Goal: Task Accomplishment & Management: Complete application form

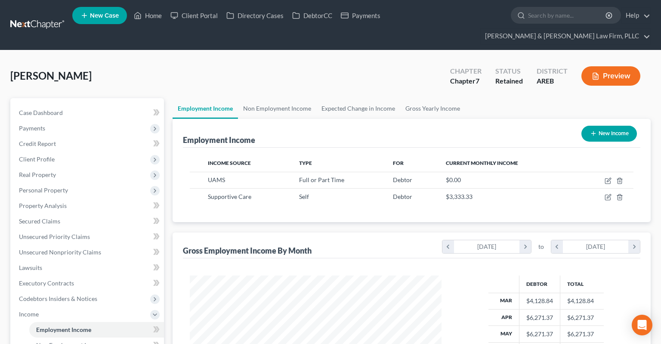
scroll to position [154, 269]
click at [155, 20] on link "Home" at bounding box center [148, 15] width 37 height 15
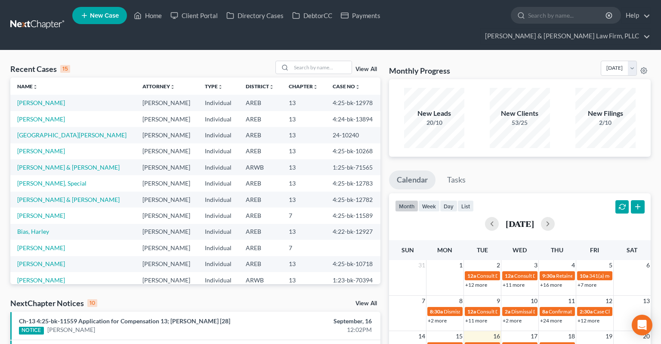
click at [89, 20] on link "New Case" at bounding box center [99, 15] width 55 height 17
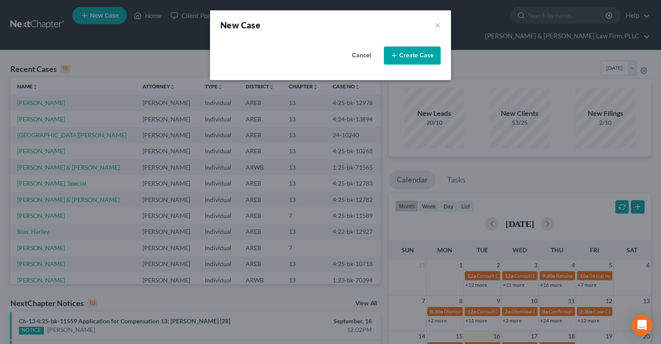
select select "5"
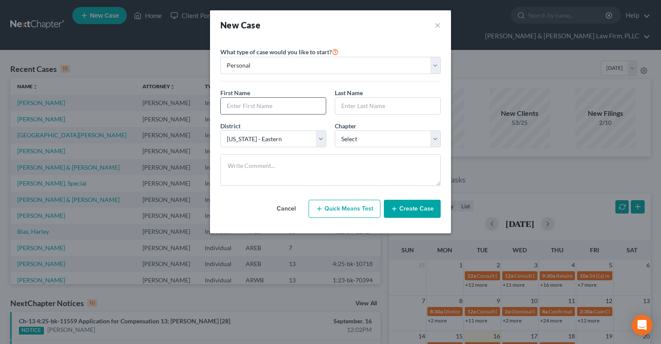
click at [262, 106] on input "text" at bounding box center [273, 106] width 105 height 16
type input "Jodan"
type input "[PERSON_NAME]"
select select "0"
click option "7" at bounding box center [0, 0] width 0 height 0
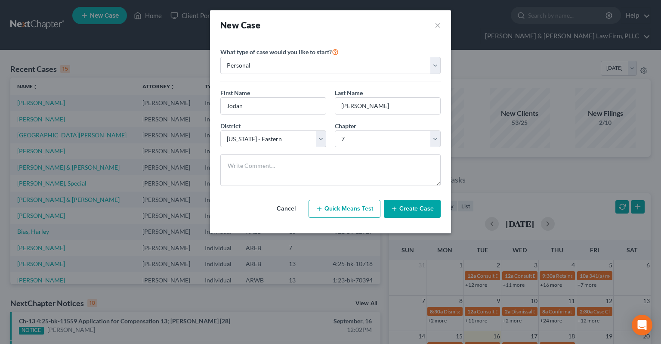
click at [419, 211] on button "Create Case" at bounding box center [412, 209] width 57 height 18
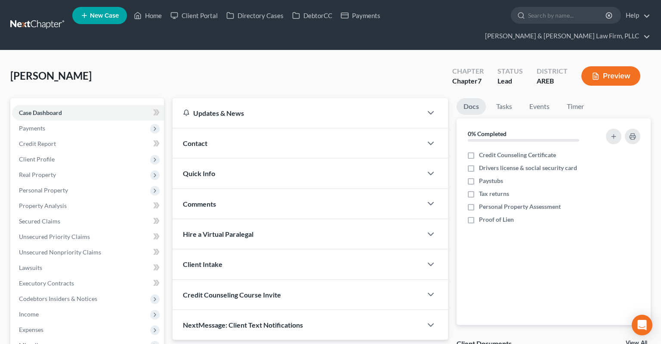
click at [250, 128] on div "Contact" at bounding box center [298, 143] width 250 height 30
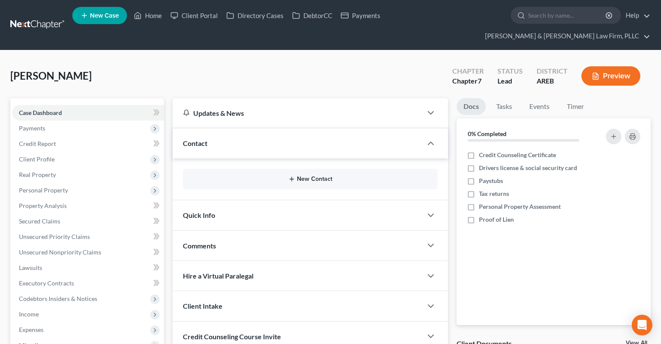
drag, startPoint x: 321, startPoint y: 164, endPoint x: 326, endPoint y: 161, distance: 6.4
click at [321, 176] on button "New Contact" at bounding box center [310, 179] width 241 height 7
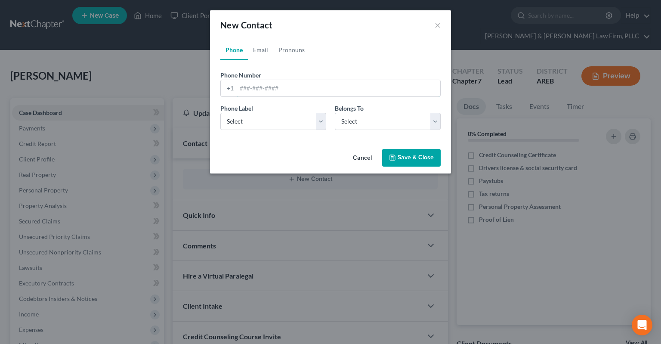
click at [290, 89] on input "tel" at bounding box center [339, 88] width 204 height 16
paste input "[PHONE_NUMBER]"
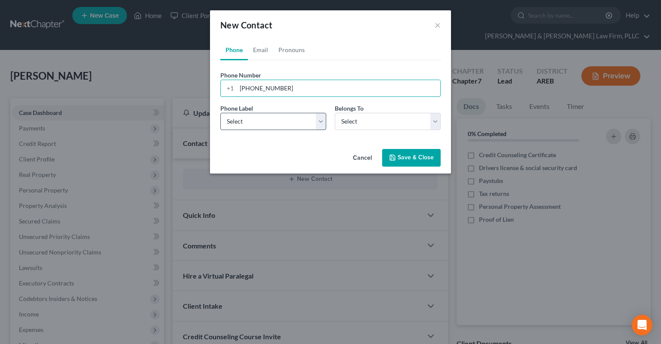
type input "[PHONE_NUMBER]"
click at [220, 113] on select "Select Mobile Home Work Other" at bounding box center [273, 121] width 106 height 17
select select "0"
click option "Mobile" at bounding box center [0, 0] width 0 height 0
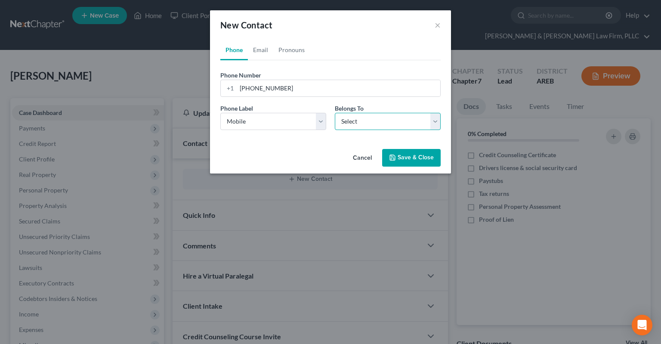
click at [335, 113] on select "Select Client Other" at bounding box center [388, 121] width 106 height 17
select select "0"
click option "Client" at bounding box center [0, 0] width 0 height 0
click at [263, 58] on link "Email" at bounding box center [260, 50] width 25 height 21
click at [264, 97] on form "Email Address Email Label Select Home Work Other Belongs To * Select Client Oth…" at bounding box center [330, 104] width 220 height 66
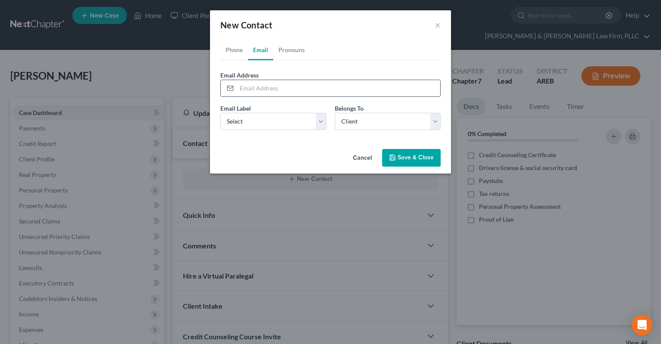
click at [264, 86] on input "email" at bounding box center [339, 88] width 204 height 16
click at [220, 113] on select "Select Home Work Other" at bounding box center [273, 121] width 106 height 17
select select "0"
click option "Home" at bounding box center [0, 0] width 0 height 0
click at [259, 85] on input "email" at bounding box center [339, 88] width 204 height 16
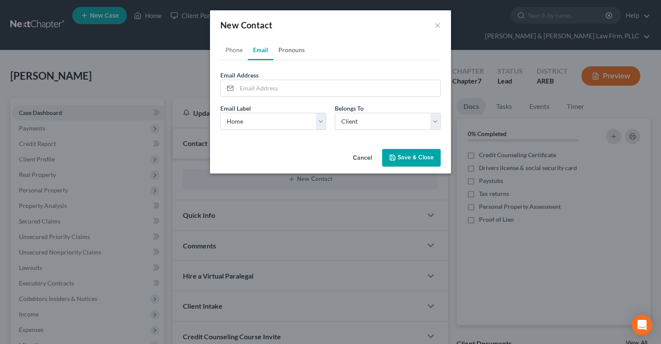
drag, startPoint x: 290, startPoint y: 52, endPoint x: 279, endPoint y: 72, distance: 23.7
click at [291, 51] on link "Pronouns" at bounding box center [291, 50] width 37 height 21
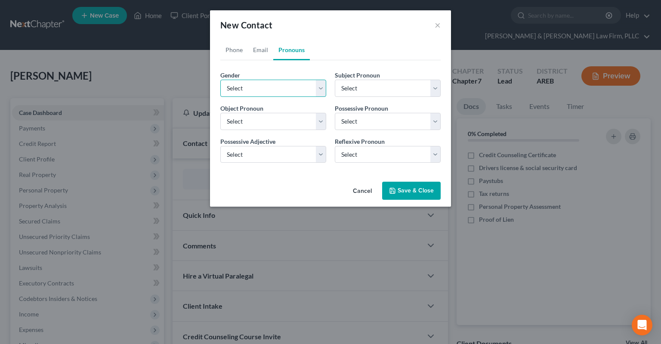
click at [220, 80] on select "Select [DEMOGRAPHIC_DATA] [DEMOGRAPHIC_DATA] [DEMOGRAPHIC_DATA] More Than One P…" at bounding box center [273, 88] width 106 height 17
select select "1"
click option "[DEMOGRAPHIC_DATA]" at bounding box center [0, 0] width 0 height 0
select select "1"
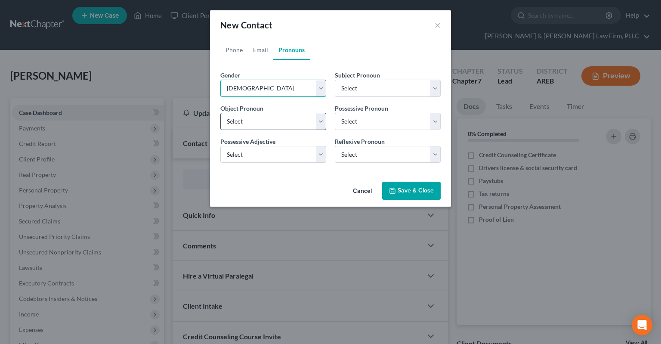
select select "1"
click at [252, 48] on link "Email" at bounding box center [260, 50] width 25 height 21
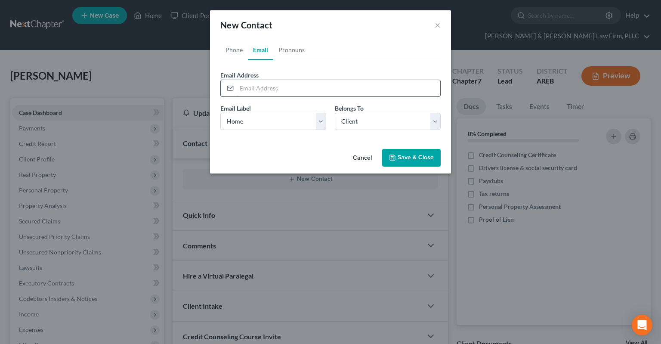
click at [269, 91] on input "email" at bounding box center [339, 88] width 204 height 16
click at [301, 92] on input "email" at bounding box center [339, 88] width 204 height 16
type input "[EMAIL_ADDRESS][DOMAIN_NAME]"
click at [404, 161] on button "Save & Close" at bounding box center [411, 158] width 59 height 18
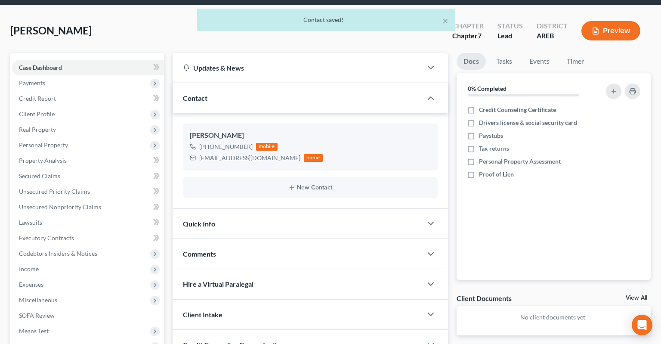
click at [250, 209] on div "Quick Info" at bounding box center [298, 224] width 250 height 30
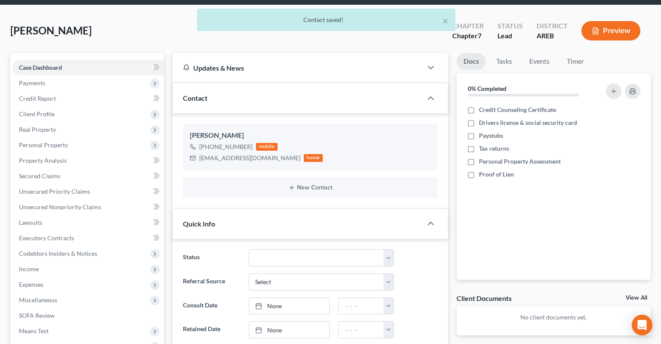
scroll to position [136, 0]
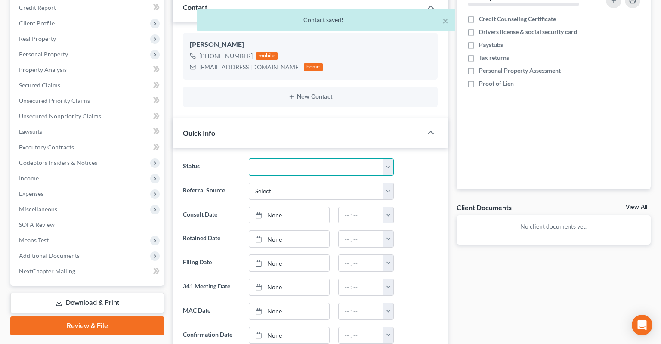
click at [249, 158] on select "Awaiting 341 Chapter 7 - Attended Meeting Confirmed Discharged Dismissed New Co…" at bounding box center [321, 166] width 145 height 17
select select "5"
click option "New Consult" at bounding box center [0, 0] width 0 height 0
click at [249, 182] on select "Select Word Of Mouth Previous Clients Direct Mail Website Google Search Modern …" at bounding box center [321, 190] width 145 height 17
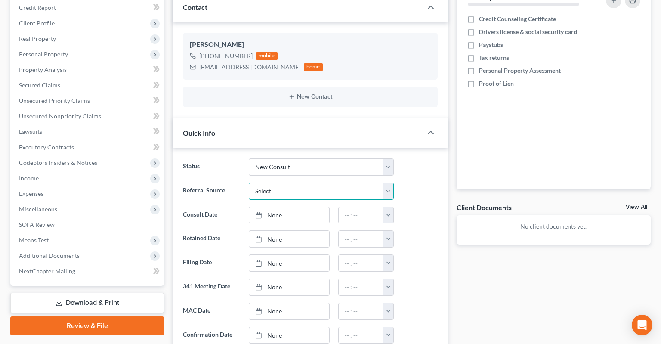
select select "3"
click option "Website" at bounding box center [0, 0] width 0 height 0
click at [249, 182] on select "Select Word Of Mouth Previous Clients Direct Mail Website Google Search Modern …" at bounding box center [321, 190] width 145 height 17
click option "Website" at bounding box center [0, 0] width 0 height 0
click at [288, 207] on link "None" at bounding box center [289, 215] width 80 height 16
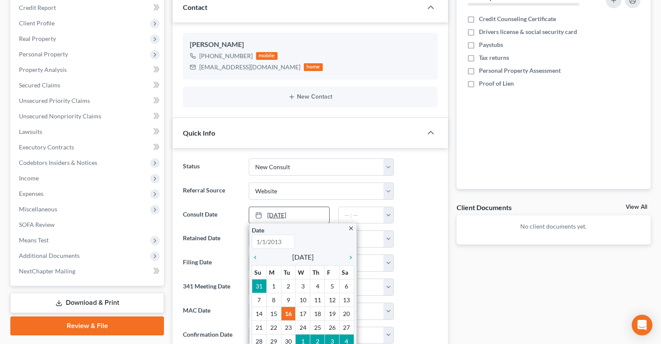
type input "[DATE]"
click at [364, 207] on input "text" at bounding box center [361, 215] width 45 height 16
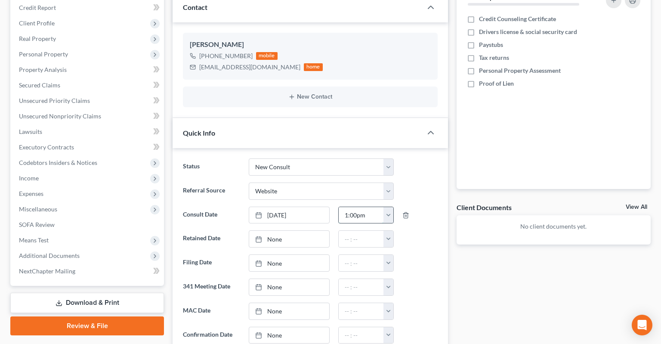
type input "1:00pm"
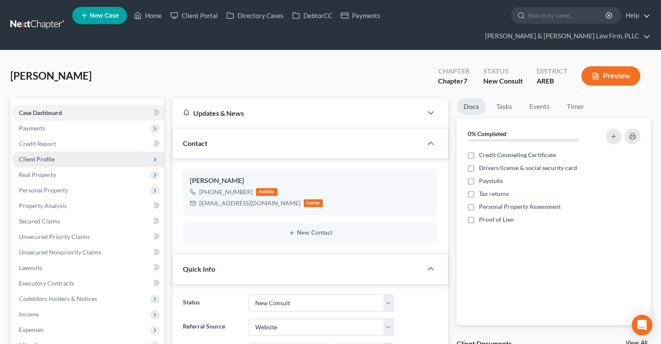
click at [53, 151] on span "Client Profile" at bounding box center [88, 158] width 152 height 15
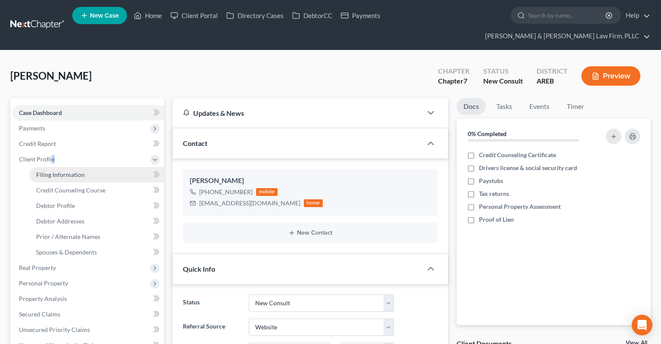
click at [90, 167] on link "Filing Information" at bounding box center [96, 174] width 135 height 15
select select "1"
select select "0"
select select "5"
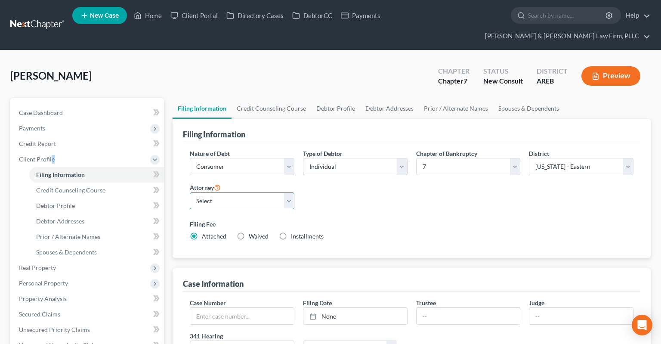
click at [190, 192] on select "Select [PERSON_NAME] - AREB [PERSON_NAME] - ARWB [PERSON_NAME] - AREB [PERSON_N…" at bounding box center [242, 200] width 105 height 17
select select "2"
click option "[PERSON_NAME] - AREB" at bounding box center [0, 0] width 0 height 0
click at [420, 196] on div "Nature of Debt Select Business Consumer Other Nature of Business Select Clearin…" at bounding box center [411, 198] width 452 height 99
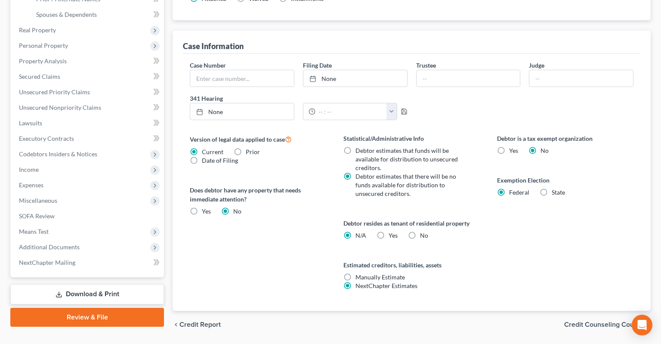
scroll to position [248, 0]
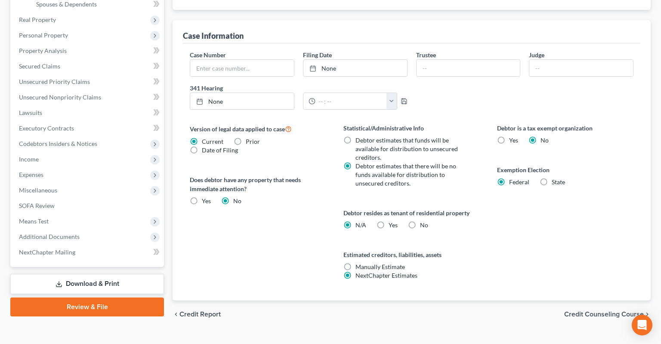
click at [467, 208] on div "Debtor resides as tenant of residential property N/A Yes Yes No" at bounding box center [411, 218] width 136 height 21
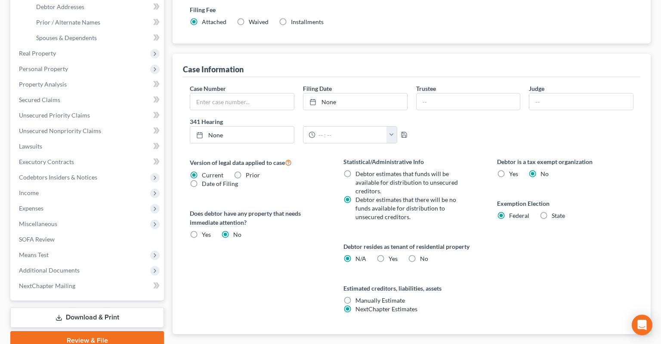
scroll to position [227, 0]
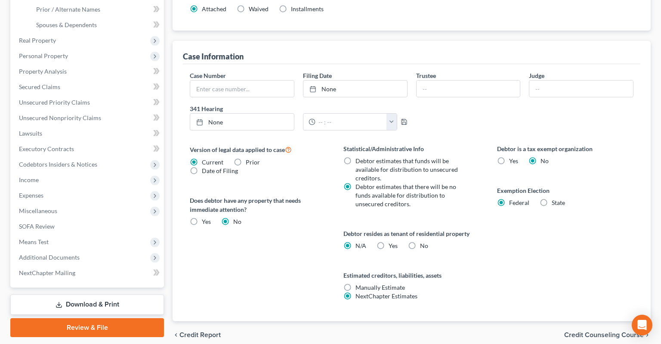
click at [420, 241] on label "No" at bounding box center [424, 245] width 8 height 9
click at [423, 241] on input "No" at bounding box center [426, 244] width 6 height 6
radio input "true"
radio input "false"
click at [465, 234] on div "Statistical/Administrative Info Debtor estimates that funds will be available f…" at bounding box center [412, 232] width 154 height 177
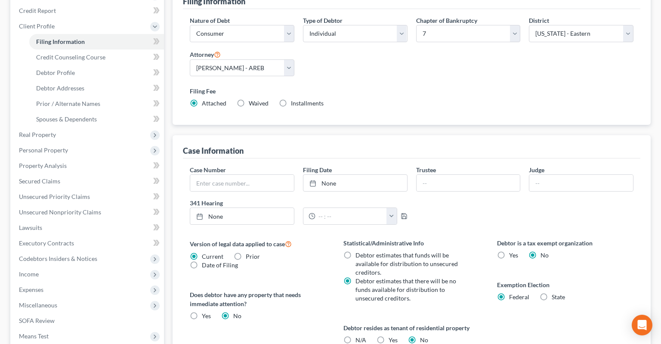
scroll to position [0, 0]
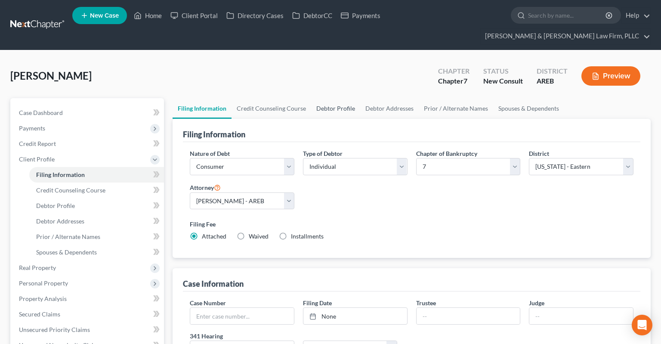
click at [327, 98] on link "Debtor Profile" at bounding box center [335, 108] width 49 height 21
select select "0"
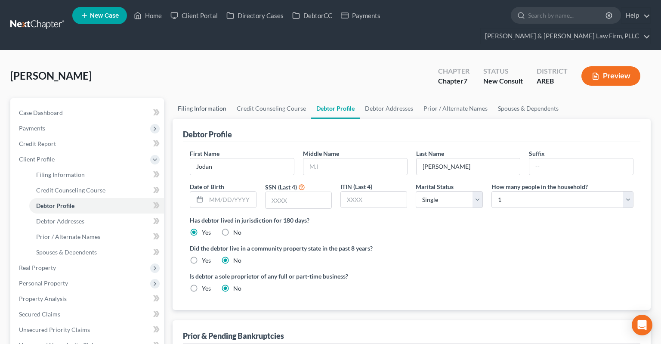
click at [195, 98] on link "Filing Information" at bounding box center [202, 108] width 59 height 21
select select "1"
select select "0"
select select "5"
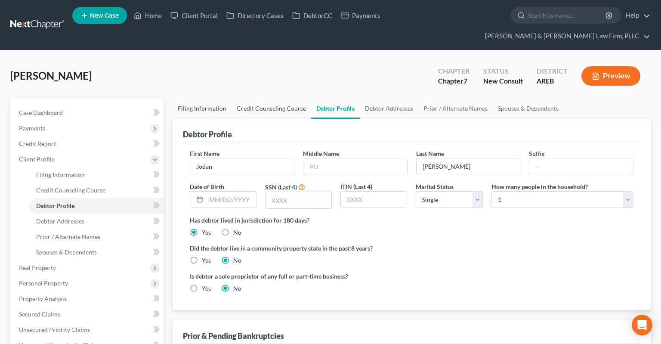
select select "2"
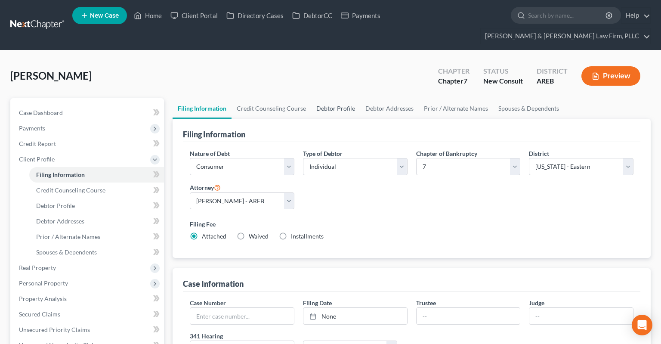
click at [333, 98] on link "Debtor Profile" at bounding box center [335, 108] width 49 height 21
select select "0"
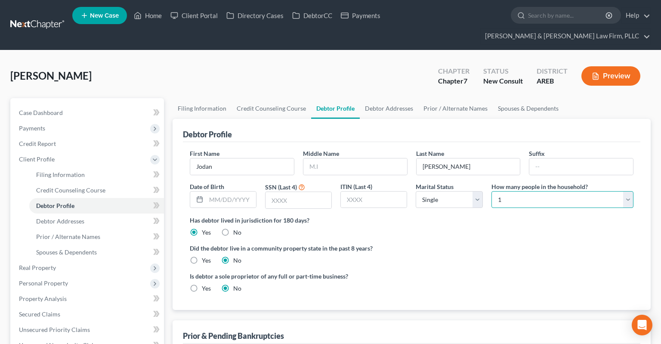
click at [491, 191] on select "Select 1 2 3 4 5 6 7 8 9 10 11 12 13 14 15 16 17 18 19 20" at bounding box center [562, 199] width 142 height 17
click at [519, 191] on select "Select 1 2 3 4 5 6 7 8 9 10 11 12 13 14 15 16 17 18 19 20" at bounding box center [562, 199] width 142 height 17
click at [485, 244] on label "Did the debtor live in a community property state in the past 8 years?" at bounding box center [412, 248] width 444 height 9
click at [379, 98] on link "Debtor Addresses" at bounding box center [389, 108] width 59 height 21
select select "0"
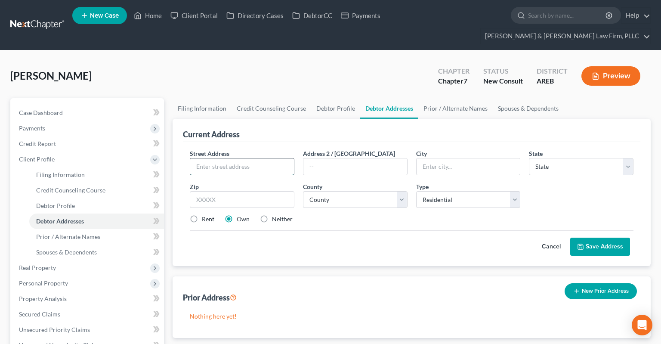
click at [239, 158] on input "text" at bounding box center [242, 166] width 104 height 16
type input "[STREET_ADDRESS]"
type input "72801"
type input "Russellville"
select select "2"
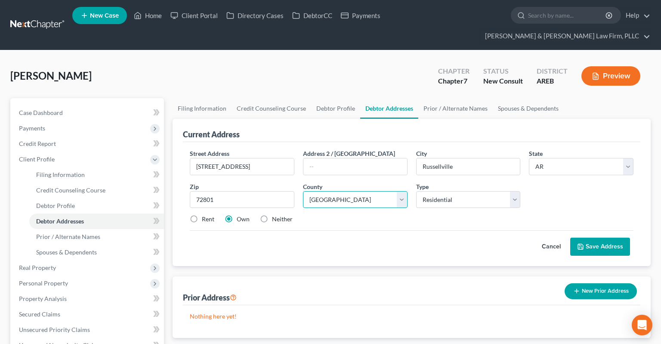
select select "57"
click at [229, 158] on input "[STREET_ADDRESS]" at bounding box center [242, 166] width 104 height 16
click at [272, 215] on label "Neither" at bounding box center [282, 219] width 21 height 9
click at [275, 215] on input "Neither" at bounding box center [278, 218] width 6 height 6
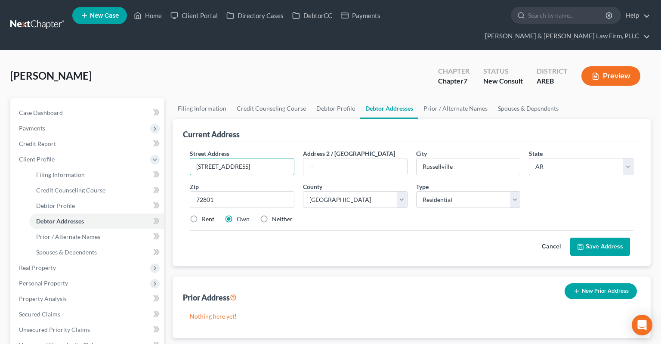
radio input "true"
click at [609, 238] on button "Save Address" at bounding box center [600, 247] width 60 height 18
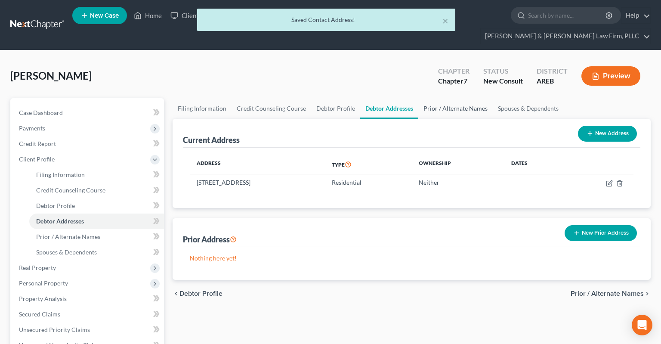
click at [424, 98] on link "Prior / Alternate Names" at bounding box center [455, 108] width 74 height 21
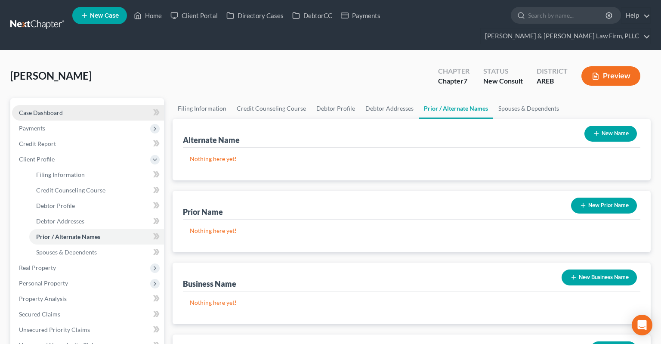
click at [90, 105] on link "Case Dashboard" at bounding box center [88, 112] width 152 height 15
select select "3"
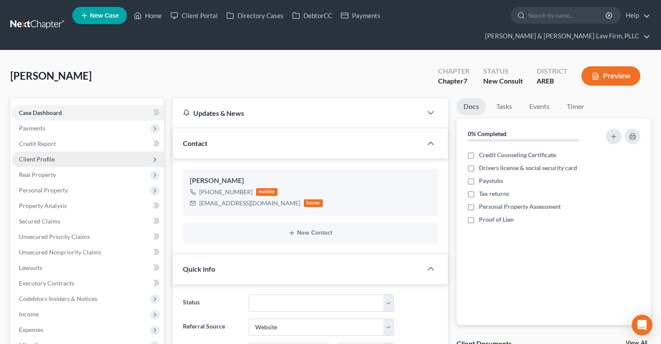
click at [68, 151] on span "Client Profile" at bounding box center [88, 158] width 152 height 15
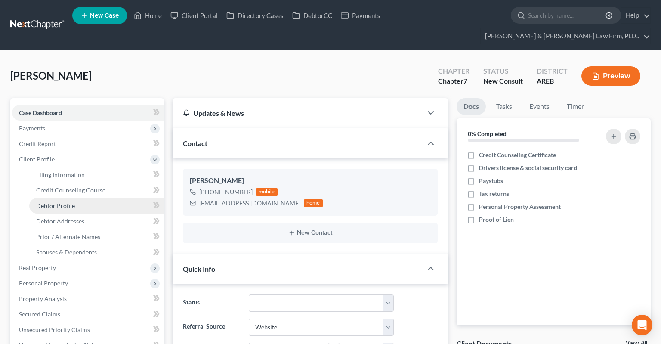
click at [67, 198] on link "Debtor Profile" at bounding box center [96, 205] width 135 height 15
select select "0"
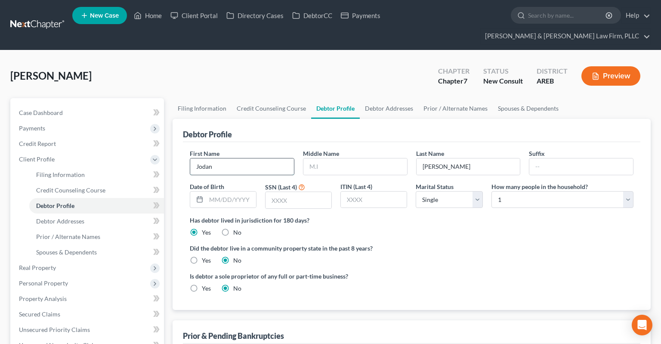
click at [256, 158] on input "Jodan" at bounding box center [242, 166] width 104 height 16
click at [201, 158] on input "Jodan" at bounding box center [242, 166] width 104 height 16
type input "Jordan"
click at [56, 109] on span "Case Dashboard" at bounding box center [41, 112] width 44 height 7
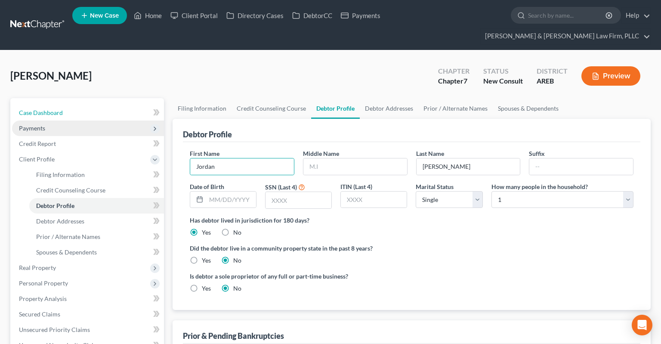
select select "3"
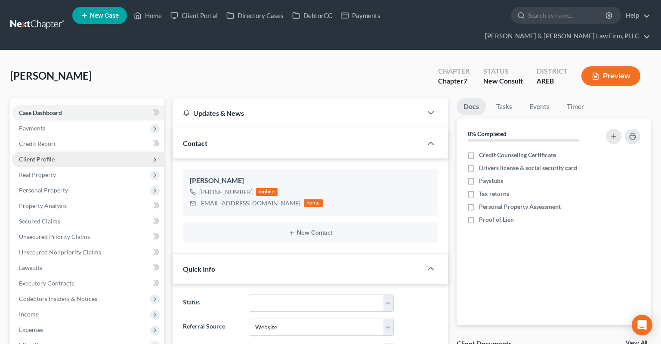
click at [81, 151] on ul "Case Dashboard Payments Invoices Payments Payments Credit Report Client Profile" at bounding box center [88, 260] width 152 height 310
click at [81, 151] on span "Client Profile" at bounding box center [88, 158] width 152 height 15
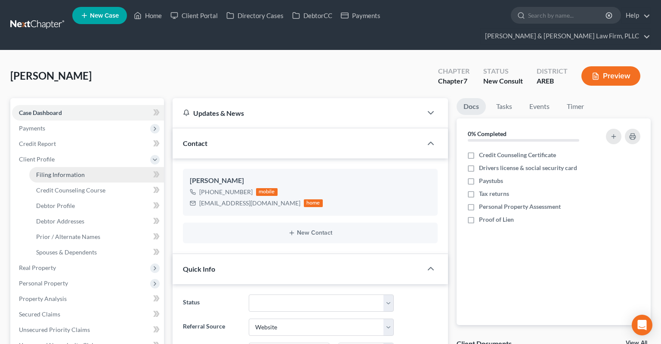
click at [81, 171] on span "Filing Information" at bounding box center [60, 174] width 49 height 7
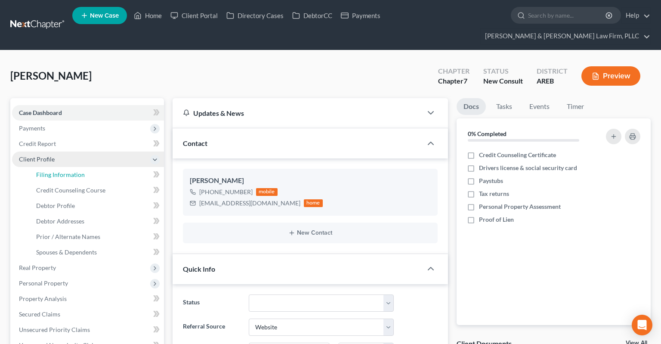
drag, startPoint x: 81, startPoint y: 161, endPoint x: 161, endPoint y: 150, distance: 80.3
click at [82, 171] on span "Filing Information" at bounding box center [60, 174] width 49 height 7
select select "1"
select select "0"
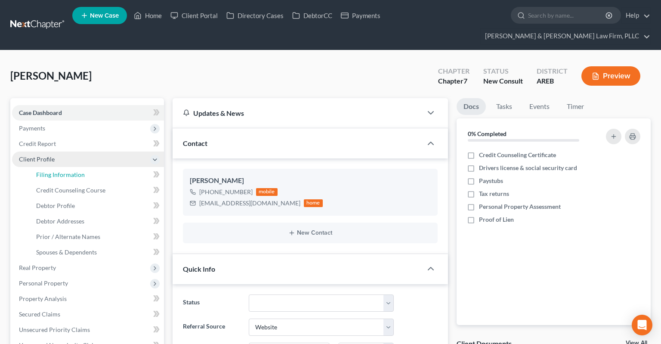
select select "5"
select select "2"
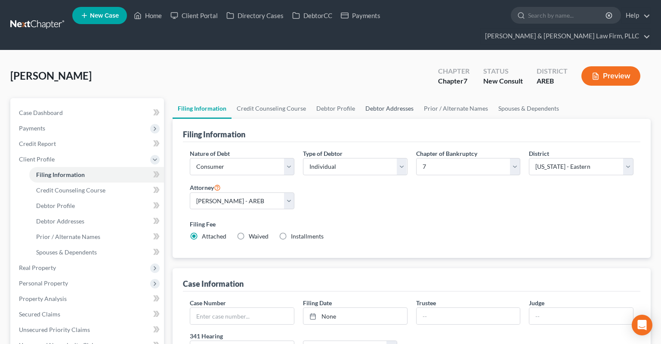
click at [385, 98] on link "Debtor Addresses" at bounding box center [389, 108] width 59 height 21
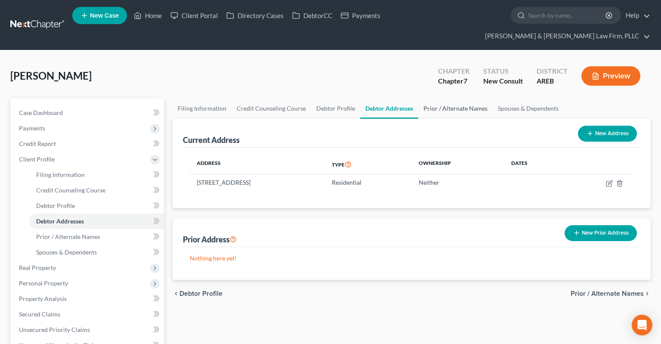
click at [442, 98] on link "Prior / Alternate Names" at bounding box center [455, 108] width 74 height 21
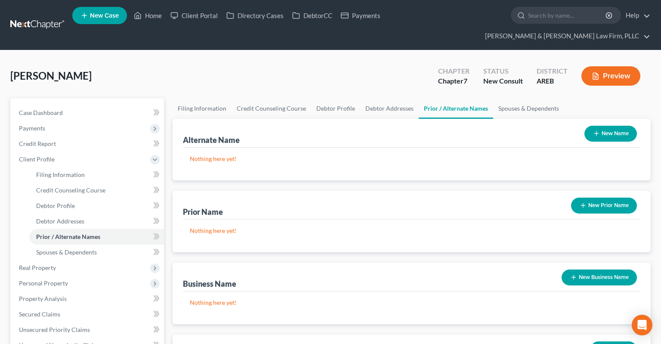
click at [599, 130] on icon "button" at bounding box center [596, 133] width 7 height 7
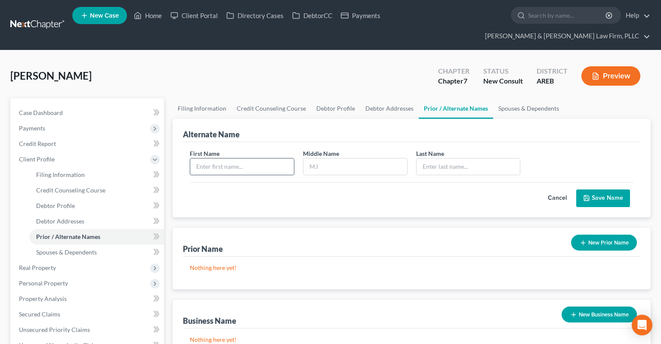
drag, startPoint x: 287, startPoint y: 151, endPoint x: 281, endPoint y: 151, distance: 5.6
click at [284, 158] on input "text" at bounding box center [242, 166] width 104 height 16
type input "Jordie"
type input "[PERSON_NAME]"
click at [614, 189] on button "Save Name" at bounding box center [603, 198] width 54 height 18
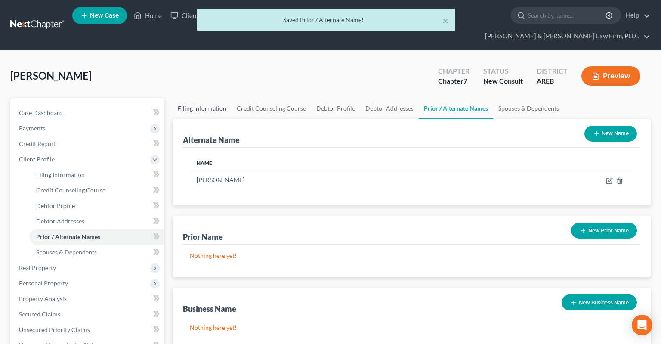
click at [190, 98] on link "Filing Information" at bounding box center [202, 108] width 59 height 21
select select "1"
select select "0"
select select "5"
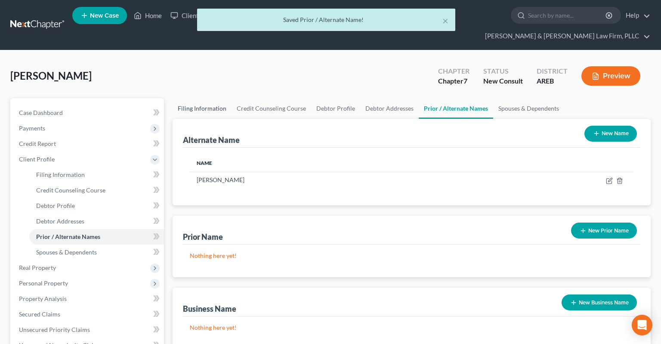
select select "2"
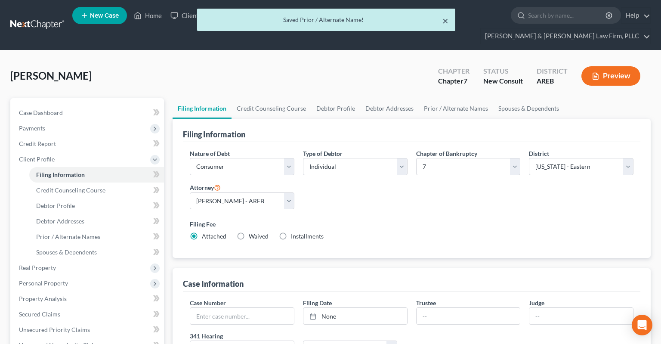
click at [446, 23] on button "×" at bounding box center [445, 20] width 6 height 10
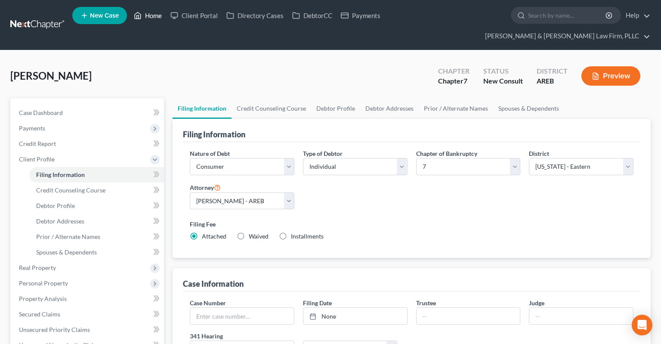
drag, startPoint x: 137, startPoint y: 24, endPoint x: 142, endPoint y: 17, distance: 8.5
click at [137, 23] on link "Home" at bounding box center [148, 15] width 37 height 15
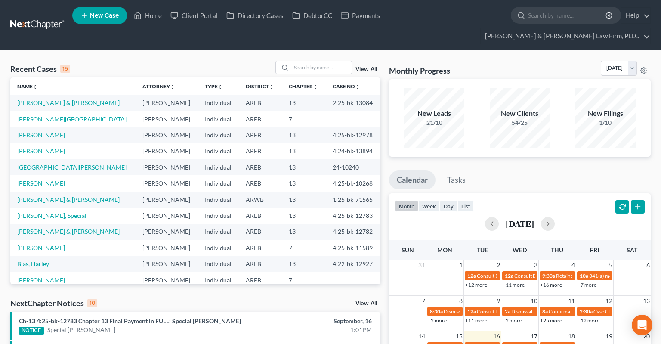
click at [43, 115] on link "[PERSON_NAME][GEOGRAPHIC_DATA]" at bounding box center [71, 118] width 109 height 7
select select "3"
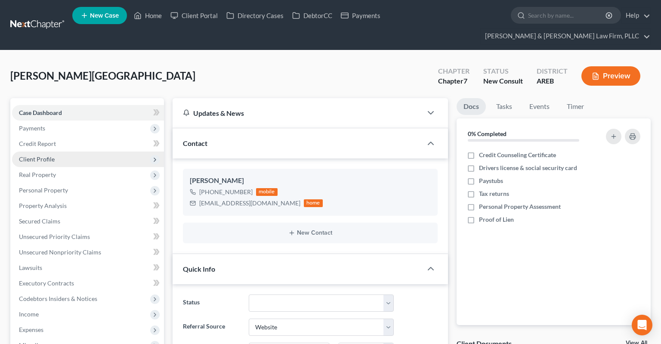
click at [67, 151] on span "Client Profile" at bounding box center [88, 158] width 152 height 15
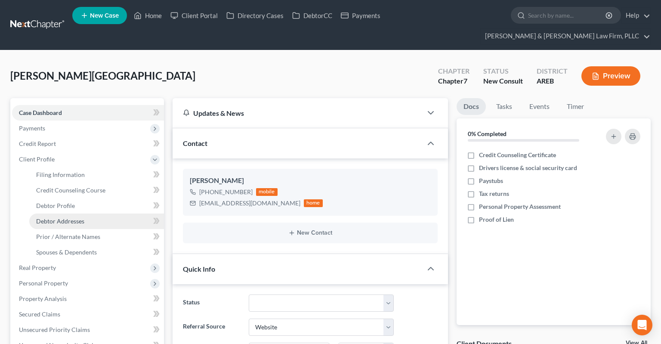
click at [113, 213] on link "Debtor Addresses" at bounding box center [96, 220] width 135 height 15
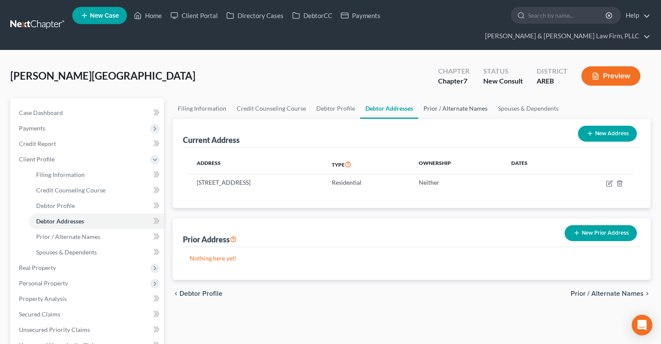
click at [470, 98] on link "Prior / Alternate Names" at bounding box center [455, 108] width 74 height 21
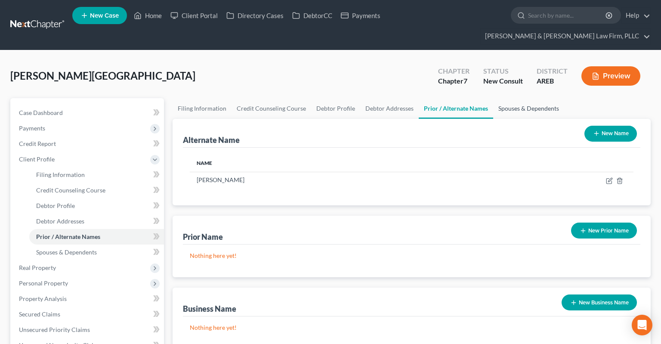
click at [547, 98] on link "Spouses & Dependents" at bounding box center [528, 108] width 71 height 21
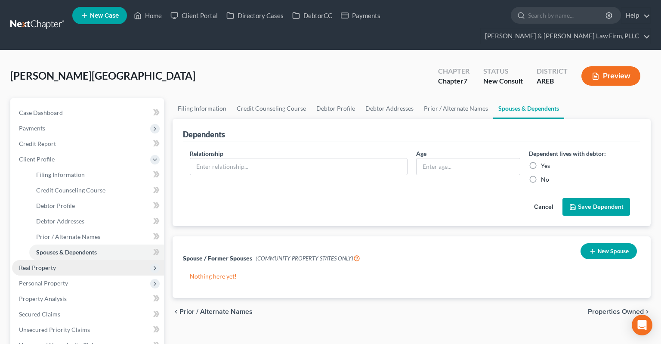
click at [102, 260] on span "Real Property" at bounding box center [88, 267] width 152 height 15
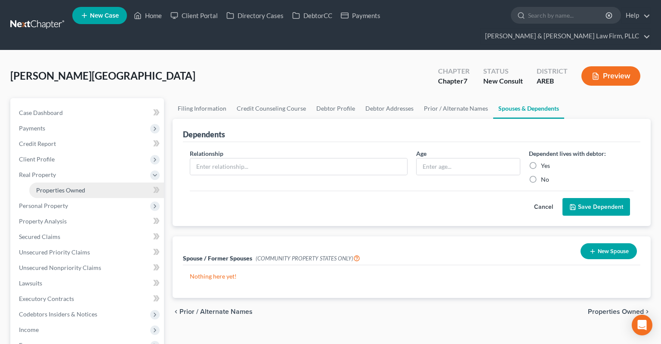
click at [78, 186] on span "Properties Owned" at bounding box center [60, 189] width 49 height 7
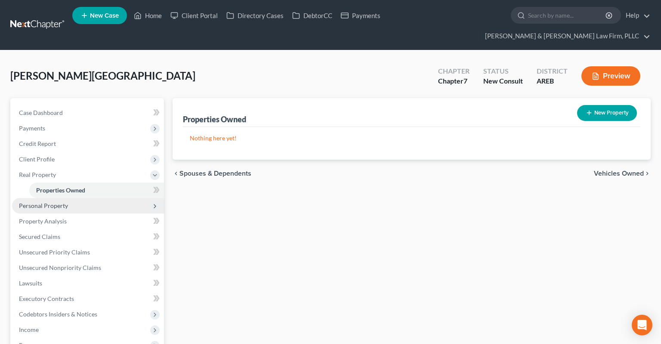
click at [77, 198] on span "Personal Property" at bounding box center [88, 205] width 152 height 15
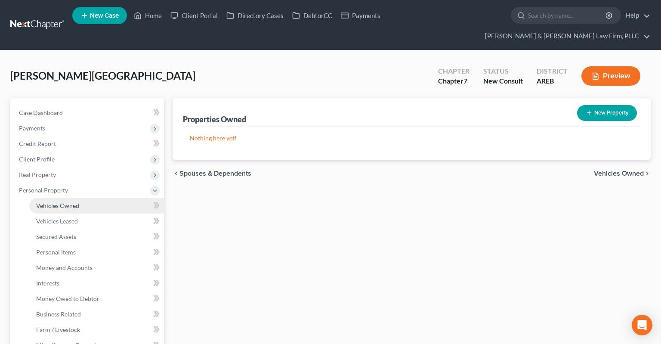
click at [82, 198] on link "Vehicles Owned" at bounding box center [96, 205] width 135 height 15
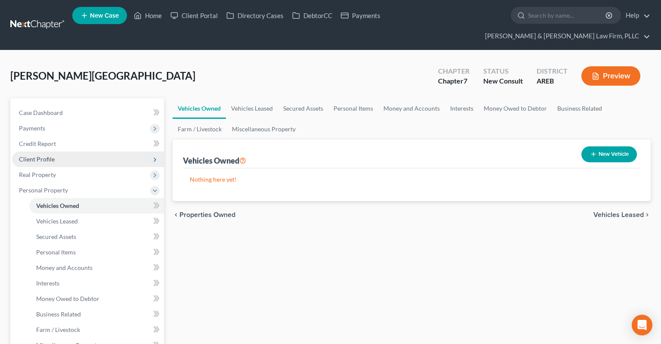
click at [67, 151] on span "Client Profile" at bounding box center [88, 158] width 152 height 15
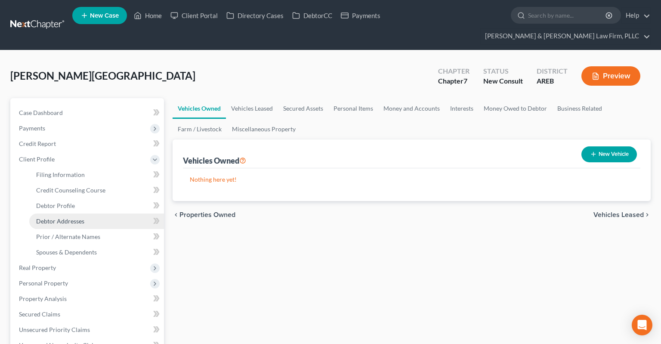
click at [74, 213] on link "Debtor Addresses" at bounding box center [96, 220] width 135 height 15
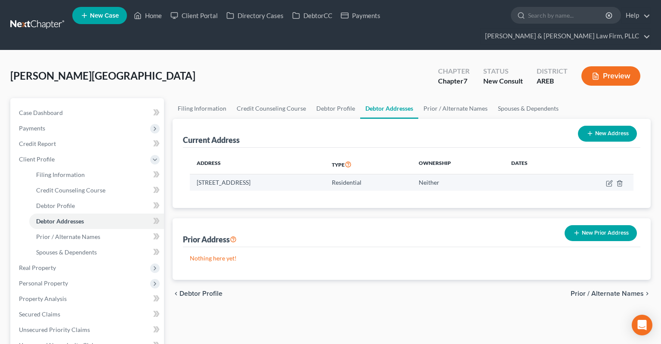
click at [304, 174] on td "[STREET_ADDRESS]" at bounding box center [257, 182] width 135 height 16
copy td "72801"
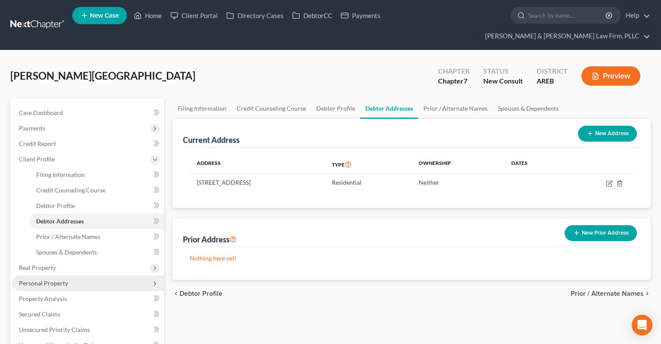
click at [63, 279] on span "Personal Property" at bounding box center [43, 282] width 49 height 7
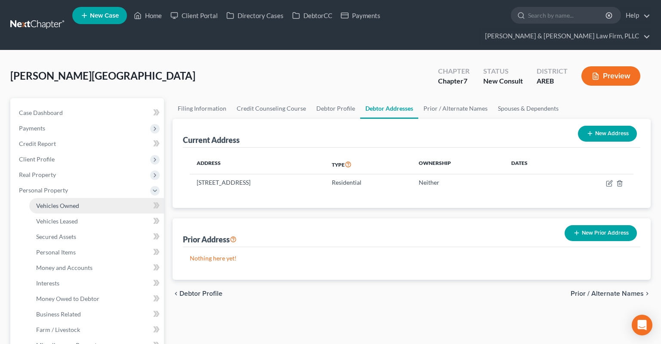
click at [94, 198] on link "Vehicles Owned" at bounding box center [96, 205] width 135 height 15
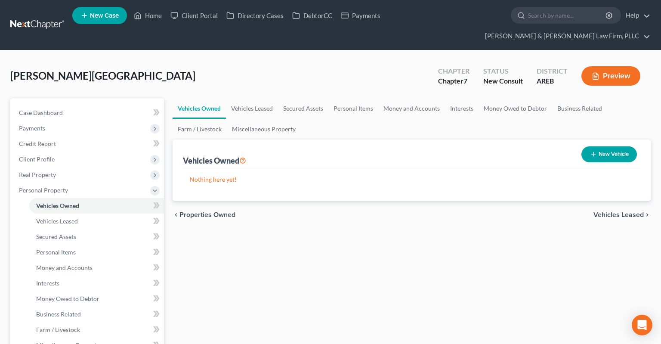
click at [603, 146] on button "New Vehicle" at bounding box center [609, 154] width 56 height 16
select select "0"
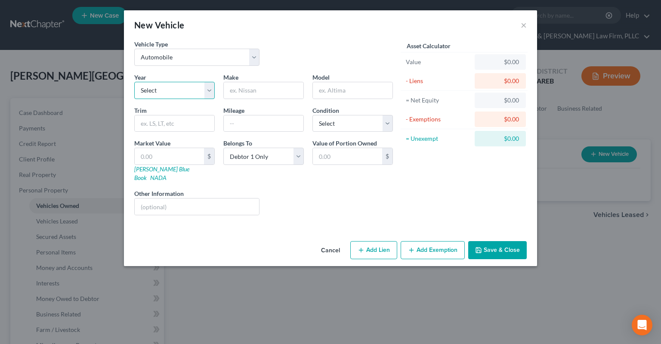
click at [134, 82] on select "Select 2026 2025 2024 2023 2022 2021 2020 2019 2018 2017 2016 2015 2014 2013 20…" at bounding box center [174, 90] width 80 height 17
select select "16"
click option "2010" at bounding box center [0, 0] width 0 height 0
click at [281, 89] on input "text" at bounding box center [264, 90] width 80 height 16
type input "Toyota"
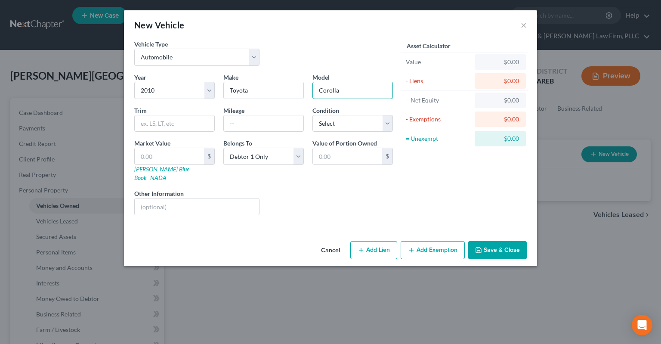
type input "Corolla"
type input "100,000"
click at [312, 115] on select "Select Excellent Very Good Good Fair Poor" at bounding box center [352, 123] width 80 height 17
select select "2"
click option "Good" at bounding box center [0, 0] width 0 height 0
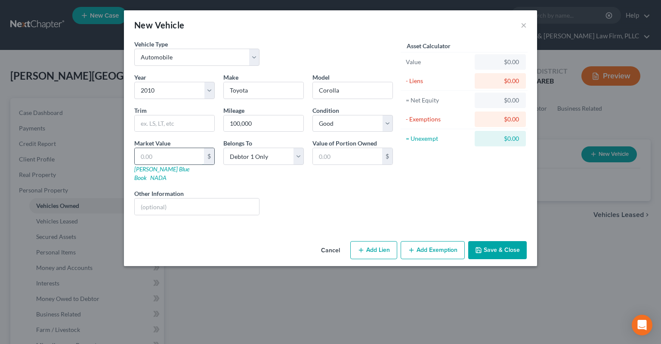
click at [185, 154] on input "text" at bounding box center [169, 156] width 69 height 16
paste input "$4,375"
type input "$4,375"
type input "4,375.00"
type input "4,375"
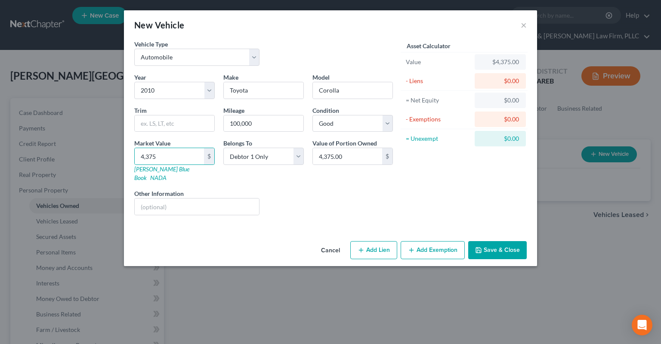
drag, startPoint x: 292, startPoint y: 197, endPoint x: 298, endPoint y: 195, distance: 6.3
click at [294, 197] on div "Liens Select" at bounding box center [331, 202] width 134 height 26
click at [491, 242] on button "Save & Close" at bounding box center [497, 250] width 59 height 18
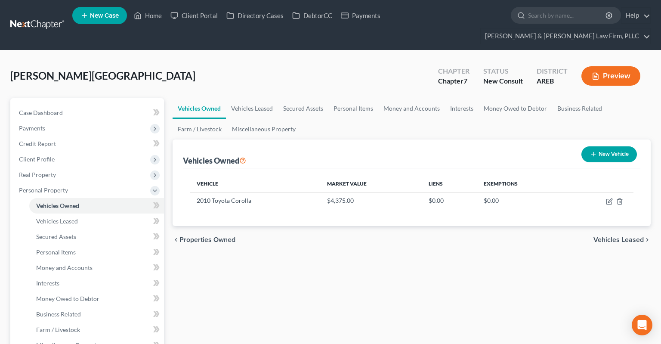
click at [341, 98] on link "Personal Items" at bounding box center [353, 108] width 50 height 21
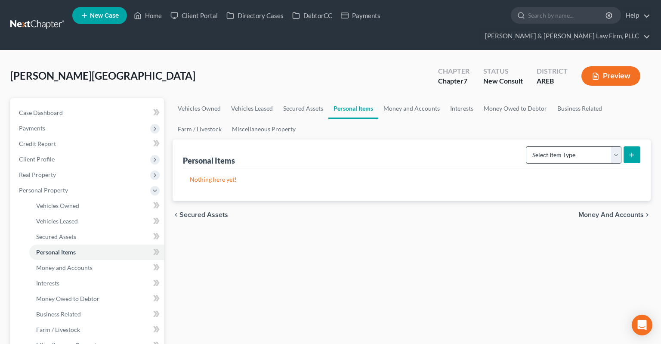
drag, startPoint x: 554, startPoint y: 148, endPoint x: 556, endPoint y: 143, distance: 5.4
click at [555, 145] on div "Select Item Type Clothing Collectibles Of Value Electronics Firearms Household …" at bounding box center [581, 154] width 118 height 23
click at [526, 146] on select "Select Item Type Clothing Collectibles Of Value Electronics Firearms Household …" at bounding box center [574, 154] width 96 height 17
drag, startPoint x: 556, startPoint y: 141, endPoint x: 454, endPoint y: 99, distance: 111.2
click at [395, 98] on link "Money and Accounts" at bounding box center [411, 108] width 67 height 21
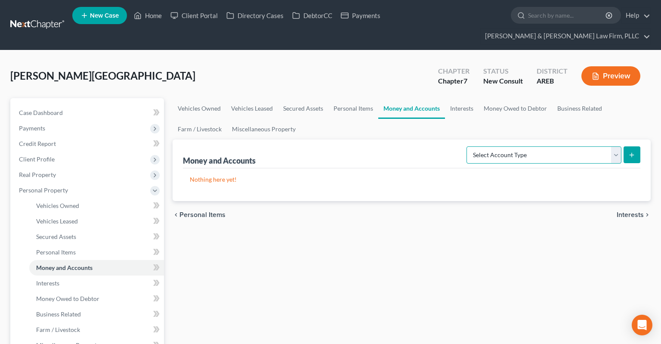
click at [466, 146] on select "Select Account Type Brokerage Cash on Hand Certificates of Deposit Checking Acc…" at bounding box center [543, 154] width 155 height 17
select select "checking"
click option "Checking Account" at bounding box center [0, 0] width 0 height 0
click at [631, 151] on icon "submit" at bounding box center [631, 154] width 7 height 7
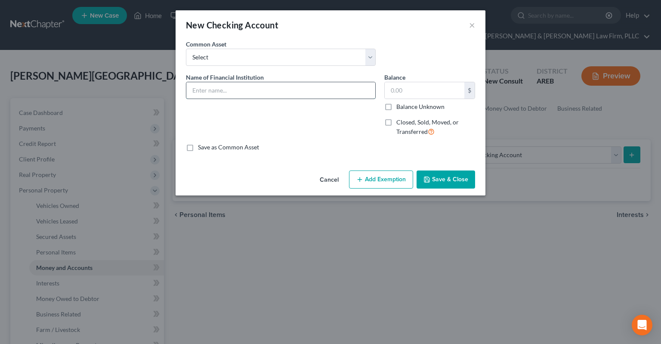
click at [306, 89] on input "text" at bounding box center [280, 90] width 189 height 16
type input "Arvest"
click at [428, 178] on icon "button" at bounding box center [426, 179] width 7 height 7
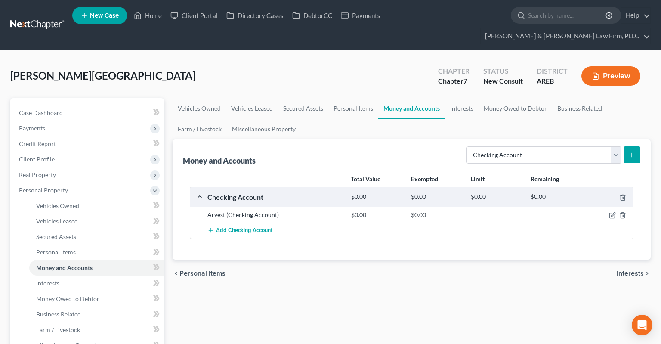
click at [229, 227] on span "Add Checking Account" at bounding box center [244, 230] width 56 height 7
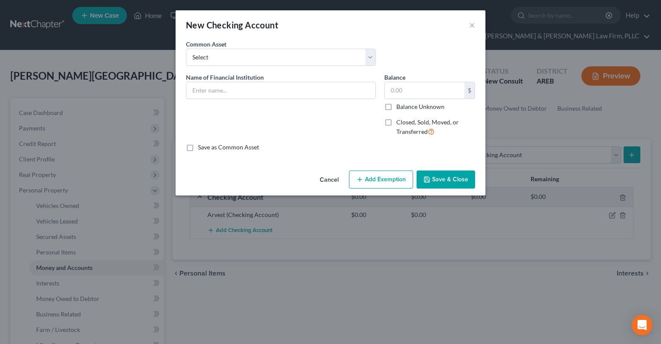
click at [323, 182] on button "Cancel" at bounding box center [329, 179] width 33 height 17
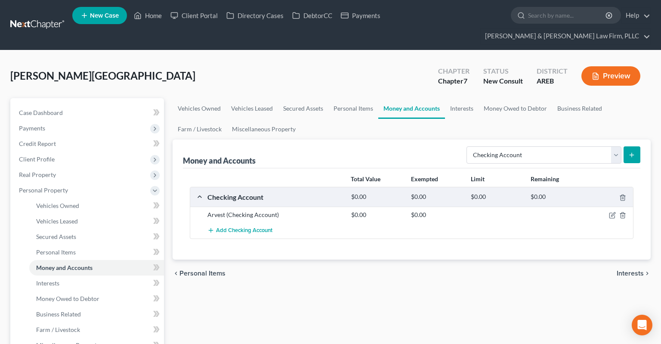
click at [251, 227] on span "Add Checking Account" at bounding box center [244, 230] width 56 height 7
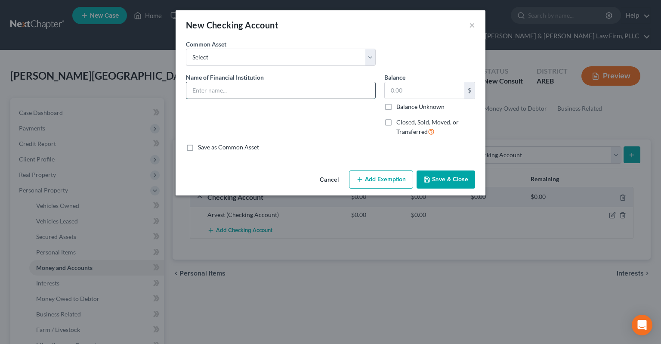
click at [254, 90] on input "text" at bounding box center [280, 90] width 189 height 16
type input "Arvest"
click at [440, 179] on button "Save & Close" at bounding box center [446, 179] width 59 height 18
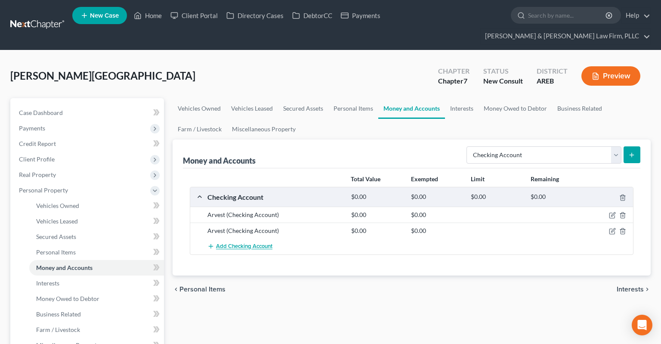
click at [235, 238] on button "Add Checking Account" at bounding box center [239, 246] width 65 height 16
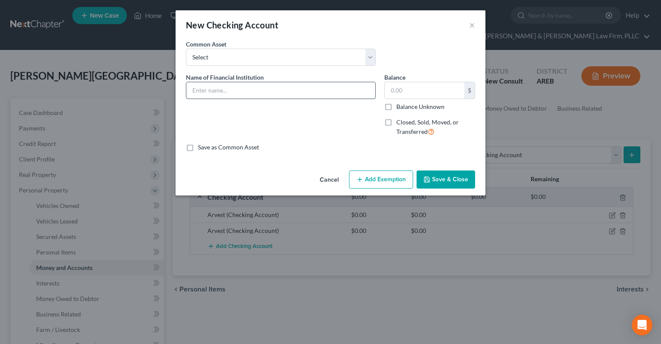
click at [273, 96] on input "text" at bounding box center [280, 90] width 189 height 16
type input "Arvest"
click at [438, 179] on button "Save & Close" at bounding box center [446, 179] width 59 height 18
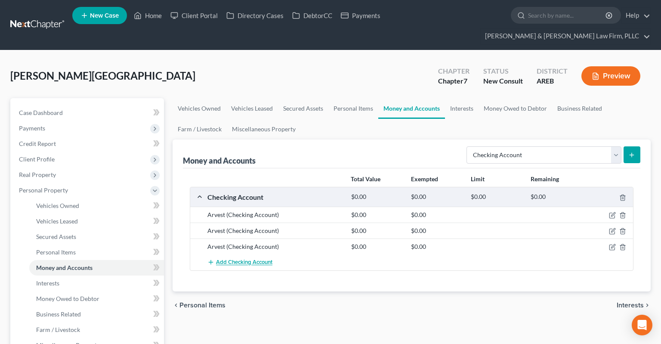
click at [259, 259] on span "Add Checking Account" at bounding box center [244, 262] width 56 height 7
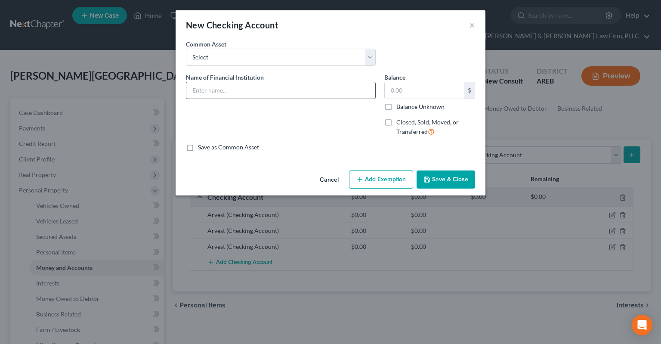
click at [230, 86] on input "text" at bounding box center [280, 90] width 189 height 16
type input "Cash App"
click at [448, 182] on button "Save & Close" at bounding box center [446, 179] width 59 height 18
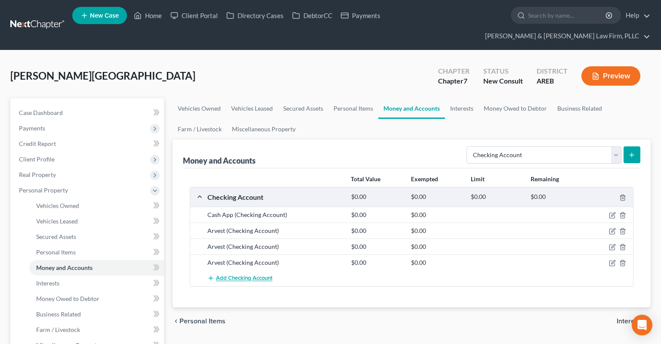
drag, startPoint x: 257, startPoint y: 263, endPoint x: 280, endPoint y: 145, distance: 120.1
click at [257, 275] on span "Add Checking Account" at bounding box center [244, 278] width 56 height 7
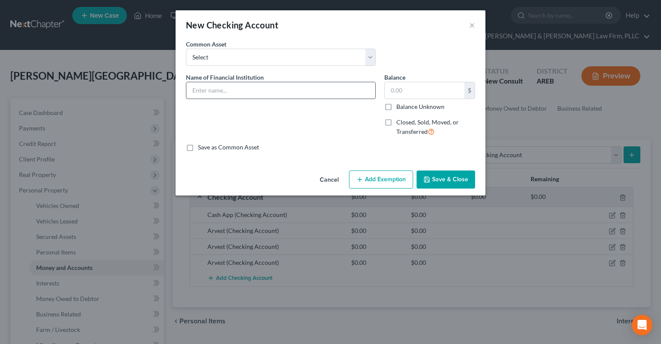
click at [236, 90] on input "text" at bounding box center [280, 90] width 189 height 16
type input "Venmo"
click at [457, 176] on button "Save & Close" at bounding box center [446, 179] width 59 height 18
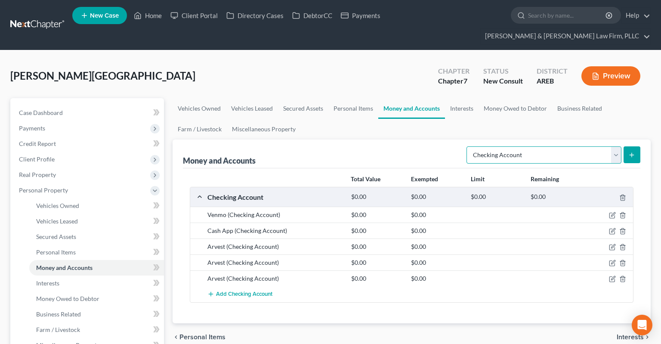
click at [466, 146] on select "Select Account Type Brokerage Cash on Hand Certificates of Deposit Checking Acc…" at bounding box center [543, 154] width 155 height 17
select select "other"
click option "Other (Credit Union, Health Savings Account, etc)" at bounding box center [0, 0] width 0 height 0
click at [631, 151] on icon "submit" at bounding box center [631, 154] width 7 height 7
click at [362, 98] on link "Personal Items" at bounding box center [353, 108] width 50 height 21
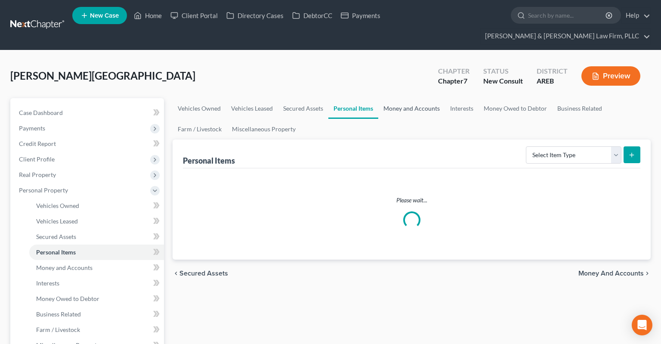
click at [394, 98] on link "Money and Accounts" at bounding box center [411, 108] width 67 height 21
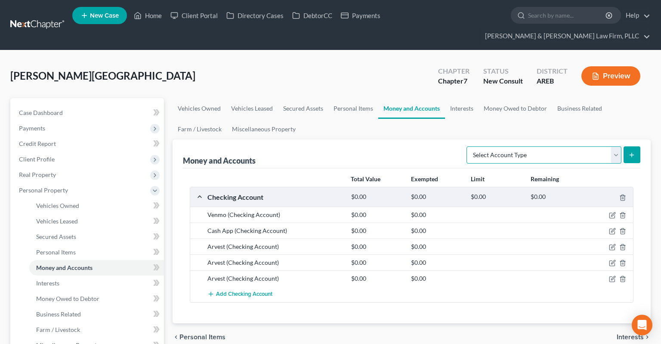
click at [466, 146] on select "Select Account Type Brokerage Cash on Hand Certificates of Deposit Checking Acc…" at bounding box center [543, 154] width 155 height 17
select select "other"
click option "Other (Credit Union, Health Savings Account, etc)" at bounding box center [0, 0] width 0 height 0
click at [631, 146] on button "submit" at bounding box center [632, 154] width 17 height 17
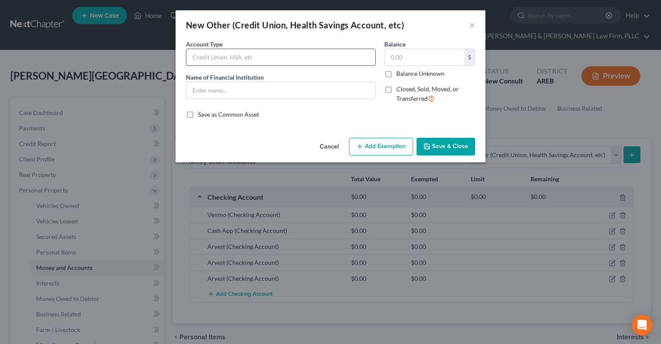
click at [286, 59] on input "text" at bounding box center [280, 57] width 189 height 16
type input "HSA"
click at [396, 73] on label "Balance Unknown" at bounding box center [420, 73] width 48 height 9
click at [400, 73] on input "Balance Unknown" at bounding box center [403, 72] width 6 height 6
checkbox input "true"
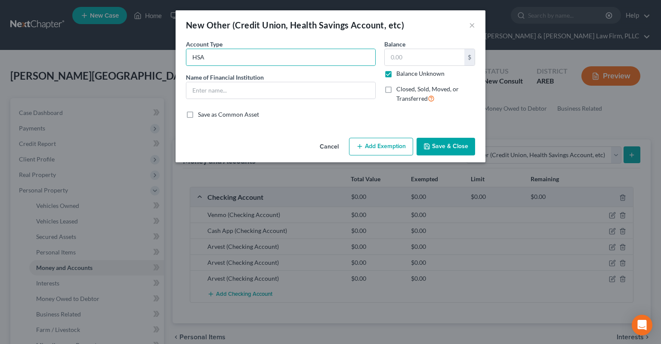
type input "0.00"
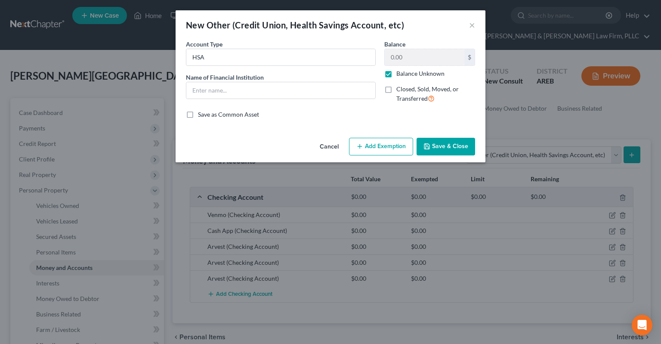
click at [460, 147] on button "Save & Close" at bounding box center [446, 147] width 59 height 18
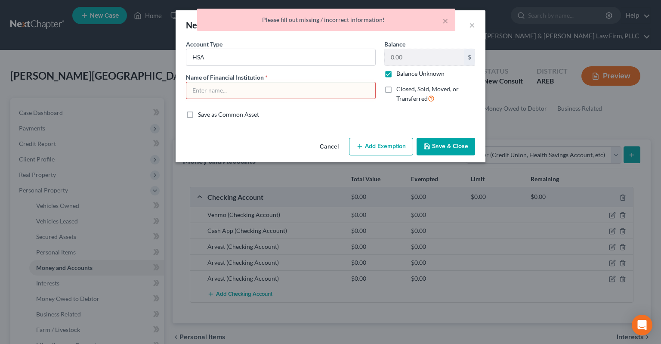
click at [324, 88] on input "text" at bounding box center [280, 90] width 189 height 16
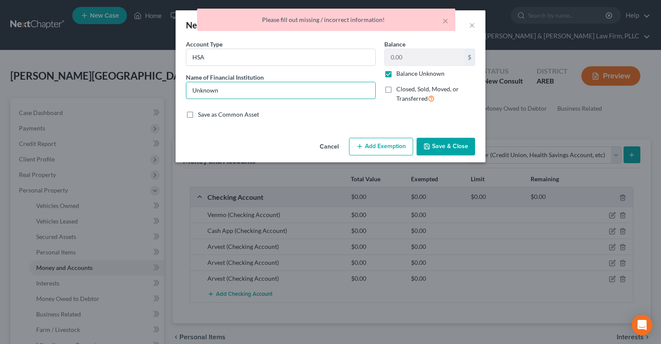
type input "Unknown"
click at [438, 144] on button "Save & Close" at bounding box center [446, 147] width 59 height 18
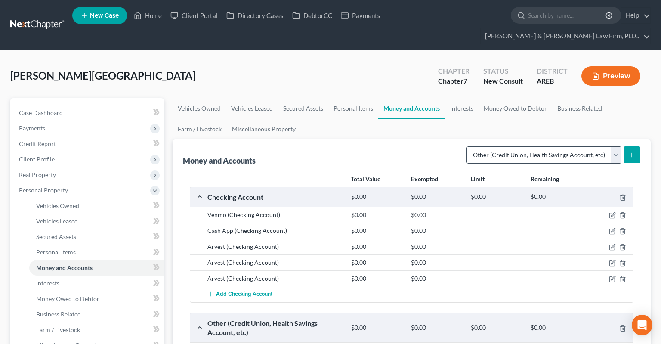
click at [495, 143] on div "Select Account Type Brokerage Cash on Hand Certificates of Deposit Checking Acc…" at bounding box center [551, 154] width 177 height 23
click at [466, 146] on select "Select Account Type Brokerage Cash on Hand Certificates of Deposit Checking Acc…" at bounding box center [543, 154] width 155 height 17
drag, startPoint x: 495, startPoint y: 134, endPoint x: 449, endPoint y: 93, distance: 61.5
click at [449, 98] on link "Interests" at bounding box center [462, 108] width 34 height 21
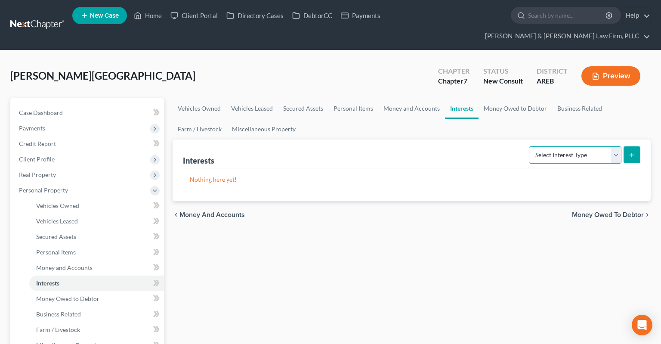
click at [529, 146] on select "Select Interest Type 401K Annuity Bond Education IRA Government Bond Government…" at bounding box center [575, 154] width 93 height 17
select select "401k"
click option "401K" at bounding box center [0, 0] width 0 height 0
click at [632, 146] on button "submit" at bounding box center [632, 154] width 17 height 17
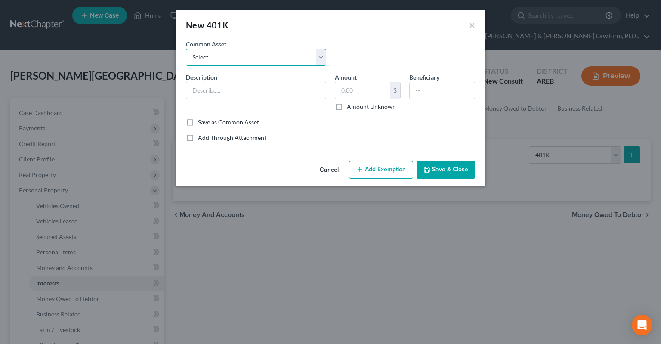
click at [186, 49] on select "Select 401k through work" at bounding box center [256, 57] width 140 height 17
select select "0"
click option "401k through work" at bounding box center [0, 0] width 0 height 0
type input "401k through work"
click at [369, 96] on input "text" at bounding box center [362, 90] width 55 height 16
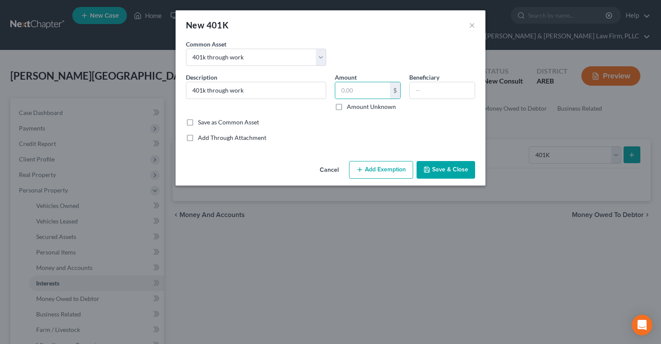
click at [371, 106] on label "Amount Unknown" at bounding box center [371, 106] width 49 height 9
click at [356, 106] on input "Amount Unknown" at bounding box center [353, 105] width 6 height 6
checkbox input "true"
click at [447, 169] on button "Save & Close" at bounding box center [446, 170] width 59 height 18
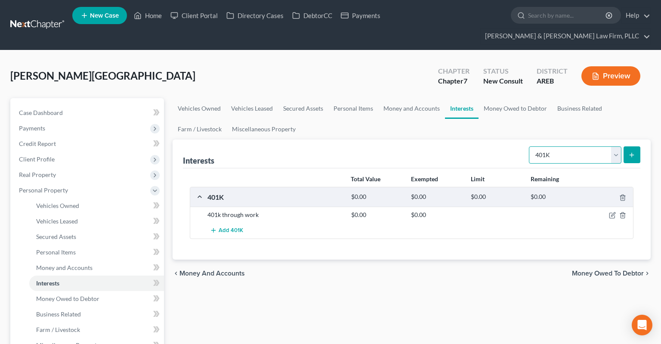
click at [529, 146] on select "Select Interest Type 401K Annuity Bond Education IRA Government Bond Government…" at bounding box center [575, 154] width 93 height 17
drag, startPoint x: 553, startPoint y: 142, endPoint x: 232, endPoint y: 216, distance: 329.2
click at [232, 227] on span "Add 401K" at bounding box center [231, 230] width 25 height 7
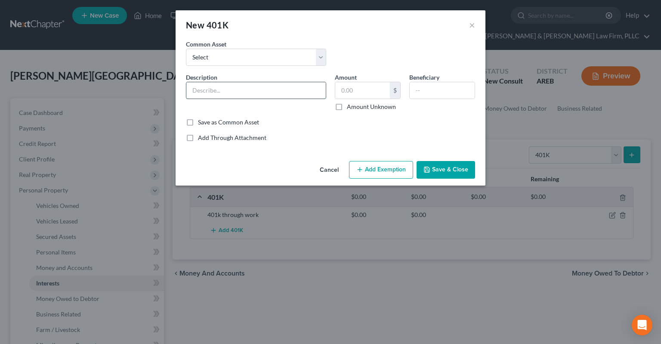
click at [227, 89] on input "text" at bounding box center [255, 90] width 139 height 16
type input "401k from previous job"
click at [438, 173] on button "Save & Close" at bounding box center [446, 170] width 59 height 18
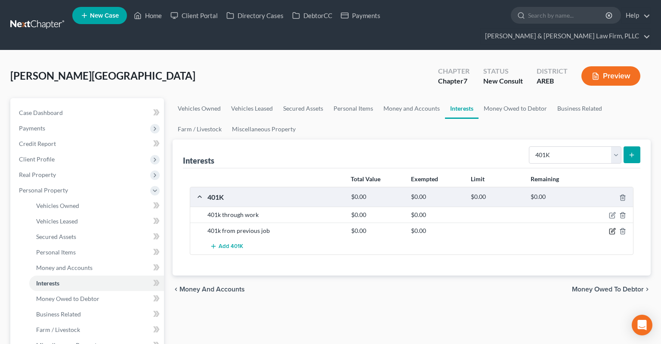
click at [610, 228] on icon "button" at bounding box center [612, 231] width 7 height 7
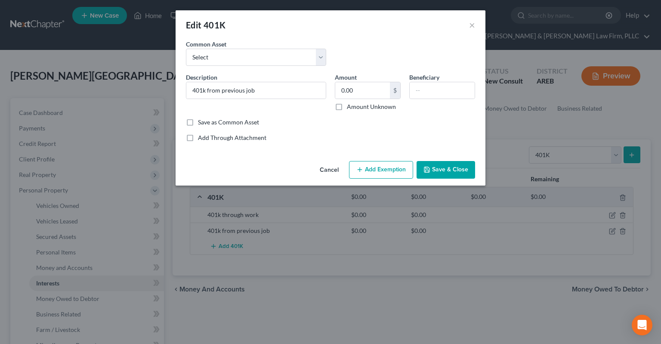
click at [388, 111] on div "Description * 401k from previous job Amount 0.00 $ Amount Unknown Beneficiary" at bounding box center [331, 95] width 298 height 45
click at [375, 106] on label "Amount Unknown" at bounding box center [371, 106] width 49 height 9
click at [347, 108] on label "Amount Unknown" at bounding box center [371, 106] width 49 height 9
click at [350, 108] on input "Amount Unknown" at bounding box center [353, 105] width 6 height 6
checkbox input "true"
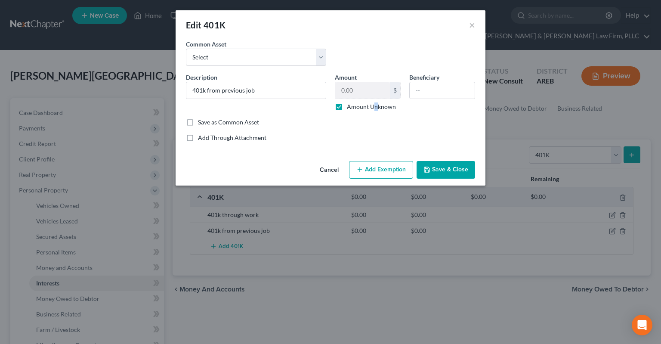
click at [454, 170] on button "Save & Close" at bounding box center [446, 170] width 59 height 18
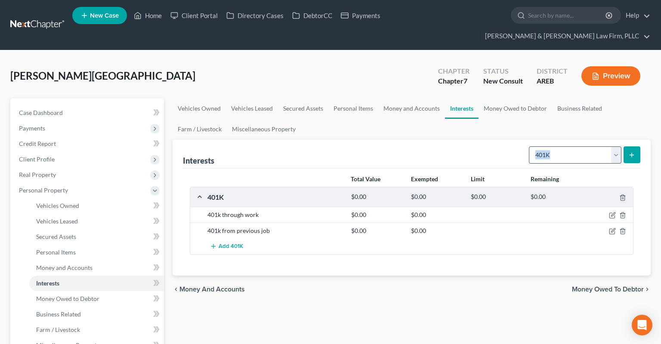
click at [587, 150] on div "Interests Select Interest Type 401K Annuity Bond Education IRA Government Bond …" at bounding box center [412, 207] width 478 height 136
click at [529, 146] on select "Select Interest Type 401K Annuity Bond Education IRA Government Bond Government…" at bounding box center [575, 154] width 93 height 17
drag, startPoint x: 585, startPoint y: 144, endPoint x: 420, endPoint y: 74, distance: 178.4
click at [419, 65] on div "[PERSON_NAME][GEOGRAPHIC_DATA] Upgraded Chapter Chapter 7 Status New Consult Di…" at bounding box center [330, 79] width 640 height 37
click at [529, 146] on select "Select Interest Type 401K Annuity Bond Education IRA Government Bond Government…" at bounding box center [575, 154] width 93 height 17
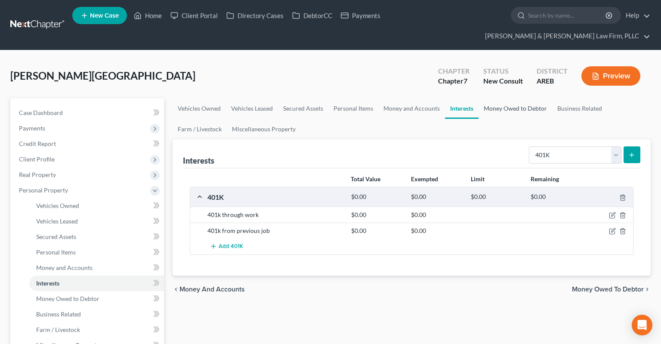
drag, startPoint x: 546, startPoint y: 141, endPoint x: 505, endPoint y: 93, distance: 62.5
click at [505, 98] on link "Money Owed to Debtor" at bounding box center [516, 108] width 74 height 21
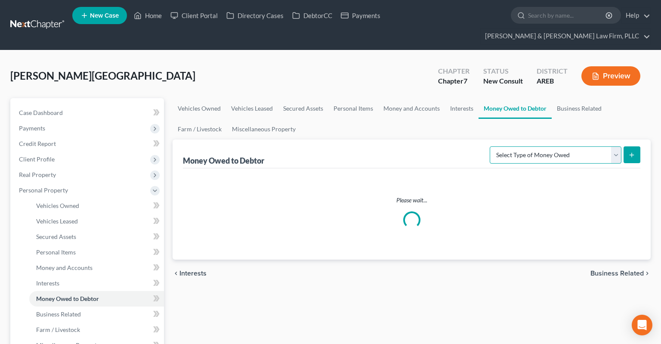
click at [490, 146] on select "Select Type of Money Owed Accounts Receivable Alimony Child Support Claims Agai…" at bounding box center [556, 154] width 132 height 17
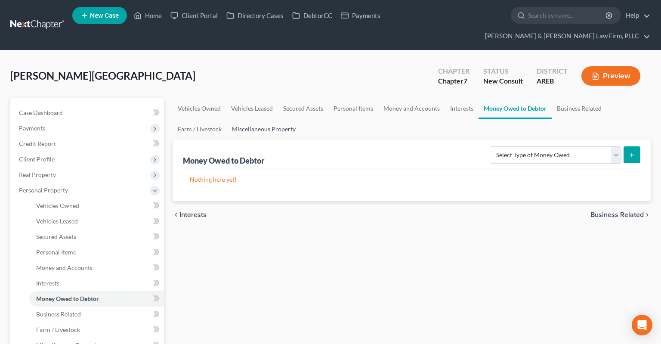
drag, startPoint x: 553, startPoint y: 142, endPoint x: 293, endPoint y: 114, distance: 261.4
click at [293, 119] on link "Miscellaneous Property" at bounding box center [264, 129] width 74 height 21
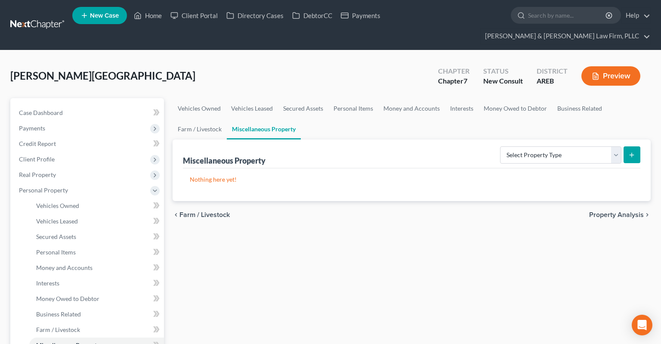
click at [306, 61] on div "[PERSON_NAME][GEOGRAPHIC_DATA] Upgraded Chapter Chapter 7 Status New Consult Di…" at bounding box center [330, 79] width 640 height 37
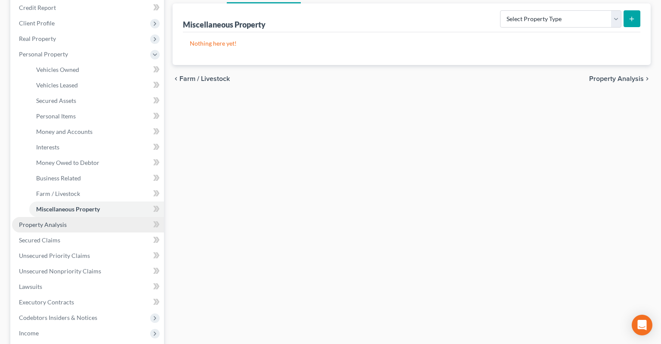
click at [84, 217] on link "Property Analysis" at bounding box center [88, 224] width 152 height 15
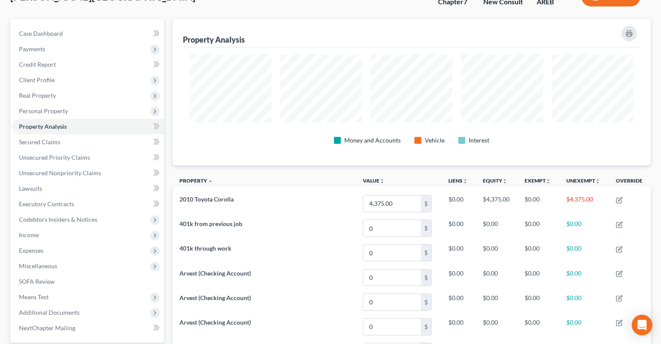
scroll to position [78, 0]
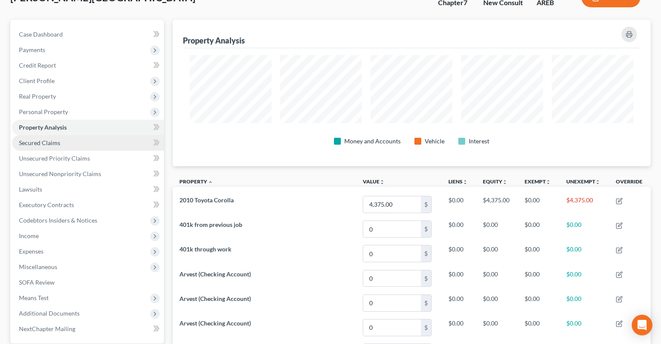
click at [78, 135] on link "Secured Claims" at bounding box center [88, 142] width 152 height 15
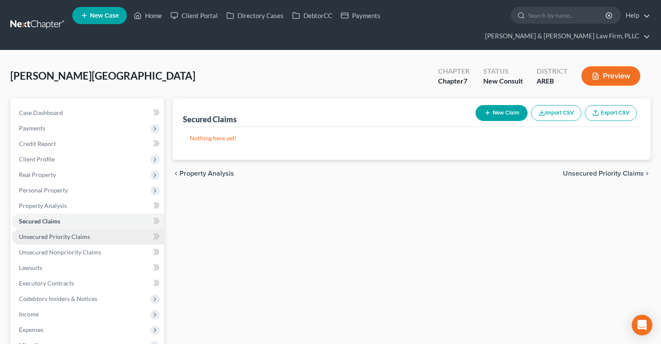
click at [80, 229] on link "Unsecured Priority Claims" at bounding box center [88, 236] width 152 height 15
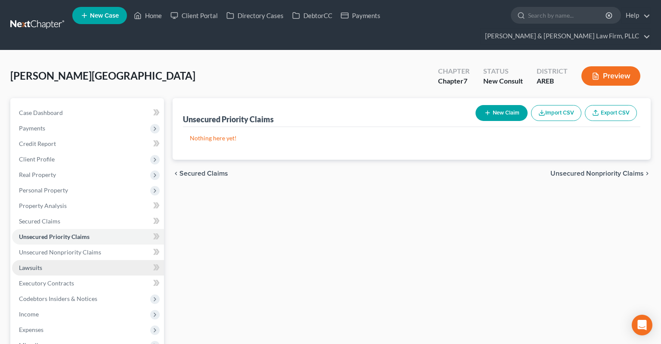
click at [83, 260] on link "Lawsuits" at bounding box center [88, 267] width 152 height 15
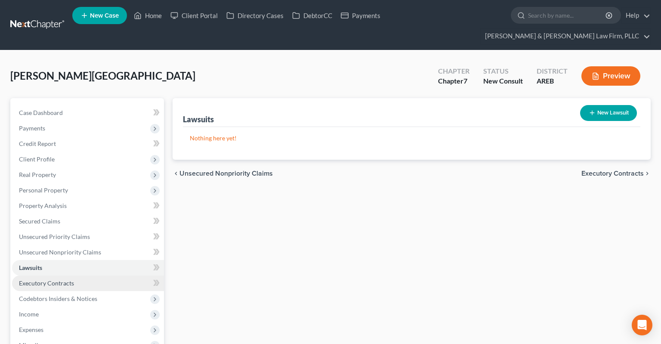
click at [56, 279] on span "Executory Contracts" at bounding box center [46, 282] width 55 height 7
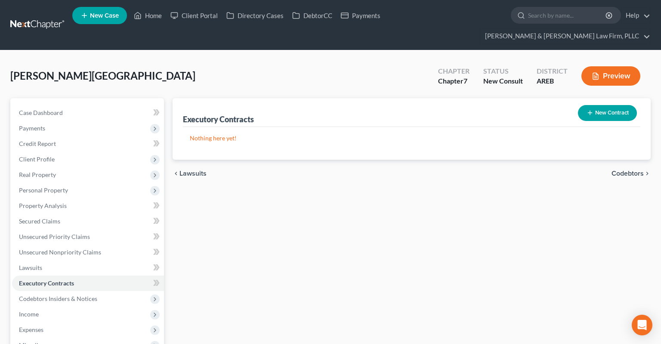
click at [258, 70] on div "[PERSON_NAME][GEOGRAPHIC_DATA] Upgraded Chapter Chapter 7 Status New Consult Di…" at bounding box center [330, 79] width 640 height 37
click at [266, 61] on div "[PERSON_NAME][GEOGRAPHIC_DATA] Upgraded Chapter Chapter 7 Status New Consult Di…" at bounding box center [330, 79] width 640 height 37
click at [265, 67] on div "[PERSON_NAME][GEOGRAPHIC_DATA] Upgraded Chapter Chapter 7 Status New Consult Di…" at bounding box center [330, 79] width 640 height 37
click at [123, 291] on span "Codebtors Insiders & Notices" at bounding box center [88, 298] width 152 height 15
click at [102, 306] on link "Codebtors" at bounding box center [96, 313] width 135 height 15
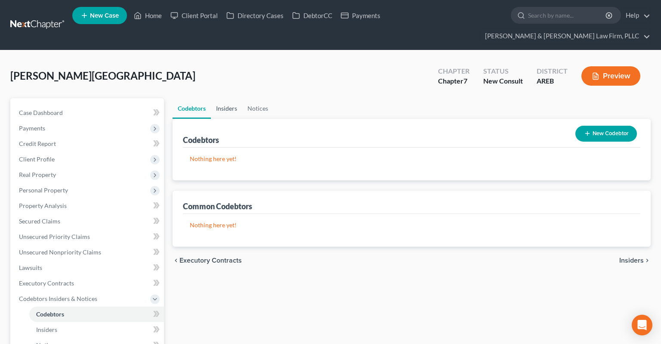
click at [226, 98] on link "Insiders" at bounding box center [226, 108] width 31 height 21
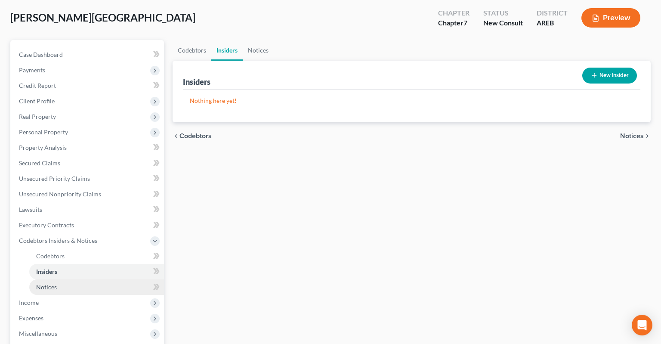
scroll to position [91, 0]
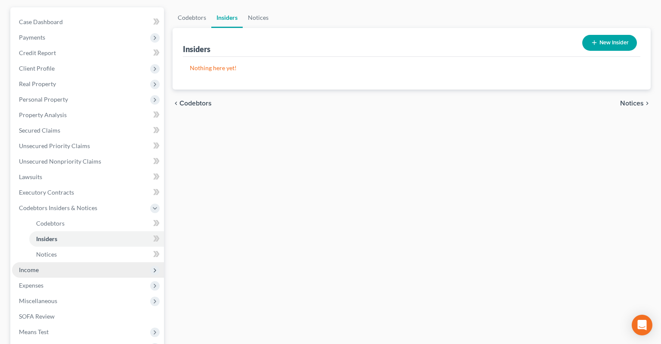
click at [77, 262] on span "Income" at bounding box center [88, 269] width 152 height 15
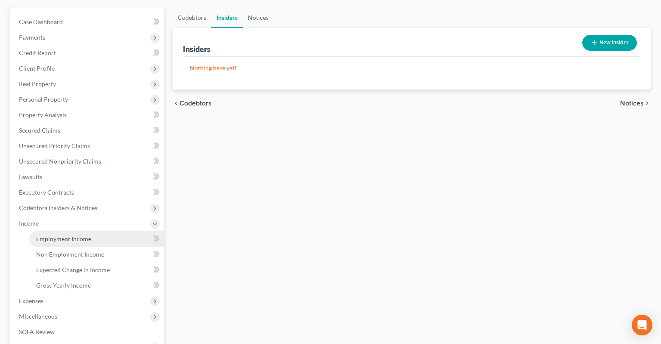
click at [73, 231] on link "Employment Income" at bounding box center [96, 238] width 135 height 15
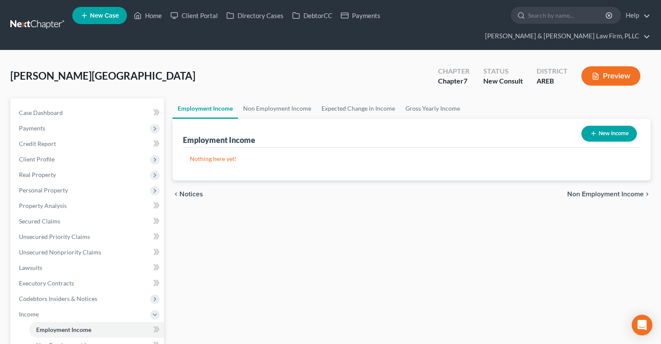
click at [631, 126] on button "New Income" at bounding box center [609, 134] width 56 height 16
select select "0"
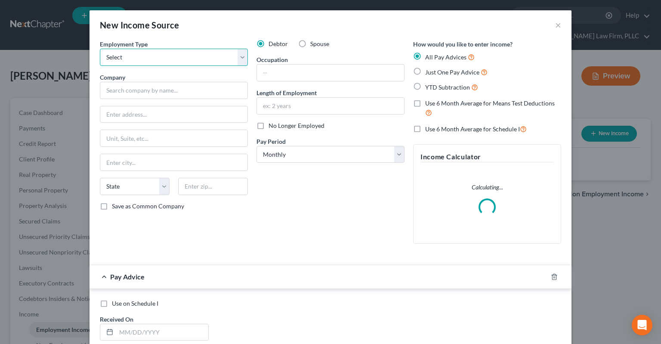
click at [100, 49] on select "Select Full or [DEMOGRAPHIC_DATA] Employment Self Employment" at bounding box center [174, 57] width 148 height 17
select select "0"
click option "Full or [DEMOGRAPHIC_DATA] Employment" at bounding box center [0, 0] width 0 height 0
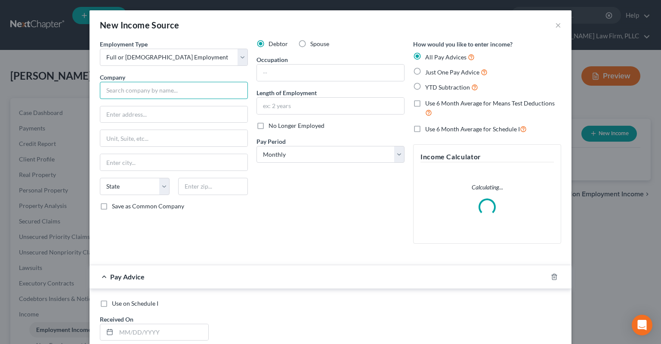
click at [154, 87] on input "text" at bounding box center [174, 90] width 148 height 17
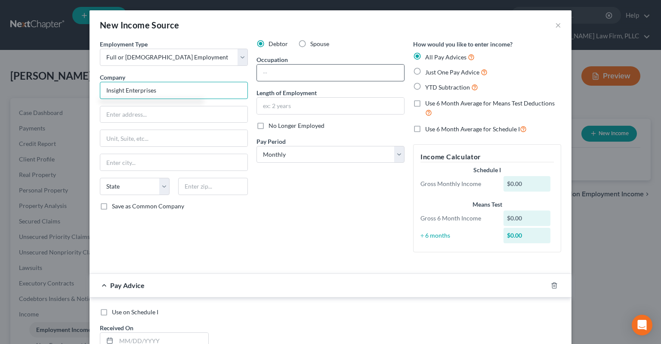
type input "Insight Enterprises"
drag, startPoint x: 270, startPoint y: 71, endPoint x: 297, endPoint y: 77, distance: 27.6
click at [270, 71] on input "text" at bounding box center [330, 73] width 147 height 16
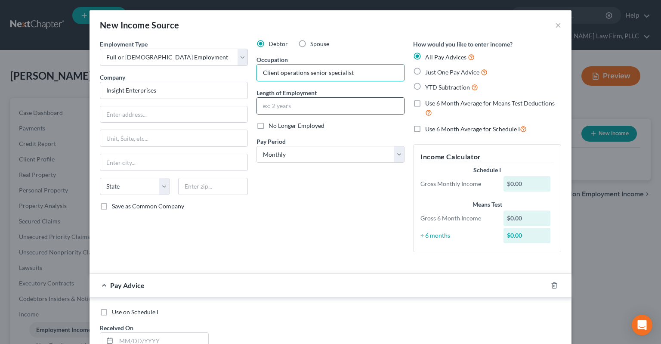
type input "Client operations senior specialist"
click at [300, 107] on input "text" at bounding box center [330, 106] width 147 height 16
type input "Since [DATE]"
click at [425, 74] on label "Just One Pay Advice" at bounding box center [456, 72] width 62 height 10
click at [429, 73] on input "Just One Pay Advice" at bounding box center [432, 70] width 6 height 6
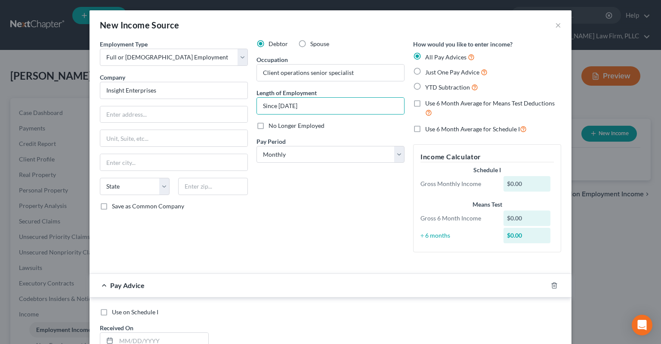
radio input "true"
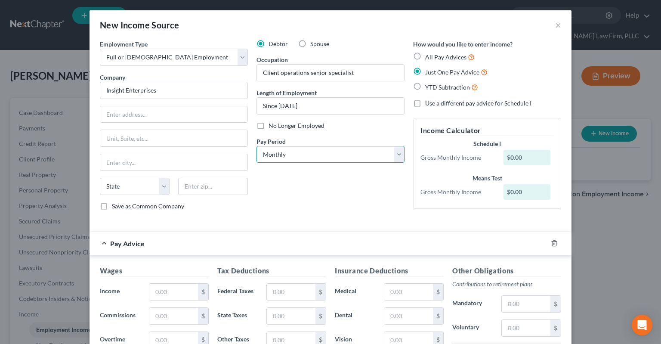
select select "2"
click option "Every Other Week" at bounding box center [0, 0] width 0 height 0
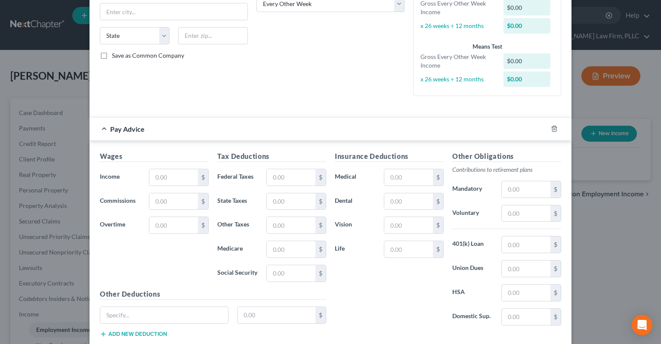
scroll to position [173, 0]
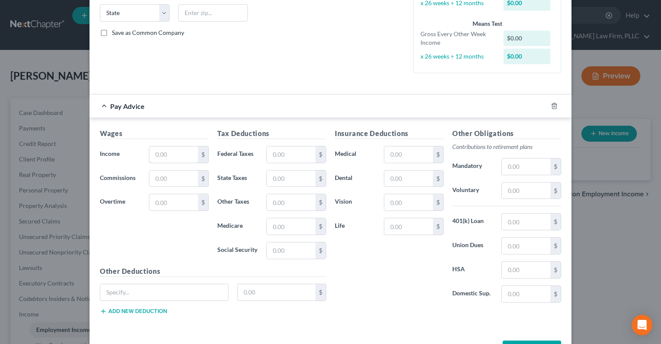
click at [183, 154] on input "text" at bounding box center [173, 154] width 49 height 16
type input "1,765.38"
click at [304, 157] on input "text" at bounding box center [291, 154] width 49 height 16
click at [281, 154] on input "text" at bounding box center [291, 154] width 49 height 16
type input "515.38"
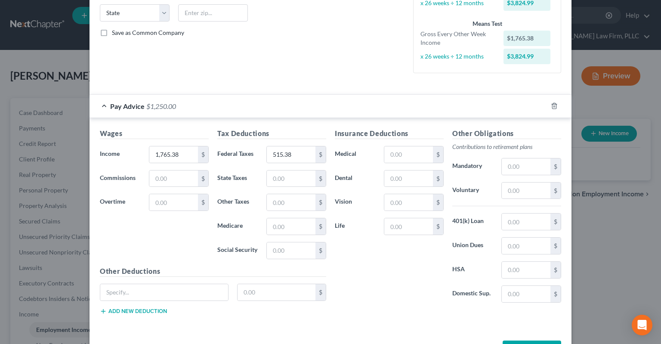
drag, startPoint x: 287, startPoint y: 47, endPoint x: 306, endPoint y: 78, distance: 36.8
click at [524, 340] on button "Save & Close" at bounding box center [532, 349] width 59 height 18
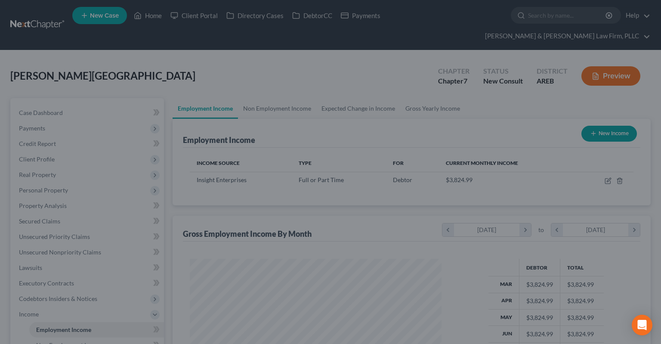
scroll to position [154, 269]
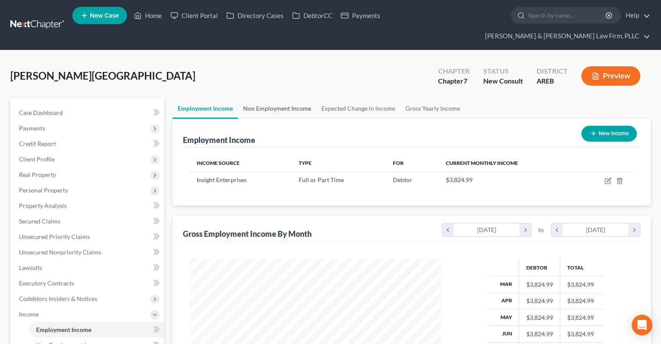
click at [284, 98] on link "Non Employment Income" at bounding box center [277, 108] width 78 height 21
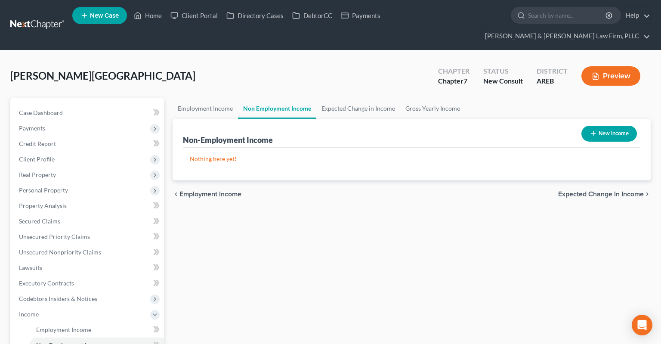
click at [585, 126] on button "New Income" at bounding box center [609, 134] width 56 height 16
select select "0"
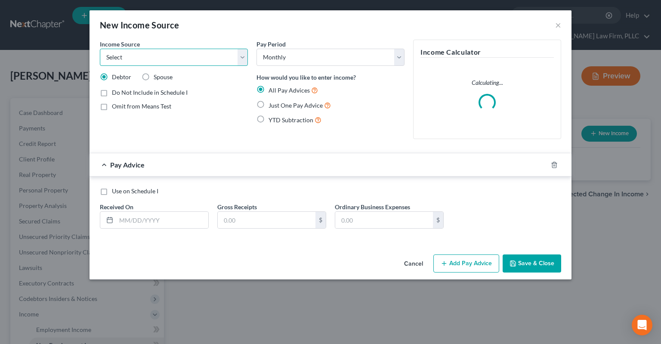
click at [100, 49] on select "Select Unemployment Disability (from employer) Pension Retirement Social Securi…" at bounding box center [174, 57] width 148 height 17
drag, startPoint x: 206, startPoint y: 51, endPoint x: 366, endPoint y: 249, distance: 254.3
click at [333, 242] on div "Income Source * Select Unemployment Disability (from employer) Pension Retireme…" at bounding box center [331, 145] width 482 height 211
click at [414, 267] on button "Cancel" at bounding box center [413, 263] width 33 height 17
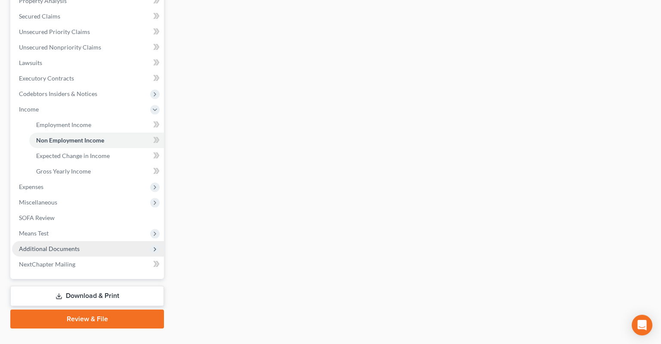
scroll to position [205, 0]
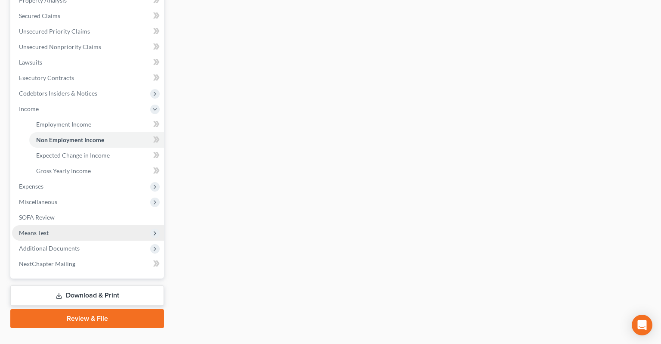
click at [71, 225] on span "Means Test" at bounding box center [88, 232] width 152 height 15
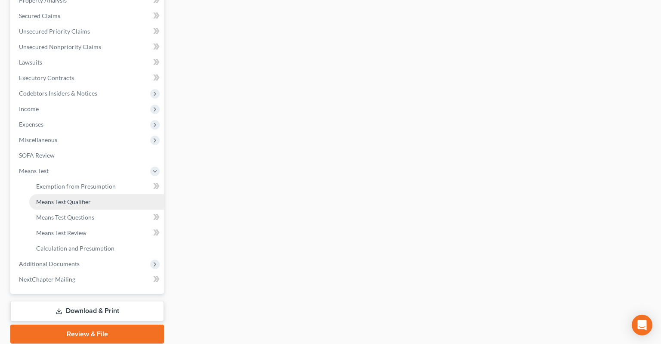
click at [95, 194] on link "Means Test Qualifier" at bounding box center [96, 201] width 135 height 15
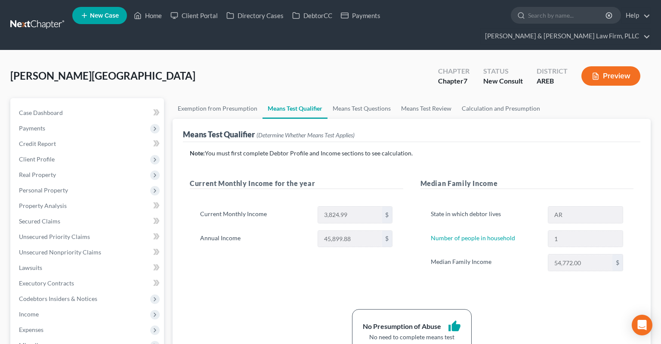
click at [312, 265] on div "Current Monthly Income for the year Current Monthly Income 3,824.99 $ Annual In…" at bounding box center [296, 233] width 231 height 110
click at [293, 276] on div "Note: You must first complete Debtor Profile and Income sections to see calcula…" at bounding box center [412, 250] width 444 height 203
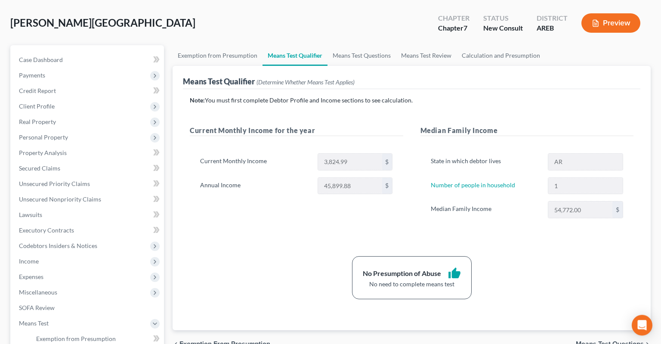
scroll to position [91, 0]
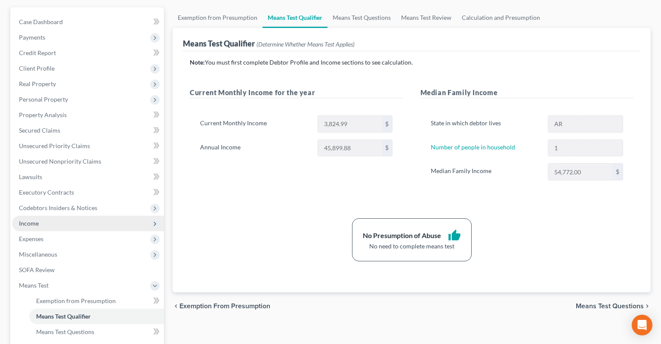
click at [74, 216] on span "Income" at bounding box center [88, 223] width 152 height 15
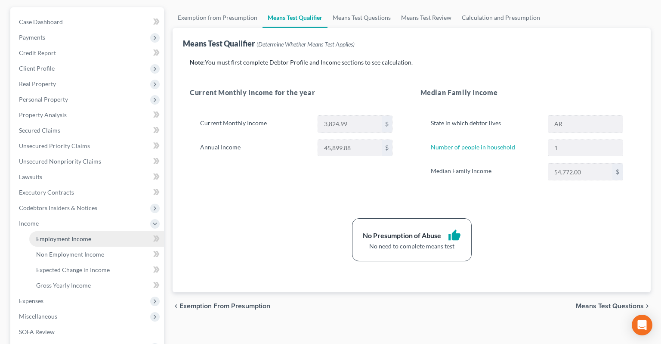
click at [110, 231] on link "Employment Income" at bounding box center [96, 238] width 135 height 15
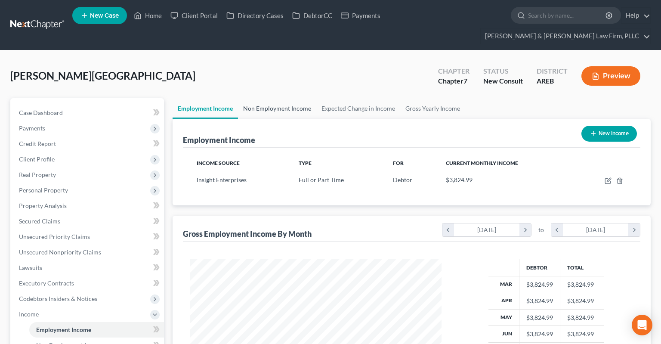
click at [286, 98] on link "Non Employment Income" at bounding box center [277, 108] width 78 height 21
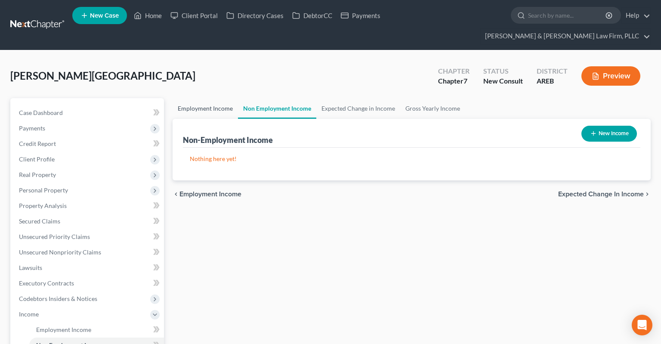
click at [232, 98] on link "Employment Income" at bounding box center [205, 108] width 65 height 21
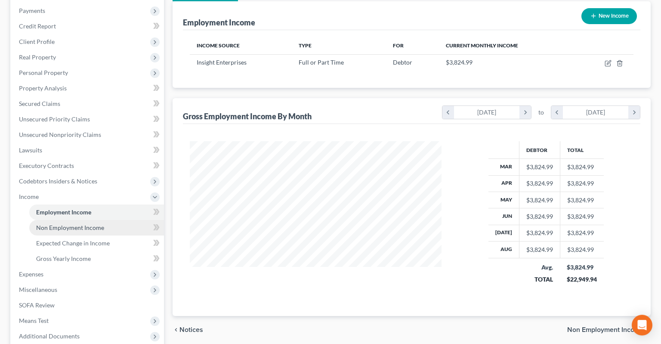
scroll to position [136, 0]
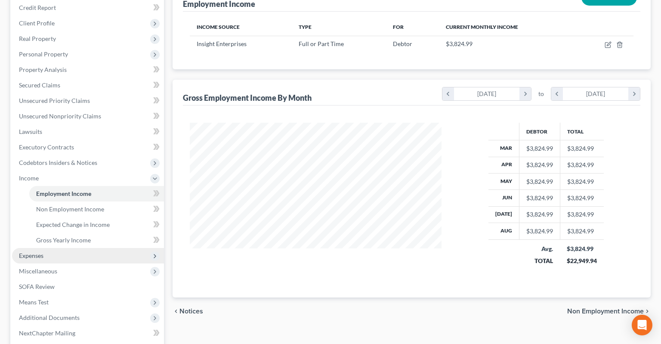
click at [75, 248] on span "Expenses" at bounding box center [88, 255] width 152 height 15
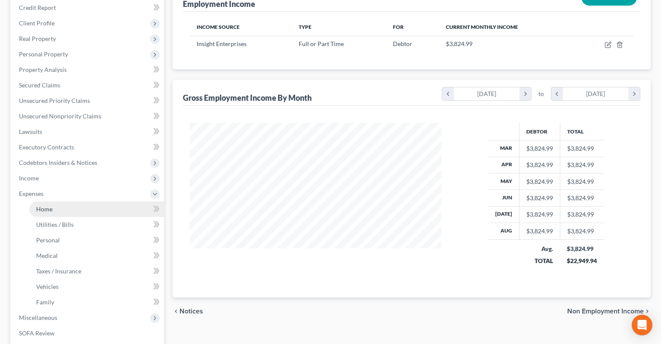
click at [100, 201] on link "Home" at bounding box center [96, 208] width 135 height 15
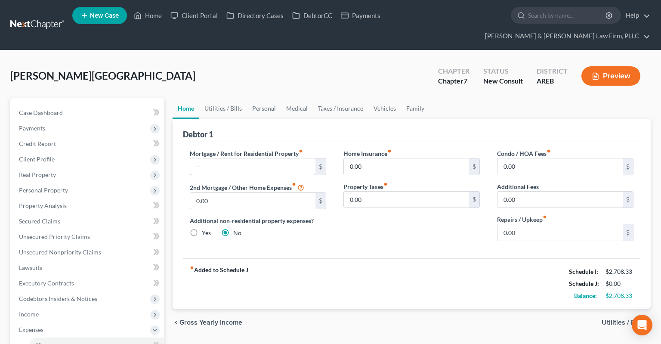
click at [297, 158] on input "text" at bounding box center [252, 166] width 125 height 16
click at [300, 68] on div "[PERSON_NAME][GEOGRAPHIC_DATA] Upgraded Chapter Chapter 7 Status New Consult Di…" at bounding box center [330, 79] width 640 height 37
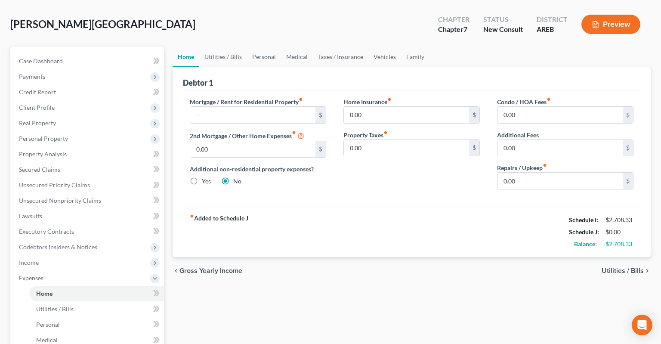
scroll to position [91, 0]
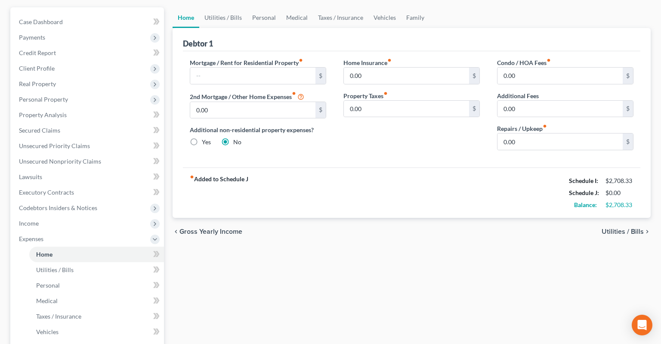
click at [257, 265] on div "Home Utilities / Bills Personal Medical Taxes / Insurance Vehicles Family Debto…" at bounding box center [411, 248] width 487 height 482
click at [383, 237] on div "Home Utilities / Bills Personal Medical Taxes / Insurance Vehicles Family Debto…" at bounding box center [411, 248] width 487 height 482
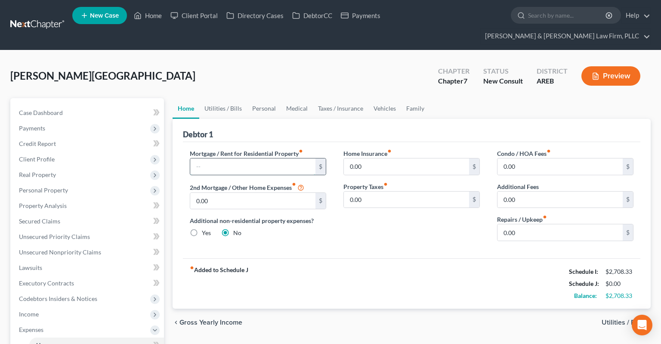
click at [243, 158] on input "text" at bounding box center [252, 166] width 125 height 16
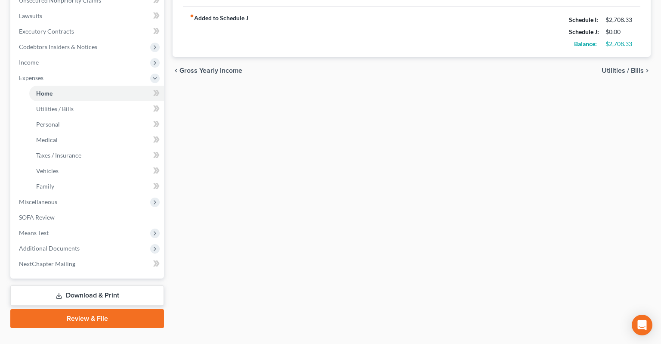
scroll to position [25, 0]
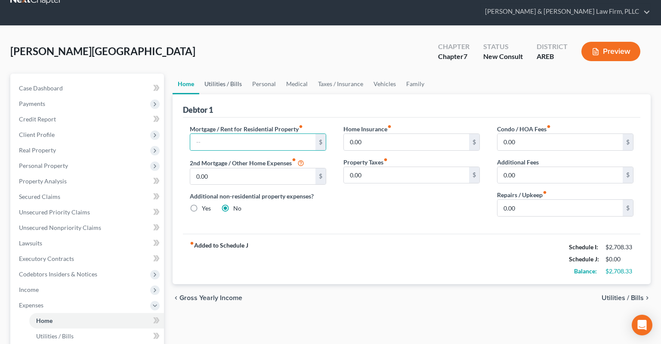
click at [234, 74] on link "Utilities / Bills" at bounding box center [223, 84] width 48 height 21
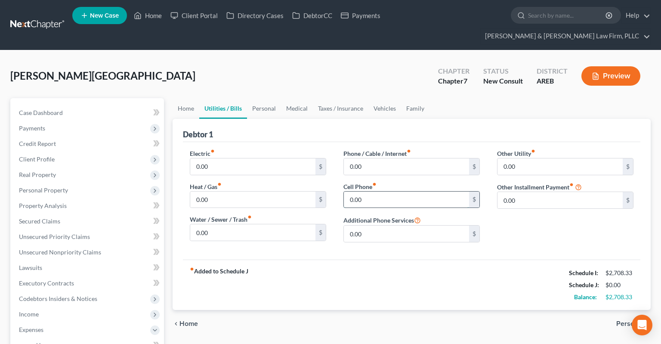
click at [391, 191] on input "0.00" at bounding box center [406, 199] width 125 height 16
click at [370, 191] on input "0.00" at bounding box center [406, 199] width 125 height 16
click at [264, 100] on link "Personal" at bounding box center [264, 108] width 34 height 21
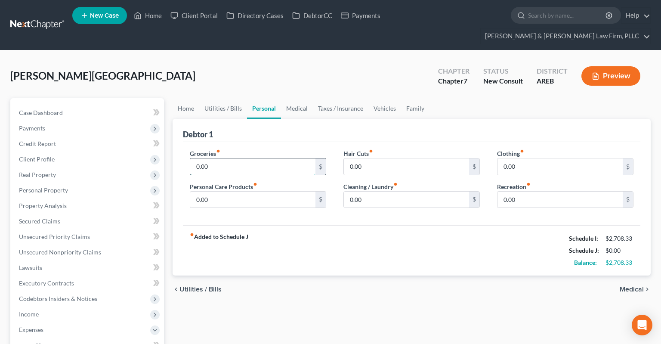
click at [274, 158] on input "0.00" at bounding box center [252, 166] width 125 height 16
click at [259, 158] on input "0.00" at bounding box center [252, 166] width 125 height 16
drag, startPoint x: 251, startPoint y: 146, endPoint x: 170, endPoint y: 137, distance: 81.9
click at [190, 158] on input "0.00" at bounding box center [252, 166] width 125 height 16
type input "300"
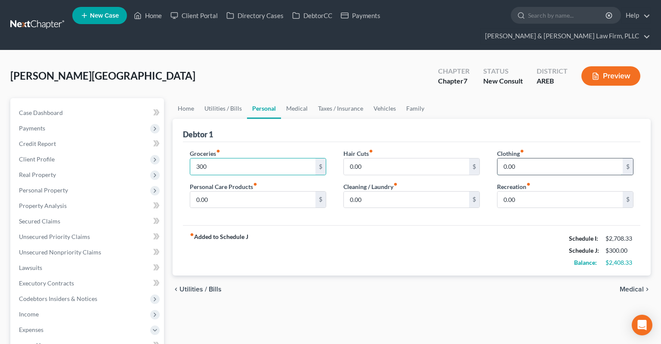
drag, startPoint x: 523, startPoint y: 154, endPoint x: 529, endPoint y: 152, distance: 6.2
click at [528, 158] on input "0.00" at bounding box center [559, 166] width 125 height 16
type input "100"
drag, startPoint x: 206, startPoint y: 183, endPoint x: 215, endPoint y: 188, distance: 10.4
click at [207, 191] on input "0.00" at bounding box center [252, 199] width 125 height 16
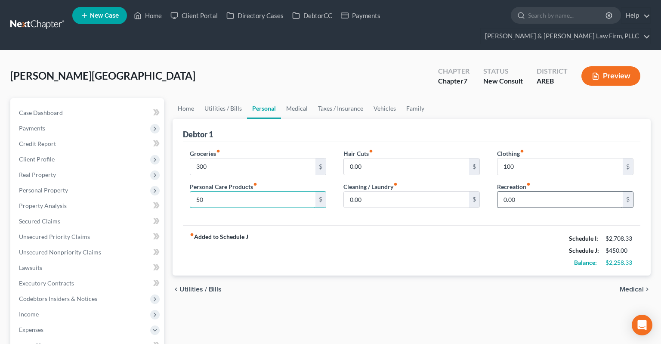
type input "50"
drag, startPoint x: 525, startPoint y: 183, endPoint x: 529, endPoint y: 182, distance: 4.6
click at [528, 191] on input "0.00" at bounding box center [559, 199] width 125 height 16
type input "50"
click at [287, 98] on link "Medical" at bounding box center [297, 108] width 32 height 21
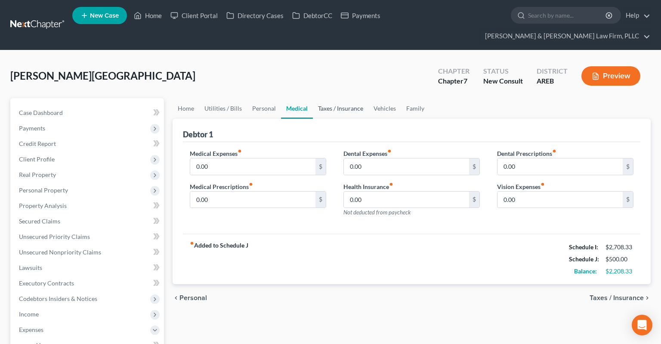
click at [350, 98] on link "Taxes / Insurance" at bounding box center [341, 108] width 56 height 21
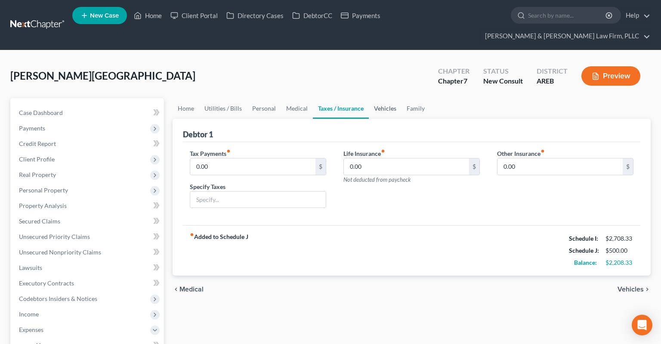
click at [382, 98] on link "Vehicles" at bounding box center [385, 108] width 33 height 21
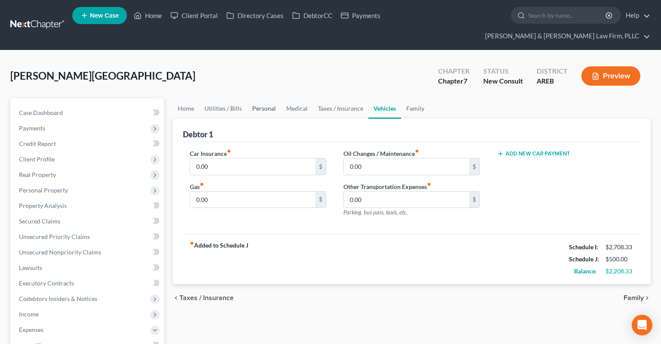
click at [266, 98] on link "Personal" at bounding box center [264, 108] width 34 height 21
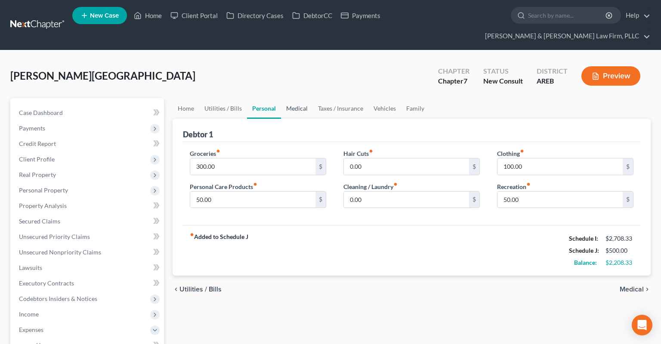
click at [300, 98] on link "Medical" at bounding box center [297, 108] width 32 height 21
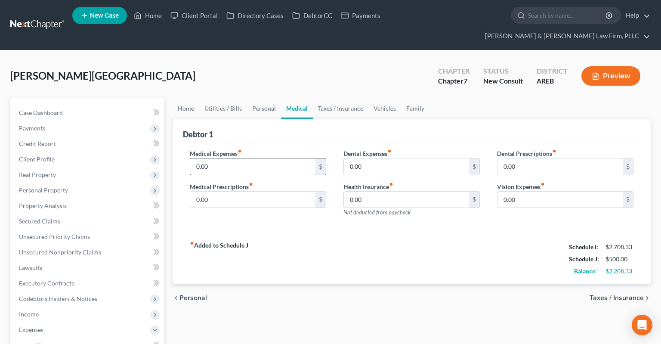
click at [244, 158] on input "0.00" at bounding box center [252, 166] width 125 height 16
click at [479, 256] on div "fiber_manual_record Added to Schedule J Schedule I: $2,708.33 Schedule J: $500.…" at bounding box center [411, 259] width 457 height 50
drag, startPoint x: 285, startPoint y: 151, endPoint x: 247, endPoint y: 156, distance: 38.3
click at [247, 158] on input "0.00" at bounding box center [252, 166] width 125 height 16
paste input "303.33"
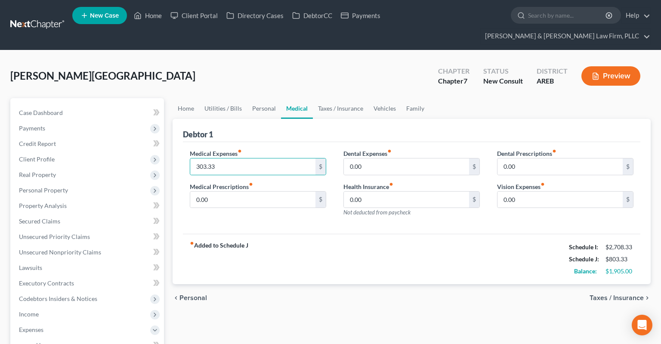
drag, startPoint x: 258, startPoint y: 78, endPoint x: 260, endPoint y: 73, distance: 5.2
click at [259, 75] on div "[PERSON_NAME][GEOGRAPHIC_DATA] Upgraded Chapter Chapter 7 Status New Consult Di…" at bounding box center [330, 79] width 640 height 37
click at [265, 65] on div "[PERSON_NAME][GEOGRAPHIC_DATA] Upgraded Chapter Chapter 7 Status New Consult Di…" at bounding box center [330, 79] width 640 height 37
click at [301, 68] on div "[PERSON_NAME][GEOGRAPHIC_DATA] Upgraded Chapter Chapter 7 Status New Consult Di…" at bounding box center [330, 79] width 640 height 37
click at [280, 158] on input "303.33" at bounding box center [252, 166] width 125 height 16
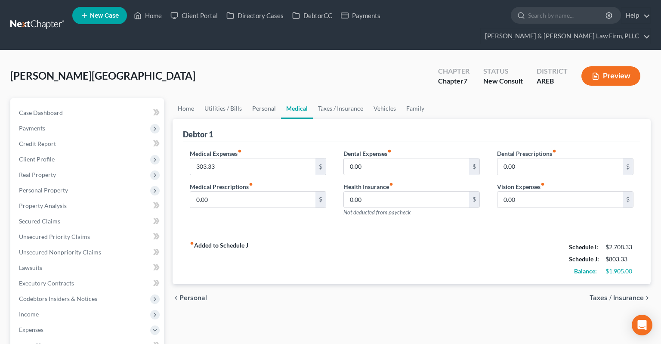
click at [283, 74] on div "[PERSON_NAME][GEOGRAPHIC_DATA] Upgraded Chapter Chapter 7 Status New Consult Di…" at bounding box center [330, 79] width 640 height 37
click at [283, 75] on div "[PERSON_NAME][GEOGRAPHIC_DATA] Upgraded Chapter Chapter 7 Status New Consult Di…" at bounding box center [330, 79] width 640 height 37
click at [278, 158] on input "303.33" at bounding box center [252, 166] width 125 height 16
click at [289, 66] on div "[PERSON_NAME][GEOGRAPHIC_DATA] Upgraded Chapter Chapter 7 Status New Consult Di…" at bounding box center [330, 79] width 640 height 37
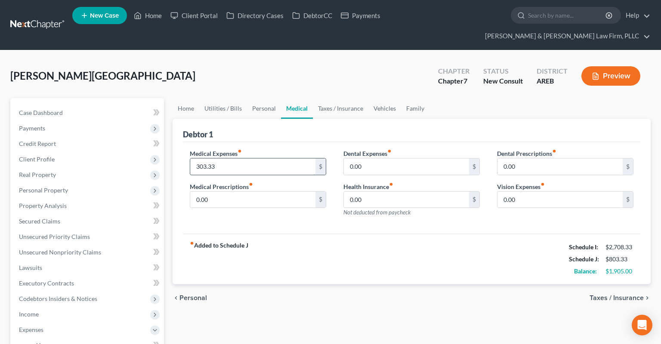
click at [283, 158] on input "303.33" at bounding box center [252, 166] width 125 height 16
click at [286, 71] on div "[PERSON_NAME][GEOGRAPHIC_DATA] Upgraded Chapter Chapter 7 Status New Consult Di…" at bounding box center [330, 79] width 640 height 37
drag, startPoint x: 284, startPoint y: 142, endPoint x: 284, endPoint y: 147, distance: 4.7
click at [284, 149] on div "Medical Expenses fiber_manual_record 303.33 $" at bounding box center [258, 162] width 136 height 26
click at [283, 158] on input "303.33" at bounding box center [252, 166] width 125 height 16
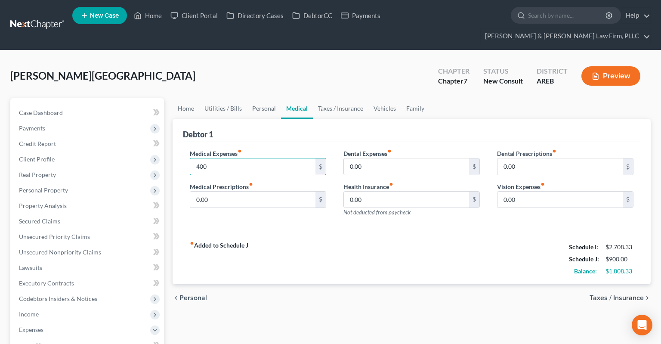
click at [291, 64] on div "[PERSON_NAME][GEOGRAPHIC_DATA] Upgraded Chapter Chapter 7 Status New Consult Di…" at bounding box center [330, 79] width 640 height 37
click at [261, 158] on input "400" at bounding box center [252, 166] width 125 height 16
drag, startPoint x: 280, startPoint y: 56, endPoint x: 281, endPoint y: 60, distance: 4.9
click at [280, 61] on div "[PERSON_NAME][GEOGRAPHIC_DATA] Upgraded Chapter Chapter 7 Status New Consult Di…" at bounding box center [330, 79] width 640 height 37
drag, startPoint x: 270, startPoint y: 145, endPoint x: 250, endPoint y: 152, distance: 21.4
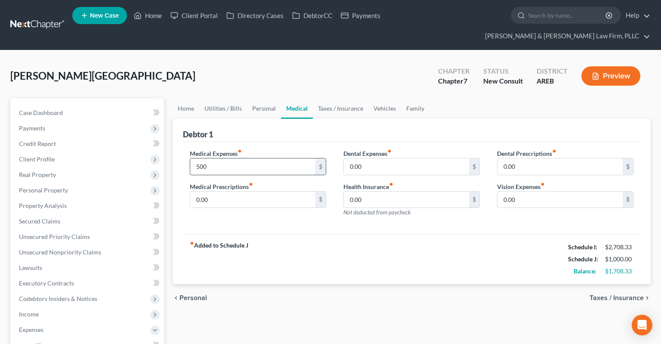
click at [250, 158] on input "500" at bounding box center [252, 166] width 125 height 16
type input "120"
click at [310, 61] on div "[PERSON_NAME][GEOGRAPHIC_DATA] Upgraded Chapter Chapter 7 Status New Consult Di…" at bounding box center [330, 79] width 640 height 37
click at [337, 98] on link "Taxes / Insurance" at bounding box center [341, 108] width 56 height 21
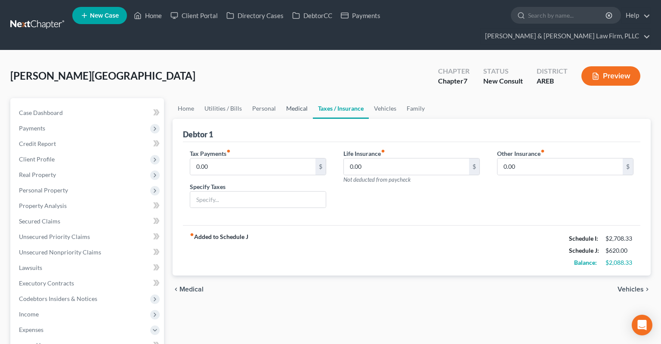
click at [302, 98] on link "Medical" at bounding box center [297, 108] width 32 height 21
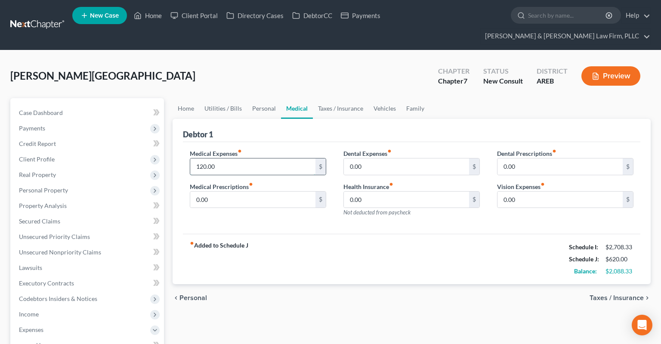
drag, startPoint x: 264, startPoint y: 145, endPoint x: 195, endPoint y: 145, distance: 68.8
click at [190, 158] on input "120.00" at bounding box center [252, 166] width 125 height 16
drag, startPoint x: 248, startPoint y: 142, endPoint x: 275, endPoint y: 141, distance: 26.3
click at [275, 158] on input "120.00" at bounding box center [252, 166] width 125 height 16
drag, startPoint x: 228, startPoint y: 142, endPoint x: 202, endPoint y: 150, distance: 27.1
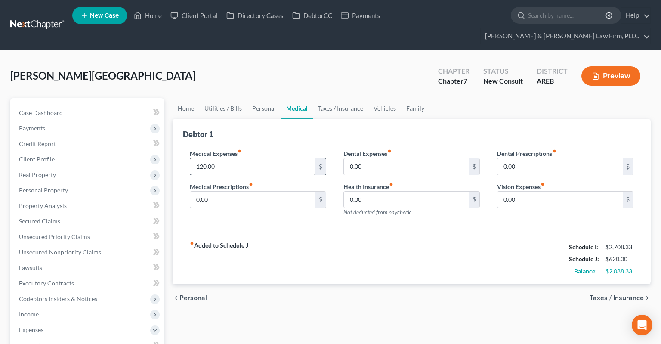
click at [187, 149] on div "Medical Expenses fiber_manual_record 120.00 $ Medical Prescriptions fiber_manua…" at bounding box center [258, 186] width 154 height 75
drag, startPoint x: 232, startPoint y: 151, endPoint x: 201, endPoint y: 151, distance: 31.0
click at [190, 158] on input "120.00" at bounding box center [252, 166] width 125 height 16
drag, startPoint x: 226, startPoint y: 145, endPoint x: 188, endPoint y: 154, distance: 38.5
click at [190, 158] on input "120.00" at bounding box center [252, 166] width 125 height 16
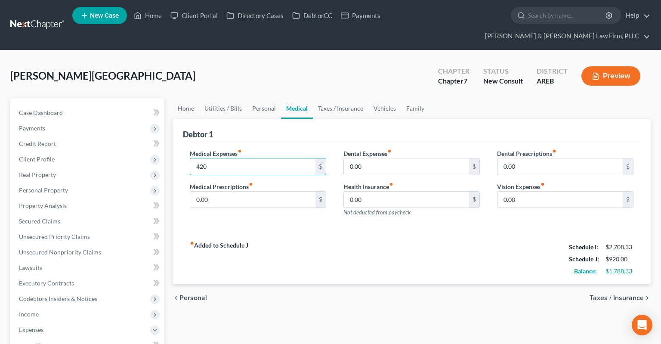
type input "420"
click at [361, 61] on div "[PERSON_NAME][GEOGRAPHIC_DATA] Upgraded Chapter Chapter 7 Status New Consult Di…" at bounding box center [330, 79] width 640 height 37
click at [336, 98] on link "Taxes / Insurance" at bounding box center [341, 108] width 56 height 21
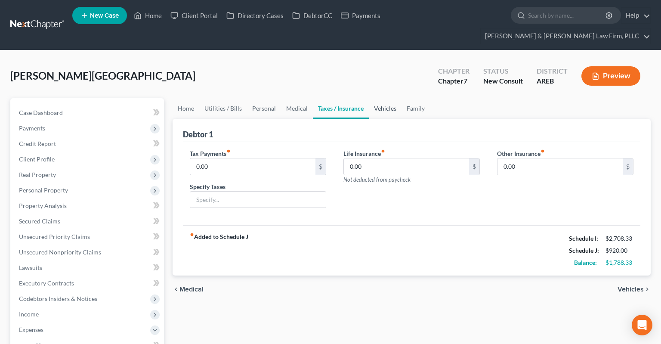
click at [382, 98] on link "Vehicles" at bounding box center [385, 108] width 33 height 21
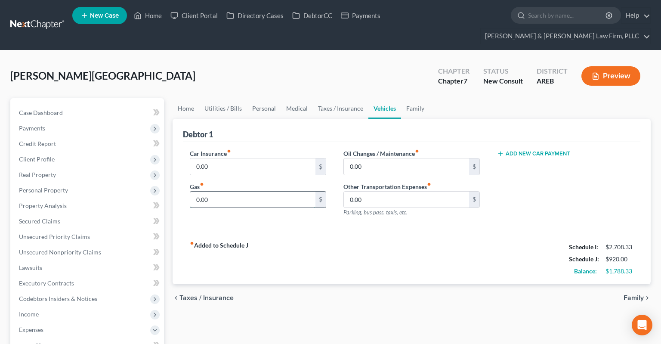
click at [262, 191] on input "0.00" at bounding box center [252, 199] width 125 height 16
click at [275, 191] on input "0.00" at bounding box center [252, 199] width 125 height 16
drag, startPoint x: 289, startPoint y: 187, endPoint x: 172, endPoint y: 179, distance: 117.7
click at [190, 191] on input "0.00" at bounding box center [252, 199] width 125 height 16
click at [225, 191] on input "0.00" at bounding box center [252, 199] width 125 height 16
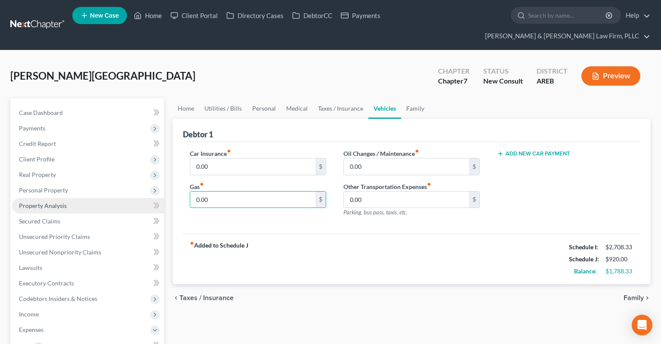
drag, startPoint x: 138, startPoint y: 184, endPoint x: 154, endPoint y: 183, distance: 15.9
click at [190, 191] on input "0.00" at bounding box center [252, 199] width 125 height 16
type input "130"
click at [226, 158] on input "0.00" at bounding box center [252, 166] width 125 height 16
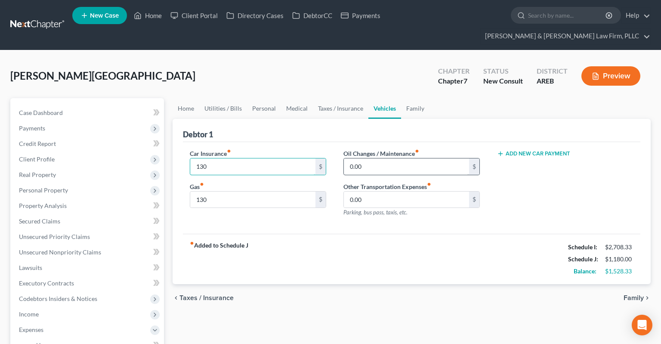
type input "130"
click at [369, 158] on input "0.00" at bounding box center [406, 166] width 125 height 16
type input "100"
click at [341, 98] on link "Taxes / Insurance" at bounding box center [341, 108] width 56 height 21
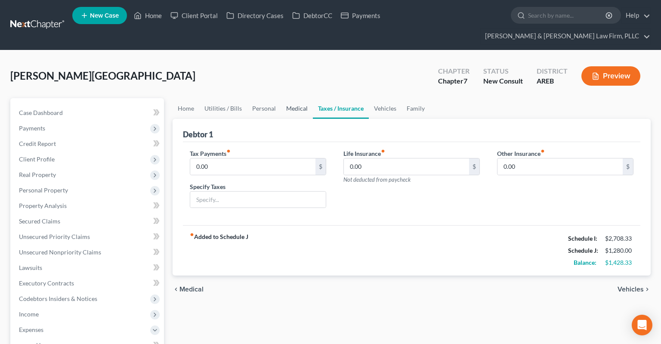
click at [291, 98] on link "Medical" at bounding box center [297, 108] width 32 height 21
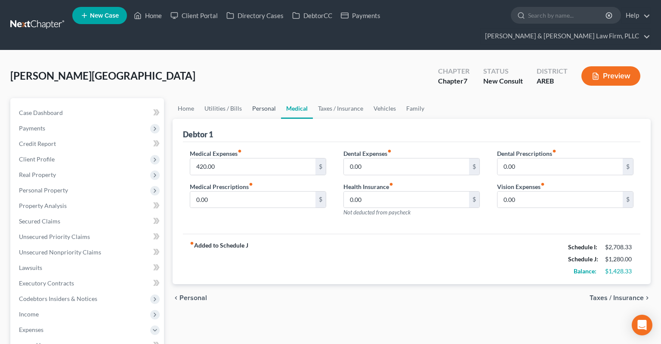
click at [265, 98] on link "Personal" at bounding box center [264, 108] width 34 height 21
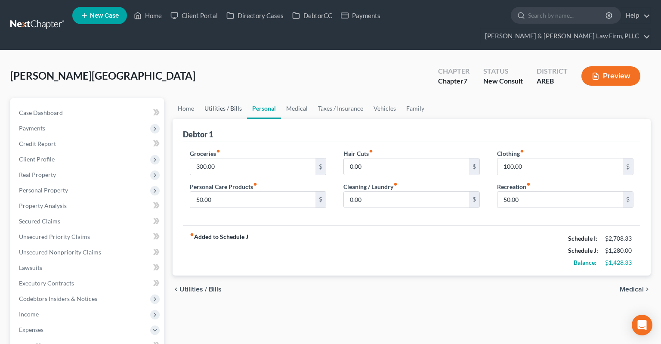
drag, startPoint x: 228, startPoint y: 96, endPoint x: 216, endPoint y: 98, distance: 11.7
click at [227, 98] on link "Utilities / Bills" at bounding box center [223, 108] width 48 height 21
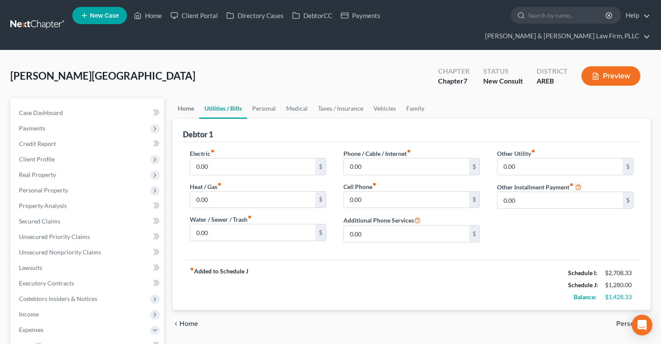
click at [183, 98] on link "Home" at bounding box center [186, 108] width 27 height 21
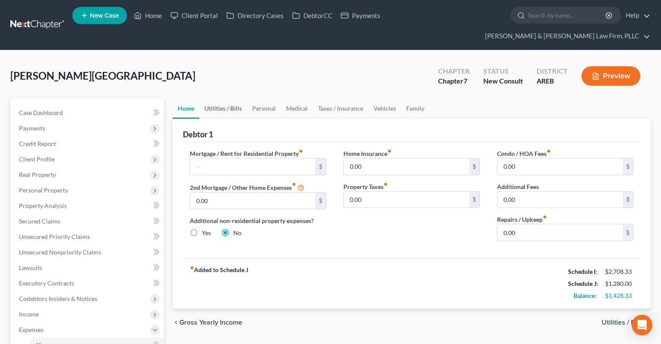
click at [223, 98] on link "Utilities / Bills" at bounding box center [223, 108] width 48 height 21
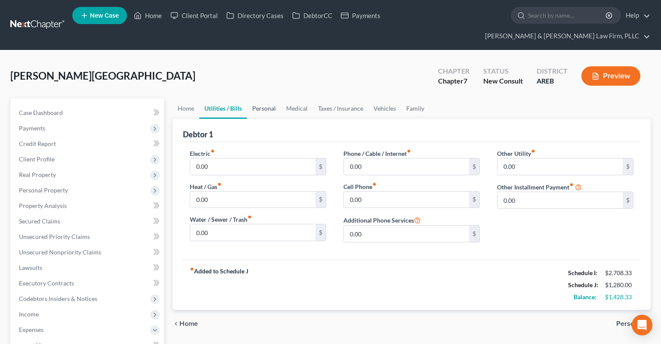
click at [266, 98] on link "Personal" at bounding box center [264, 108] width 34 height 21
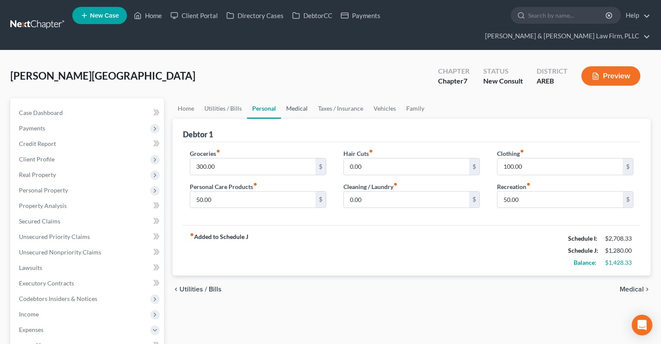
click at [301, 98] on link "Medical" at bounding box center [297, 108] width 32 height 21
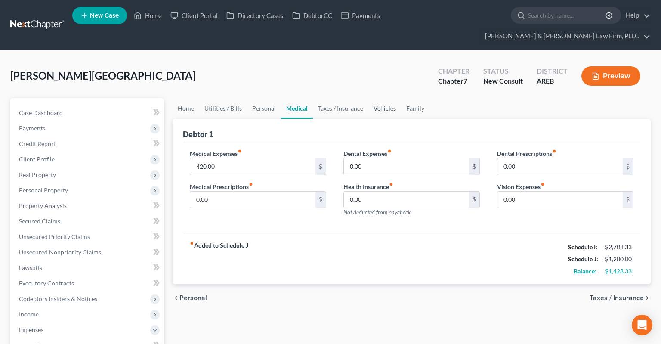
click at [390, 99] on link "Vehicles" at bounding box center [384, 108] width 33 height 21
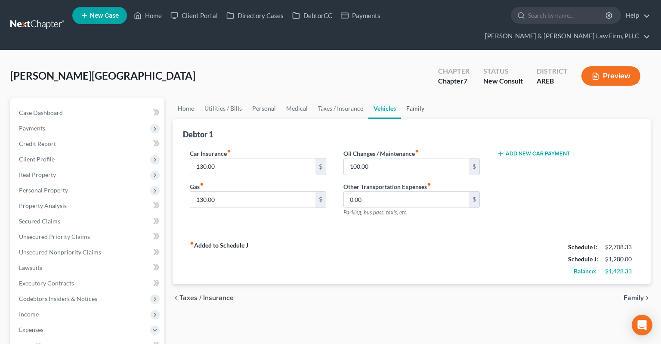
click at [414, 98] on link "Family" at bounding box center [415, 108] width 28 height 21
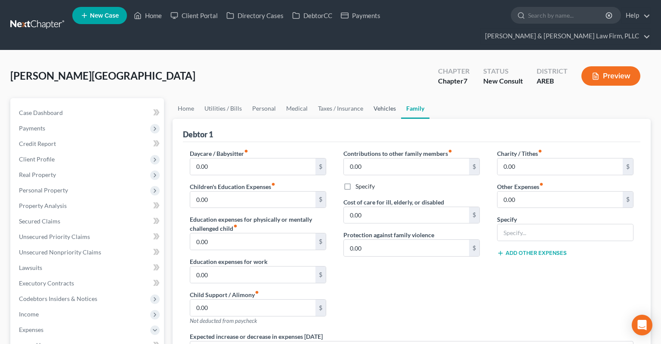
click at [385, 98] on link "Vehicles" at bounding box center [384, 108] width 33 height 21
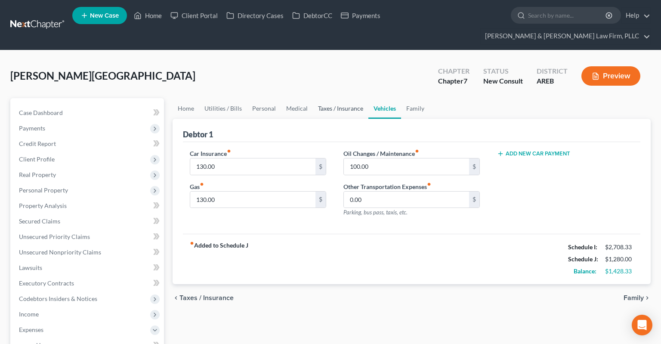
click at [354, 98] on link "Taxes / Insurance" at bounding box center [341, 108] width 56 height 21
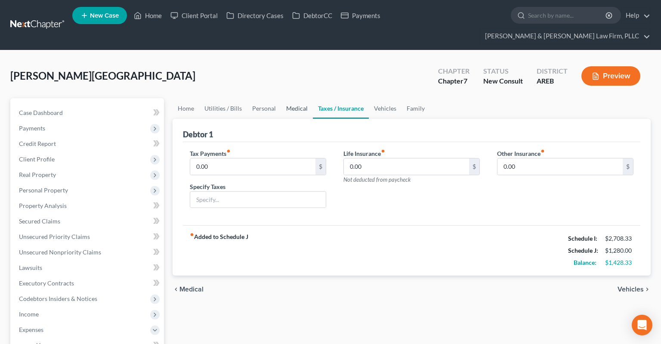
click at [298, 98] on link "Medical" at bounding box center [297, 108] width 32 height 21
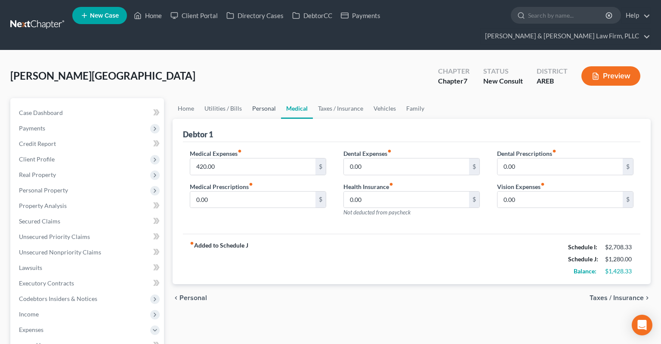
click at [259, 98] on link "Personal" at bounding box center [264, 108] width 34 height 21
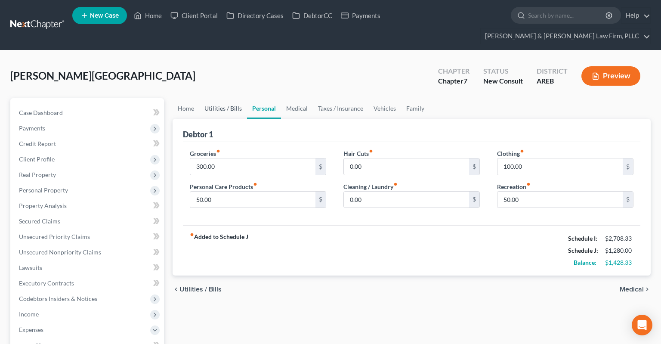
click at [233, 99] on link "Utilities / Bills" at bounding box center [223, 108] width 48 height 21
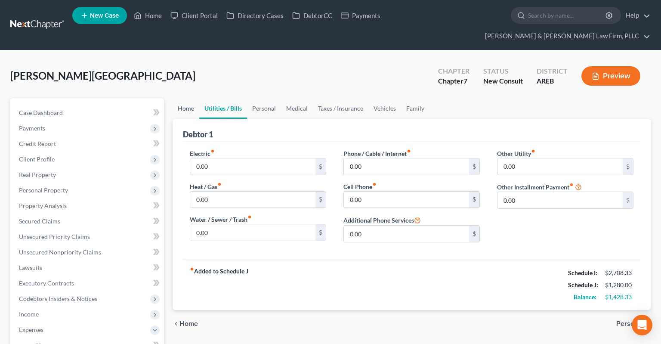
click at [192, 98] on link "Home" at bounding box center [186, 108] width 27 height 21
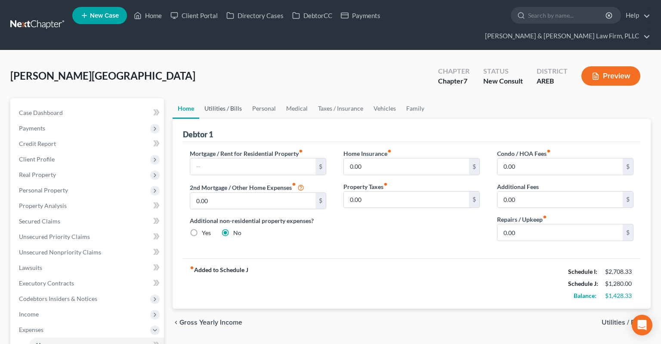
click at [208, 98] on link "Utilities / Bills" at bounding box center [223, 108] width 48 height 21
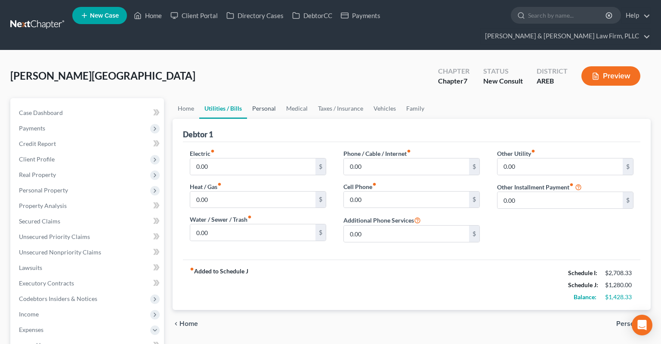
click at [265, 98] on link "Personal" at bounding box center [264, 108] width 34 height 21
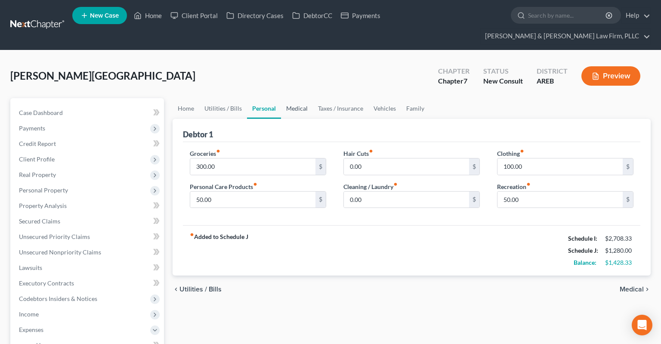
click at [304, 99] on link "Medical" at bounding box center [297, 108] width 32 height 21
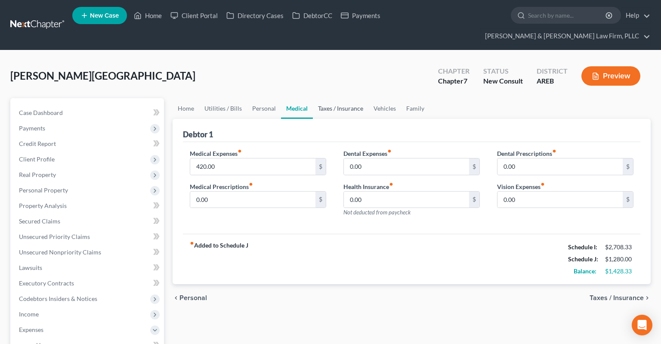
click at [328, 98] on link "Taxes / Insurance" at bounding box center [341, 108] width 56 height 21
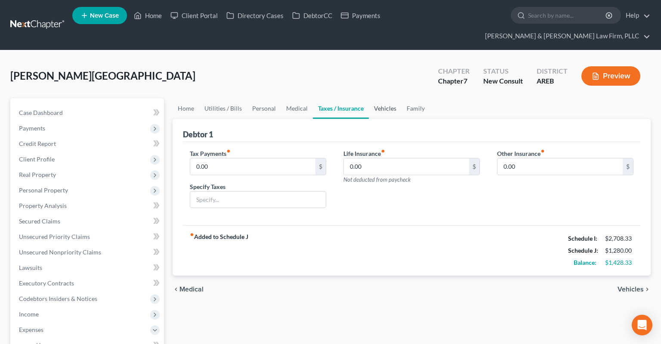
click at [385, 98] on link "Vehicles" at bounding box center [385, 108] width 33 height 21
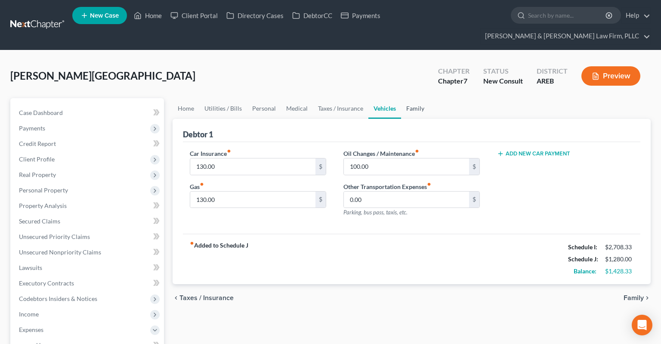
click at [412, 98] on link "Family" at bounding box center [415, 108] width 28 height 21
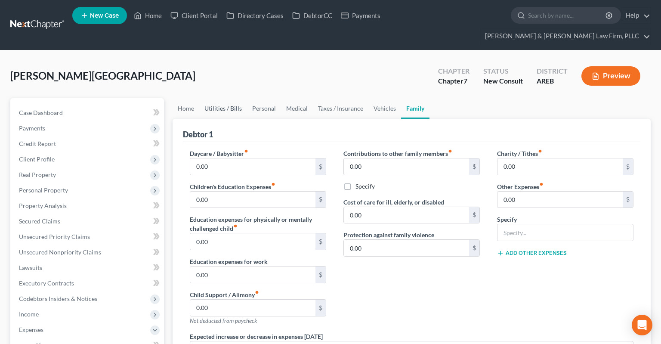
click at [228, 98] on link "Utilities / Bills" at bounding box center [223, 108] width 48 height 21
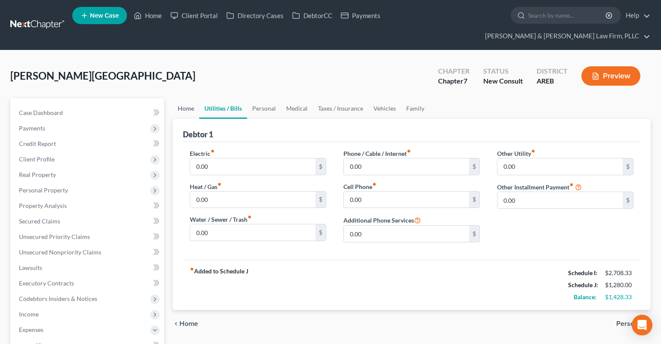
click at [184, 98] on link "Home" at bounding box center [186, 108] width 27 height 21
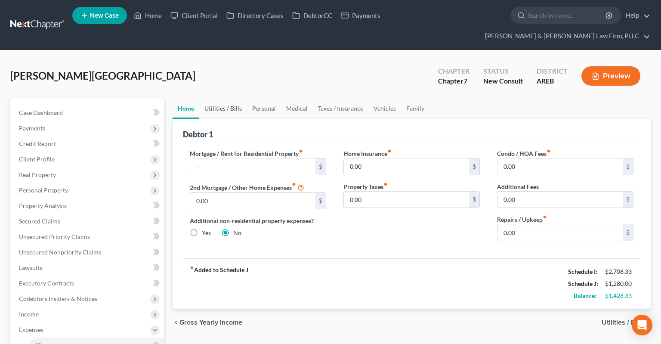
click at [212, 98] on link "Utilities / Bills" at bounding box center [223, 108] width 48 height 21
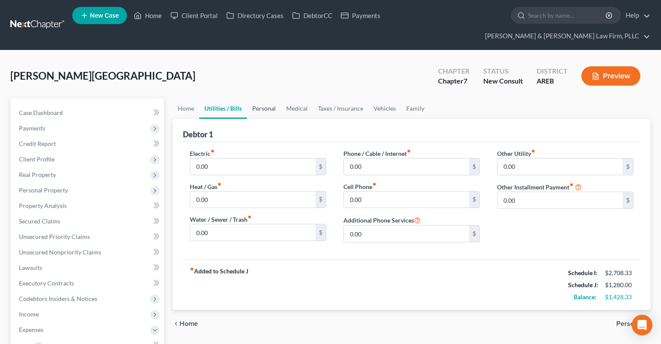
click at [262, 98] on link "Personal" at bounding box center [264, 108] width 34 height 21
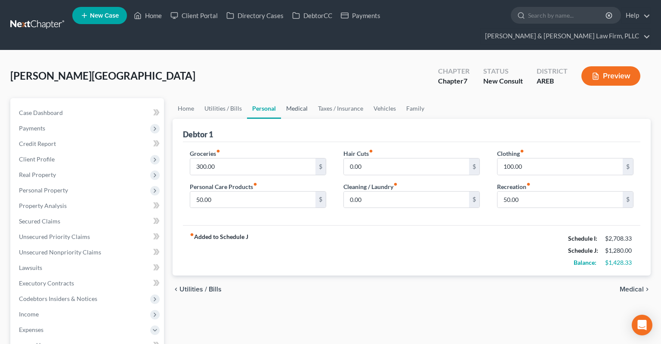
click at [290, 98] on link "Medical" at bounding box center [297, 108] width 32 height 21
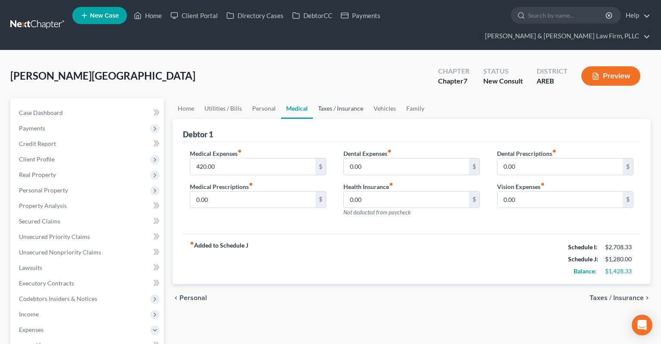
click at [346, 98] on link "Taxes / Insurance" at bounding box center [341, 108] width 56 height 21
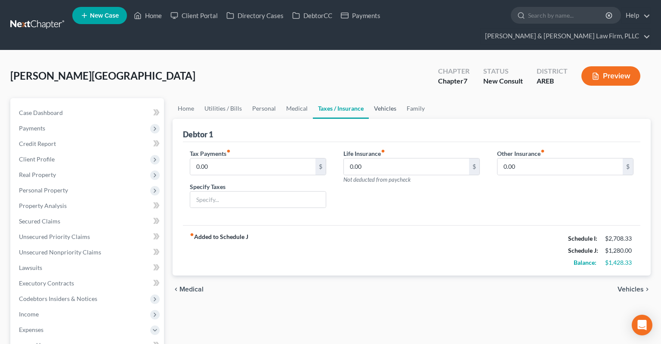
click at [392, 98] on link "Vehicles" at bounding box center [385, 108] width 33 height 21
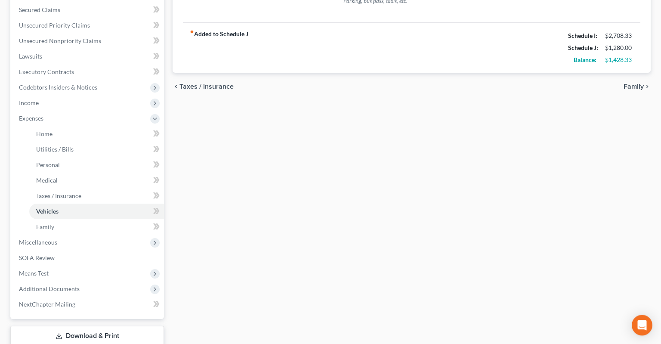
scroll to position [227, 0]
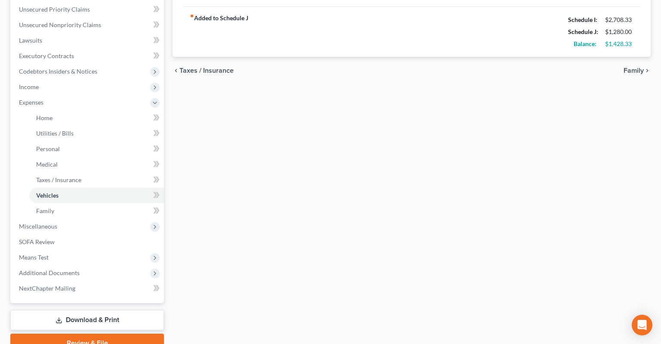
click at [201, 232] on div "Home Utilities / Bills Personal Medical Taxes / Insurance Vehicles Family Debto…" at bounding box center [411, 112] width 487 height 482
click at [325, 201] on div "Home Utilities / Bills Personal Medical Taxes / Insurance Vehicles Family Debto…" at bounding box center [411, 112] width 487 height 482
drag, startPoint x: 324, startPoint y: 202, endPoint x: 321, endPoint y: 208, distance: 7.2
click at [321, 208] on div "Home Utilities / Bills Personal Medical Taxes / Insurance Vehicles Family Debto…" at bounding box center [411, 112] width 487 height 482
click at [84, 250] on span "Means Test" at bounding box center [88, 257] width 152 height 15
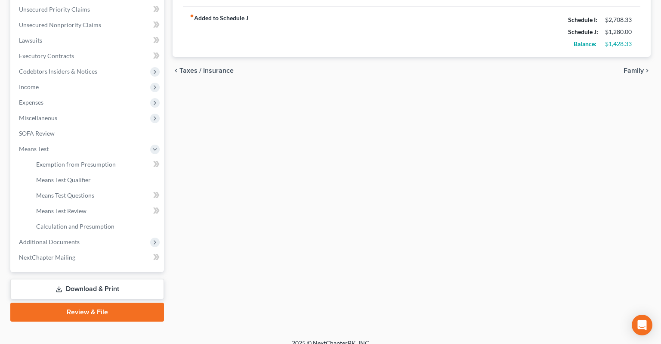
scroll to position [221, 0]
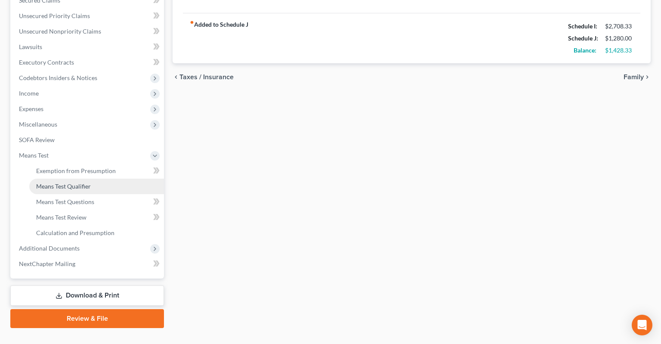
click at [95, 179] on link "Means Test Qualifier" at bounding box center [96, 186] width 135 height 15
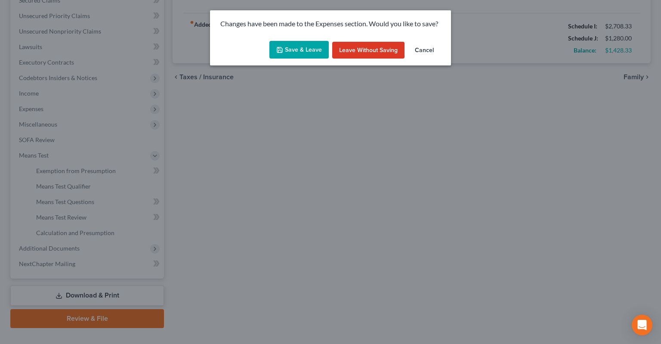
click at [318, 52] on button "Save & Leave" at bounding box center [298, 50] width 59 height 18
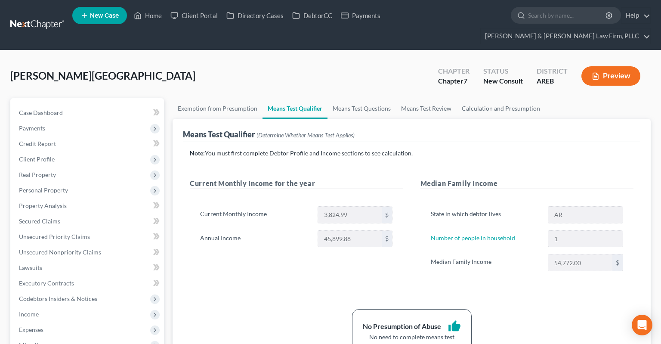
click at [371, 73] on div "[PERSON_NAME][GEOGRAPHIC_DATA] Upgraded Chapter Chapter 7 Status New Consult Di…" at bounding box center [330, 79] width 640 height 37
click at [294, 70] on div "[PERSON_NAME][GEOGRAPHIC_DATA] Upgraded Chapter Chapter 7 Status New Consult Di…" at bounding box center [330, 79] width 640 height 37
click at [351, 98] on link "Means Test Questions" at bounding box center [361, 108] width 68 height 21
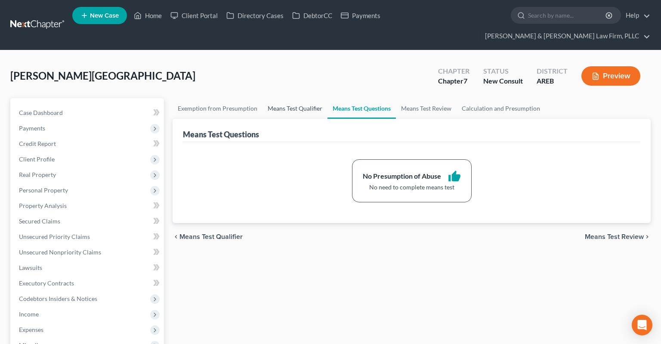
click at [301, 98] on link "Means Test Qualifier" at bounding box center [294, 108] width 65 height 21
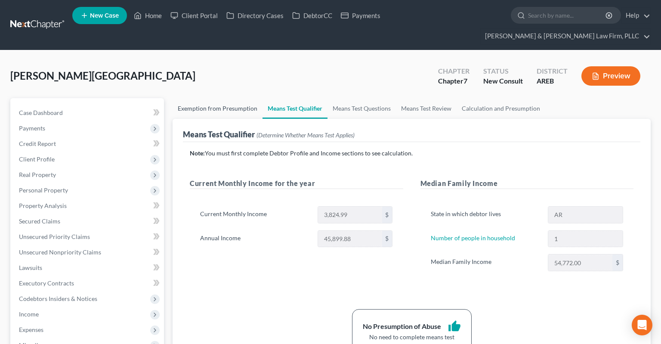
click at [241, 98] on link "Exemption from Presumption" at bounding box center [218, 108] width 90 height 21
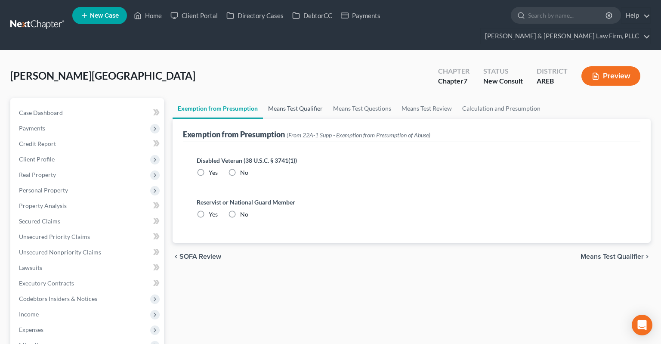
click at [299, 98] on link "Means Test Qualifier" at bounding box center [295, 108] width 65 height 21
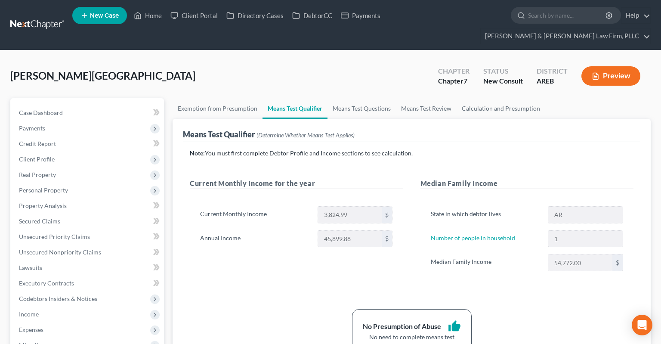
click at [176, 72] on div "[PERSON_NAME][GEOGRAPHIC_DATA] Upgraded Chapter Chapter 7 Status New Consult Di…" at bounding box center [330, 79] width 640 height 37
click at [176, 68] on div "[PERSON_NAME][GEOGRAPHIC_DATA] Upgraded Chapter Chapter 7 Status New Consult Di…" at bounding box center [330, 79] width 640 height 37
click at [173, 74] on div "[PERSON_NAME][GEOGRAPHIC_DATA] Upgraded Chapter Chapter 7 Status New Consult Di…" at bounding box center [330, 79] width 640 height 37
click at [180, 73] on div "[PERSON_NAME][GEOGRAPHIC_DATA] Upgraded Chapter Chapter 7 Status New Consult Di…" at bounding box center [330, 79] width 640 height 37
click at [224, 74] on div "[PERSON_NAME][GEOGRAPHIC_DATA] Upgraded Chapter Chapter 7 Status New Consult Di…" at bounding box center [330, 79] width 640 height 37
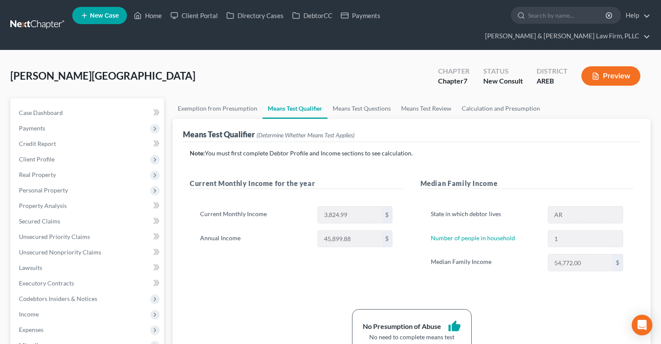
click at [260, 287] on div "Note: You must first complete Debtor Profile and Income sections to see calcula…" at bounding box center [412, 250] width 444 height 203
click at [213, 70] on div "[PERSON_NAME][GEOGRAPHIC_DATA] Upgraded Chapter Chapter 7 Status New Consult Di…" at bounding box center [330, 79] width 640 height 37
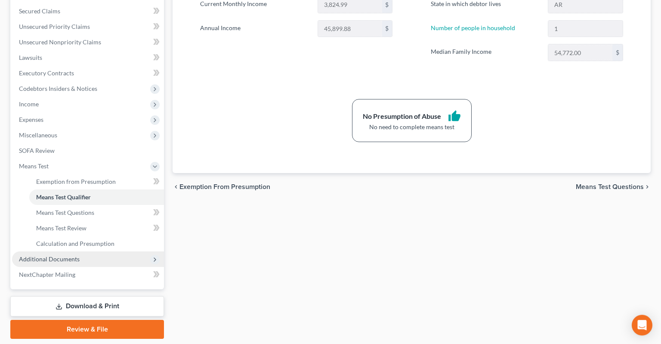
scroll to position [221, 0]
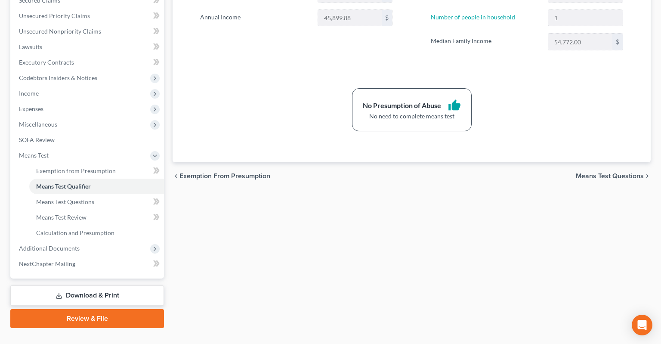
drag, startPoint x: 85, startPoint y: 278, endPoint x: 90, endPoint y: 266, distance: 13.2
click at [86, 285] on link "Download & Print" at bounding box center [87, 295] width 154 height 20
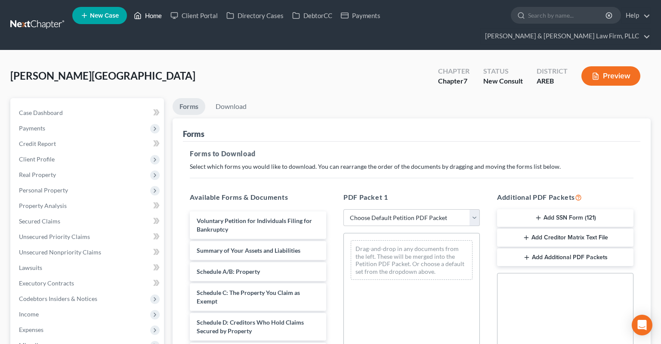
click at [161, 12] on link "Home" at bounding box center [148, 15] width 37 height 15
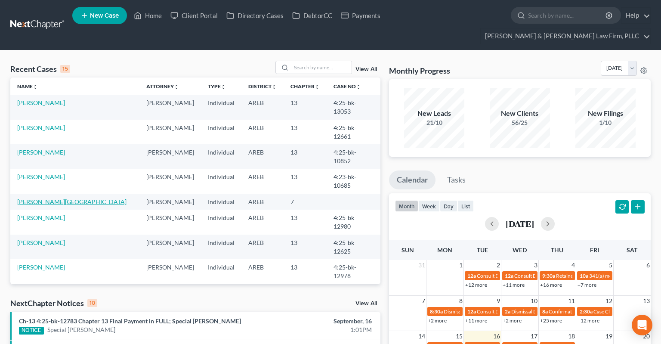
click at [41, 198] on link "[PERSON_NAME][GEOGRAPHIC_DATA]" at bounding box center [71, 201] width 109 height 7
select select "3"
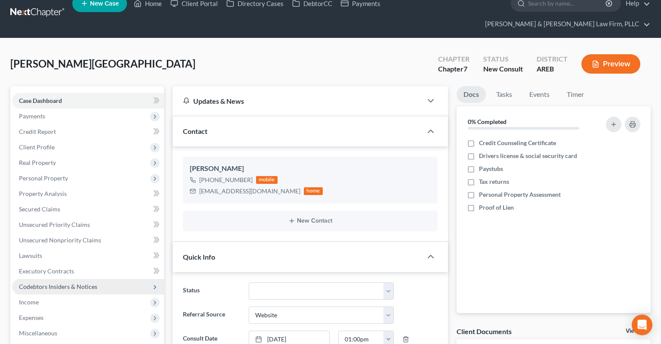
scroll to position [136, 0]
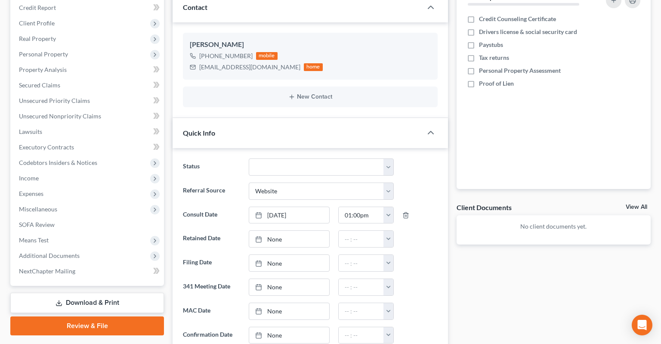
click at [89, 293] on link "Download & Print" at bounding box center [87, 303] width 154 height 20
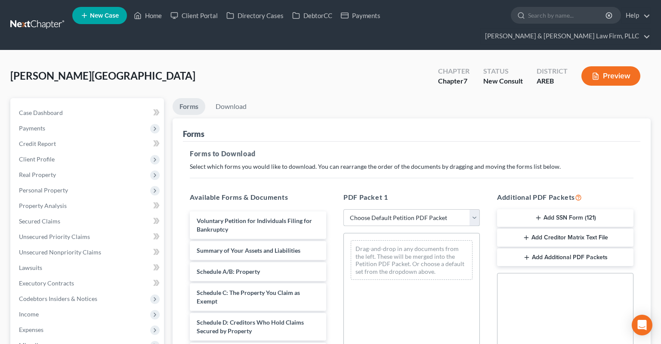
select select "0"
click option "Complete Bankruptcy Petition (all forms and schedules)" at bounding box center [0, 0] width 0 height 0
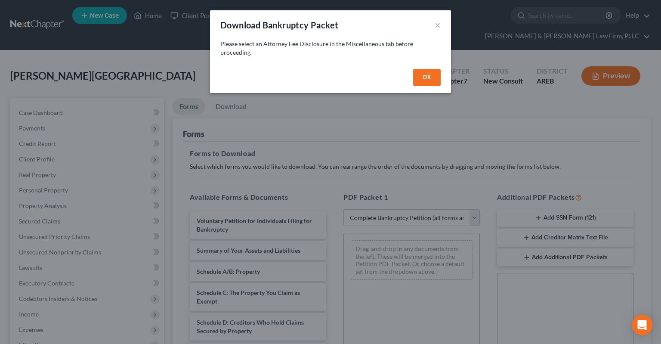
drag, startPoint x: 419, startPoint y: 83, endPoint x: 415, endPoint y: 88, distance: 6.5
click at [421, 83] on button "OK" at bounding box center [427, 77] width 28 height 17
select select
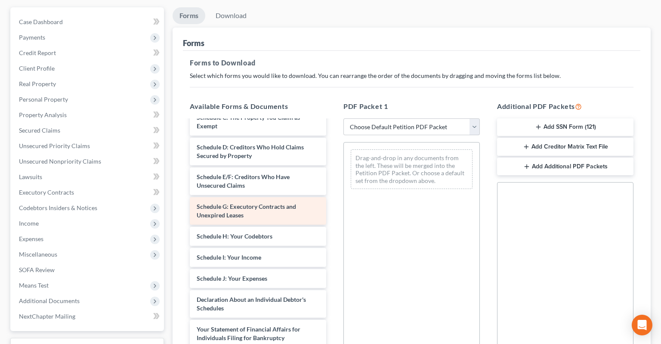
scroll to position [86, 0]
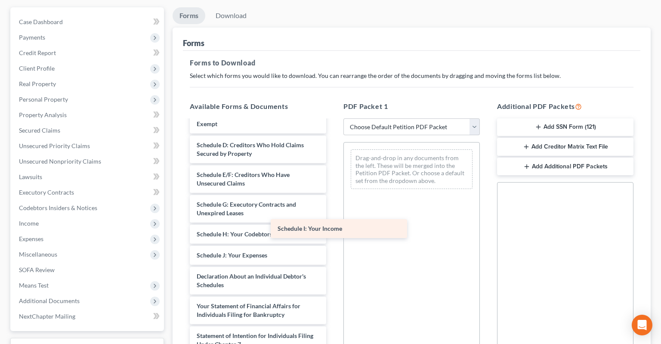
drag, startPoint x: 280, startPoint y: 242, endPoint x: 428, endPoint y: 221, distance: 149.0
click at [333, 219] on div "Schedule I: Your Income Voluntary Petition for Individuals Filing for Bankruptc…" at bounding box center [258, 255] width 150 height 442
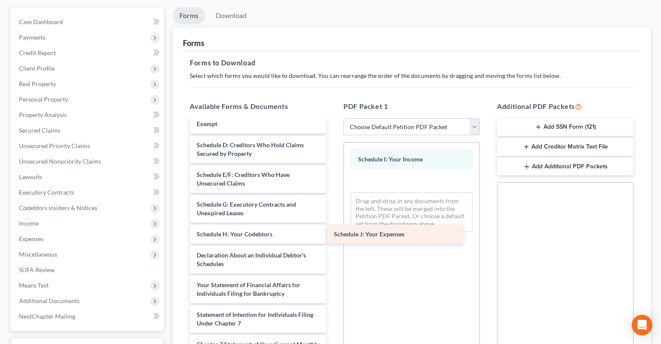
drag, startPoint x: 253, startPoint y: 237, endPoint x: 424, endPoint y: 218, distance: 171.9
click at [333, 220] on div "Schedule J: Your Expenses Voluntary Petition for Individuals Filing for Bankrup…" at bounding box center [258, 244] width 150 height 421
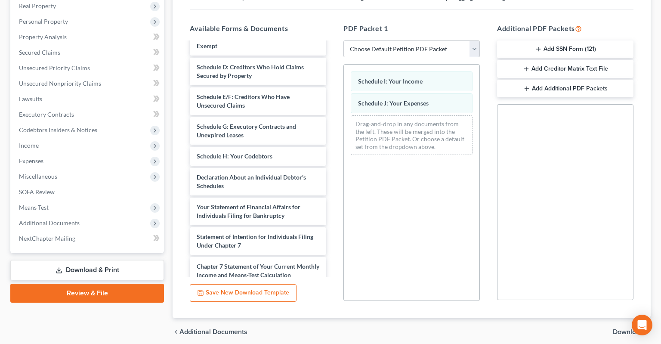
scroll to position [187, 0]
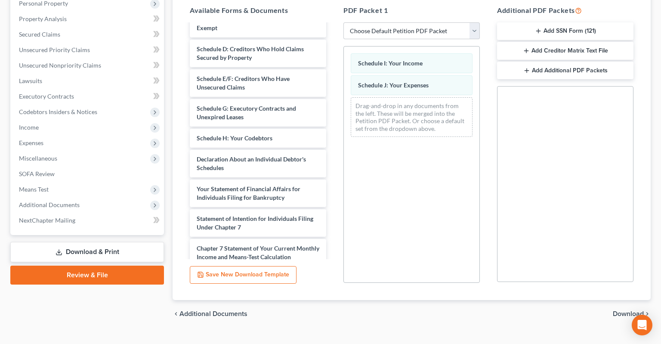
click at [622, 310] on span "Download" at bounding box center [628, 313] width 31 height 7
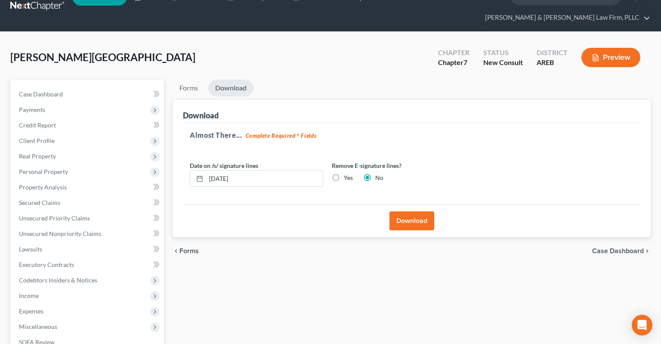
scroll to position [7, 0]
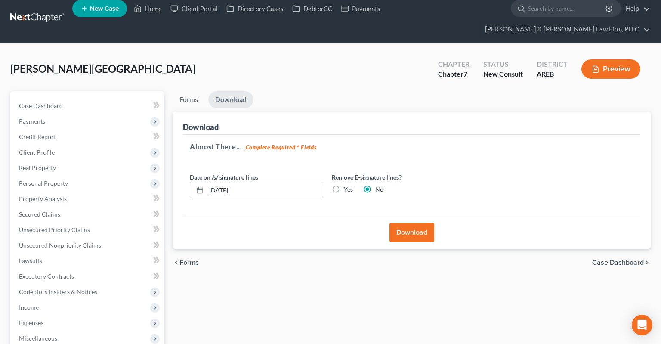
click at [407, 223] on button "Download" at bounding box center [411, 232] width 45 height 19
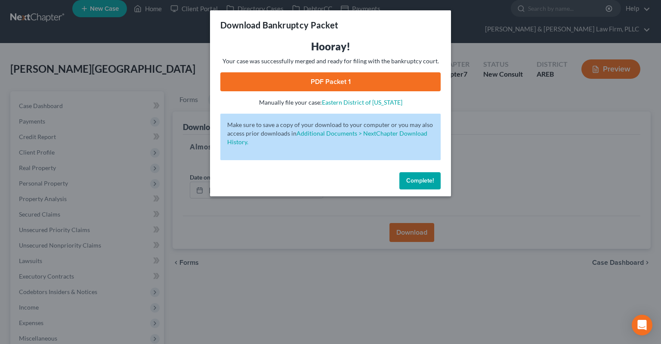
click at [368, 79] on link "PDF Packet 1" at bounding box center [330, 81] width 220 height 19
click at [416, 180] on span "Complete!" at bounding box center [420, 180] width 28 height 7
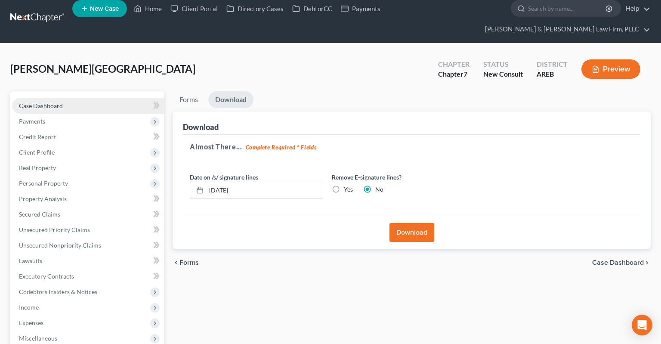
click at [73, 98] on link "Case Dashboard" at bounding box center [88, 105] width 152 height 15
select select "3"
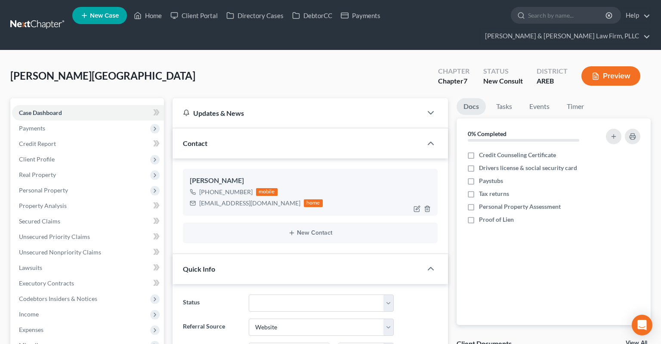
click at [202, 199] on div "[EMAIL_ADDRESS][DOMAIN_NAME]" at bounding box center [249, 203] width 101 height 9
drag, startPoint x: 231, startPoint y: 188, endPoint x: 267, endPoint y: 188, distance: 36.1
click at [267, 199] on div "[EMAIL_ADDRESS][DOMAIN_NAME]" at bounding box center [249, 203] width 101 height 9
copy div "[EMAIL_ADDRESS][DOMAIN_NAME]"
click at [154, 16] on link "Home" at bounding box center [148, 15] width 37 height 15
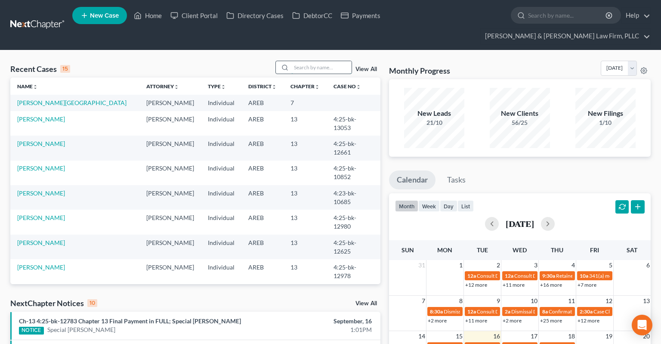
click at [319, 61] on input "search" at bounding box center [321, 67] width 60 height 12
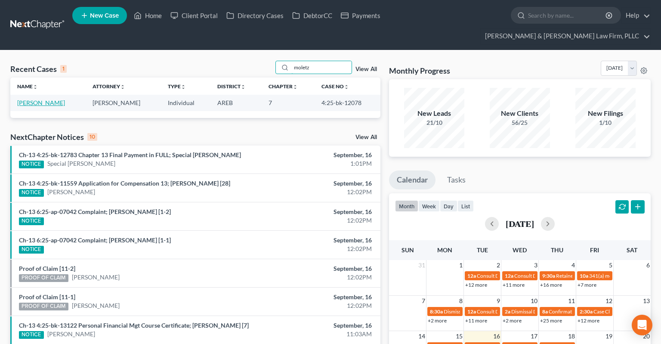
type input "moletz"
click at [41, 99] on link "[PERSON_NAME]" at bounding box center [41, 102] width 48 height 7
select select "6"
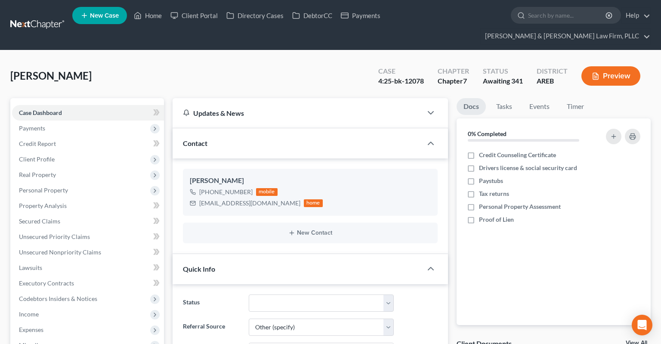
scroll to position [227, 0]
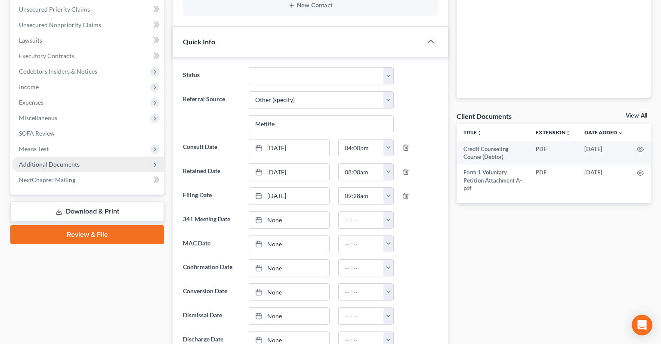
click at [103, 157] on span "Additional Documents" at bounding box center [88, 164] width 152 height 15
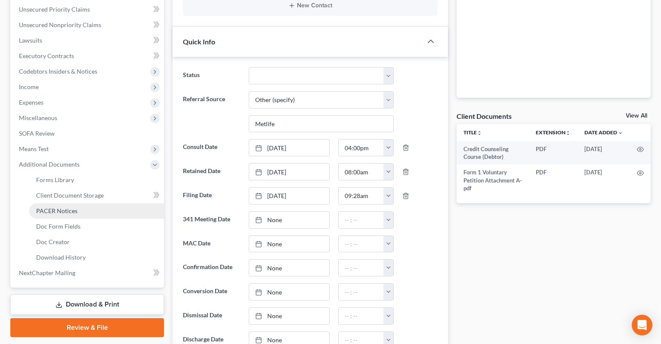
click at [77, 203] on link "PACER Notices" at bounding box center [96, 210] width 135 height 15
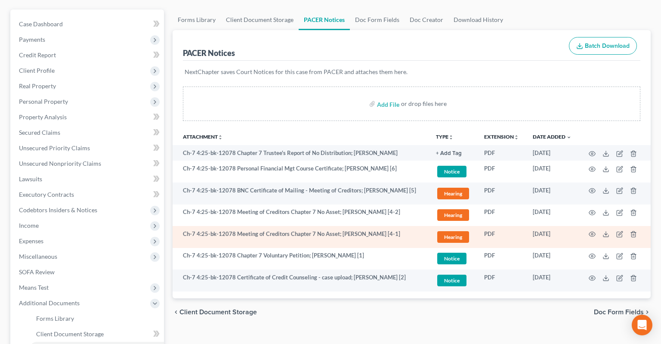
scroll to position [91, 0]
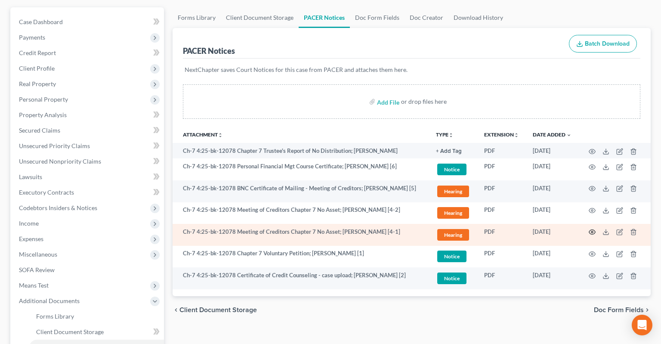
click at [593, 231] on circle "button" at bounding box center [592, 232] width 2 height 2
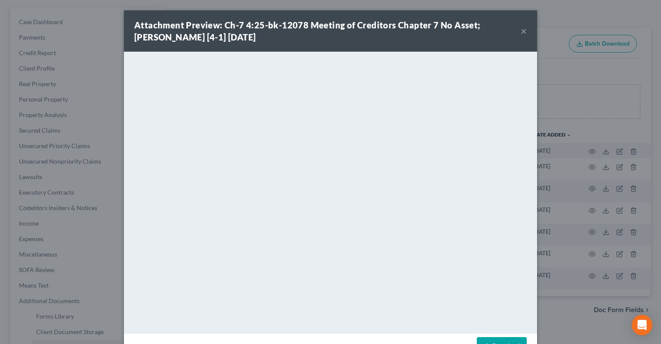
click at [522, 33] on button "×" at bounding box center [524, 31] width 6 height 10
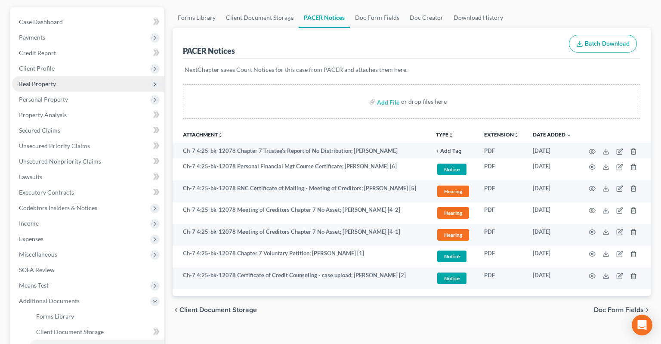
click at [52, 80] on span "Real Property" at bounding box center [37, 83] width 37 height 7
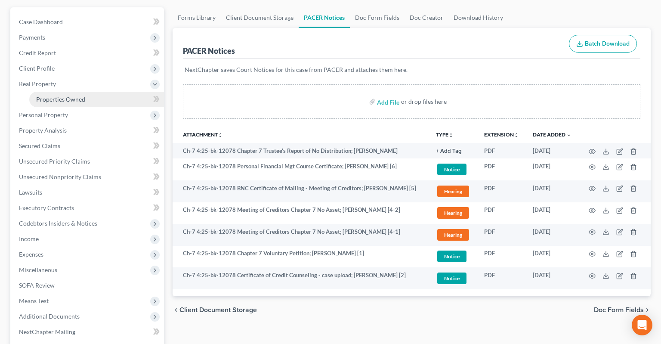
click at [99, 92] on link "Properties Owned" at bounding box center [96, 99] width 135 height 15
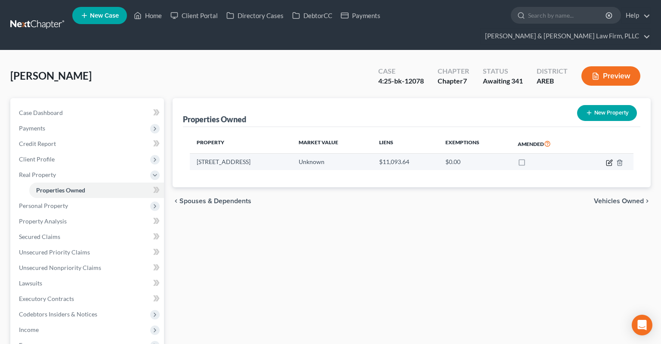
click at [608, 159] on icon "button" at bounding box center [609, 162] width 7 height 7
select select "14"
select select "3"
select select "0"
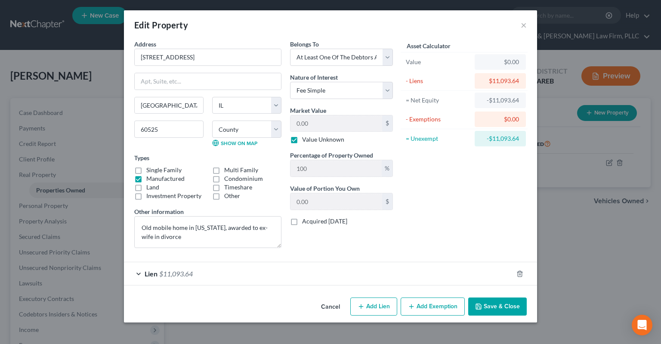
click at [334, 307] on button "Cancel" at bounding box center [330, 306] width 33 height 17
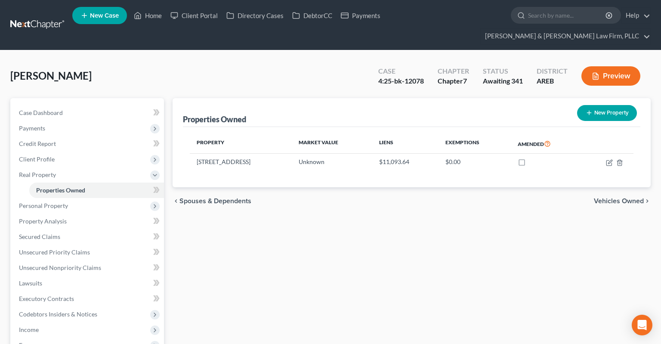
click at [366, 207] on div "Properties Owned New Property Property Market Value Liens Exemptions Amended [S…" at bounding box center [411, 292] width 487 height 389
drag, startPoint x: 259, startPoint y: 52, endPoint x: 258, endPoint y: 63, distance: 10.8
click at [259, 61] on div "[PERSON_NAME] Upgraded Case 4:25-bk-12078 Chapter Chapter 7 Status Awaiting 341…" at bounding box center [330, 79] width 640 height 37
click at [178, 61] on div "[PERSON_NAME] Upgraded Case 4:25-bk-12078 Chapter Chapter 7 Status Awaiting 341…" at bounding box center [330, 79] width 640 height 37
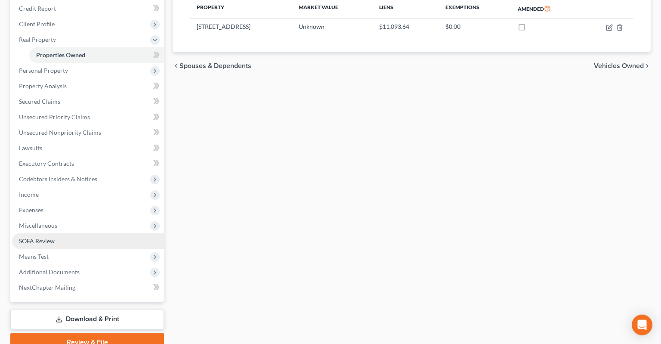
scroll to position [136, 0]
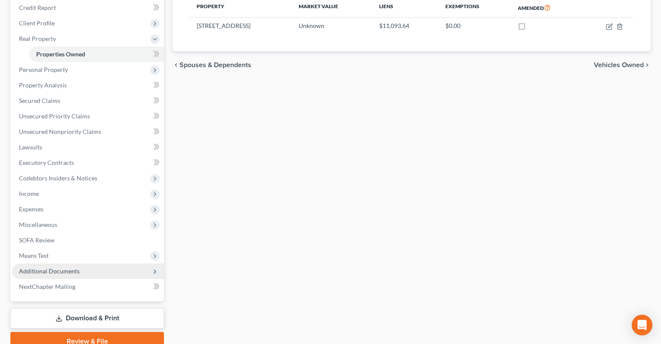
click at [104, 263] on span "Additional Documents" at bounding box center [88, 270] width 152 height 15
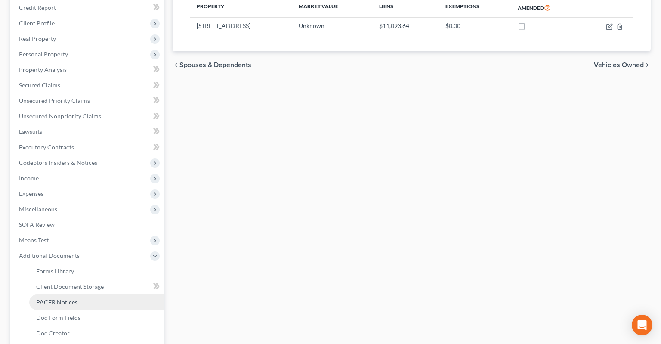
click at [97, 294] on link "PACER Notices" at bounding box center [96, 301] width 135 height 15
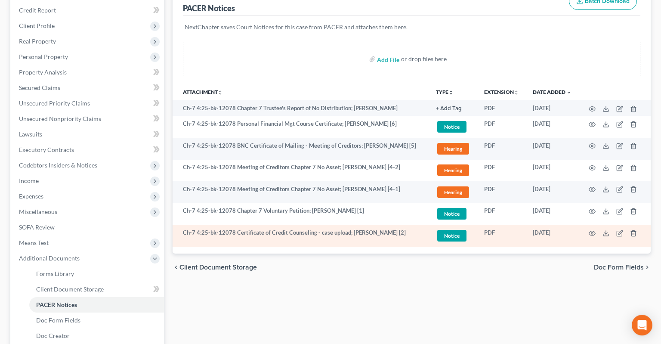
scroll to position [136, 0]
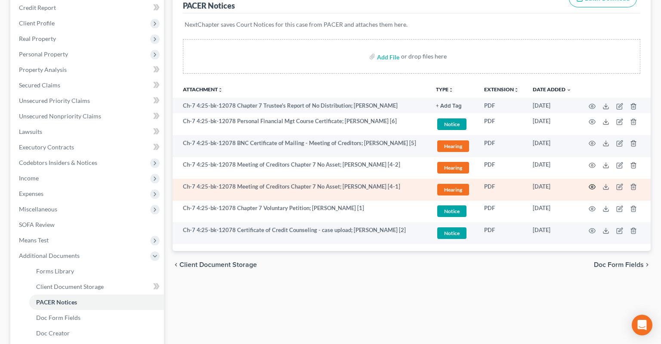
click at [591, 186] on circle "button" at bounding box center [592, 187] width 2 height 2
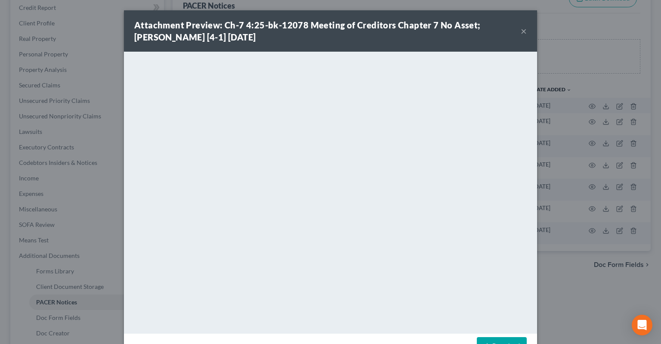
click at [521, 32] on div "Attachment Preview: Ch-7 4:25-bk-12078 Meeting of Creditors Chapter 7 No Asset;…" at bounding box center [330, 30] width 413 height 41
click at [522, 32] on button "×" at bounding box center [524, 31] width 6 height 10
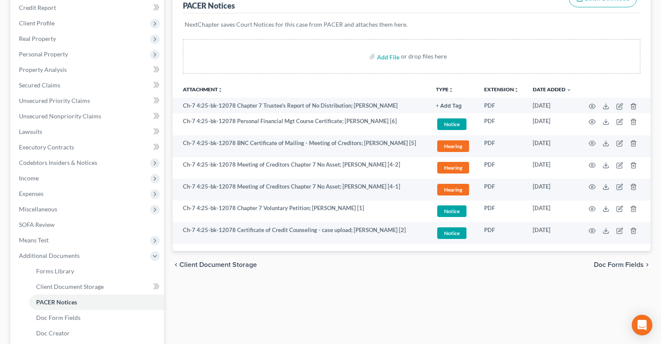
scroll to position [0, 0]
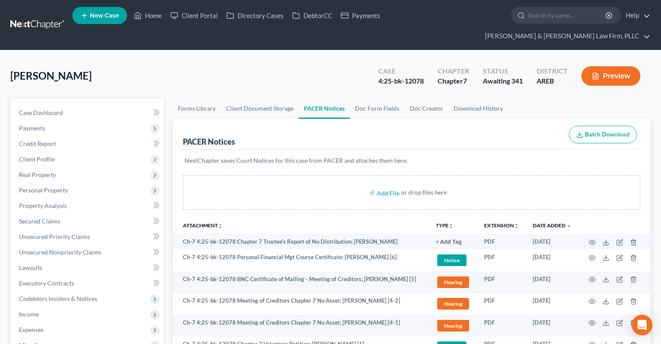
click at [271, 65] on div "[PERSON_NAME] Upgraded Case 4:25-bk-12078 Chapter Chapter 7 Status Awaiting 341…" at bounding box center [330, 79] width 640 height 37
click at [84, 151] on span "Client Profile" at bounding box center [88, 158] width 152 height 15
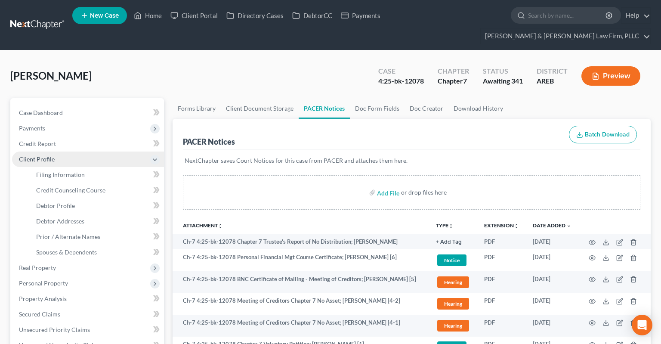
click at [95, 151] on span "Client Profile" at bounding box center [88, 158] width 152 height 15
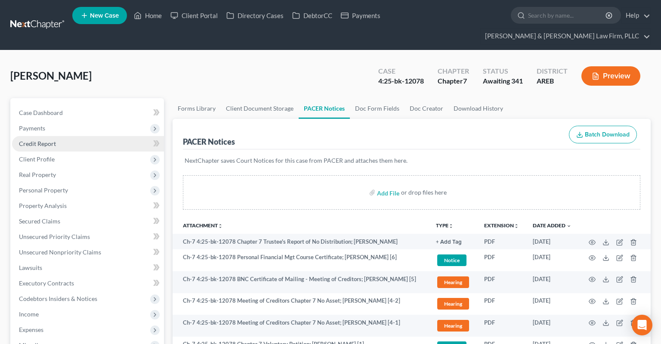
click at [91, 136] on link "Credit Report" at bounding box center [88, 143] width 152 height 15
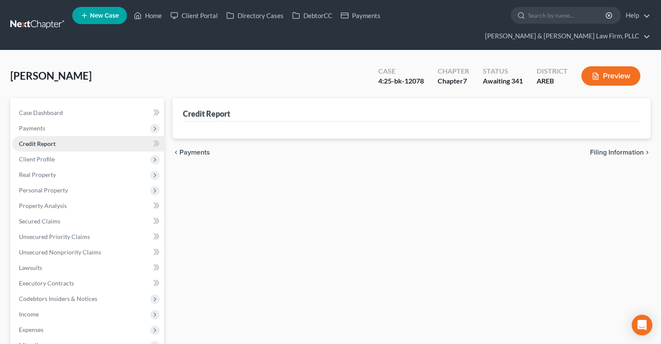
click at [79, 136] on link "Credit Report" at bounding box center [88, 143] width 152 height 15
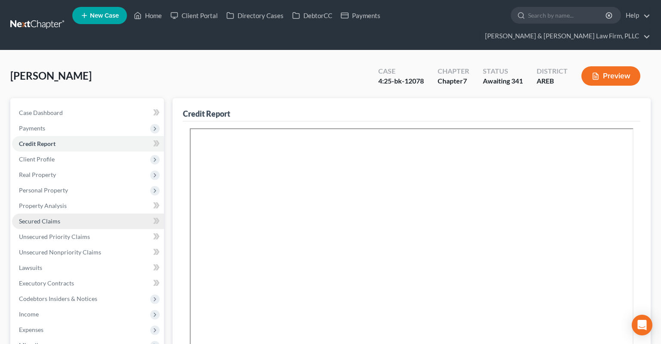
click at [108, 213] on link "Secured Claims" at bounding box center [88, 220] width 152 height 15
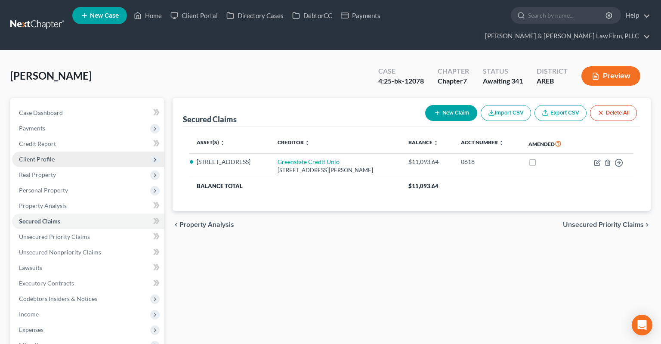
click at [66, 151] on span "Client Profile" at bounding box center [88, 158] width 152 height 15
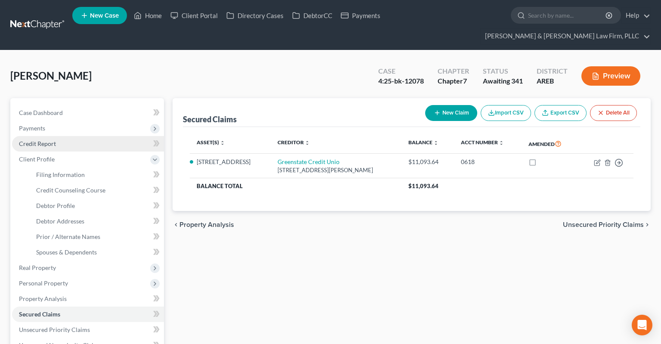
click at [86, 136] on link "Credit Report" at bounding box center [88, 143] width 152 height 15
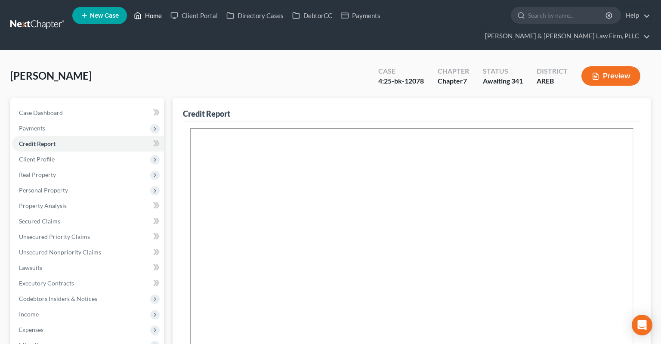
click at [146, 20] on link "Home" at bounding box center [148, 15] width 37 height 15
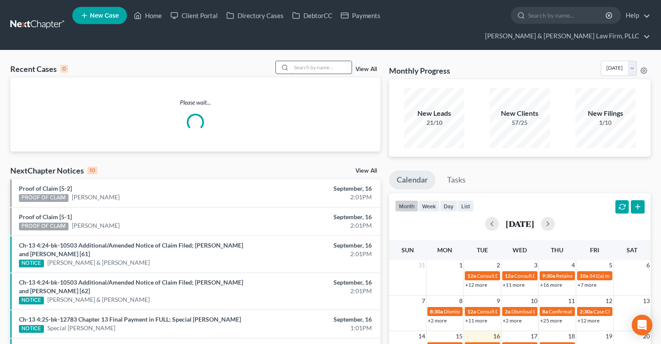
click at [306, 61] on input "search" at bounding box center [321, 67] width 60 height 12
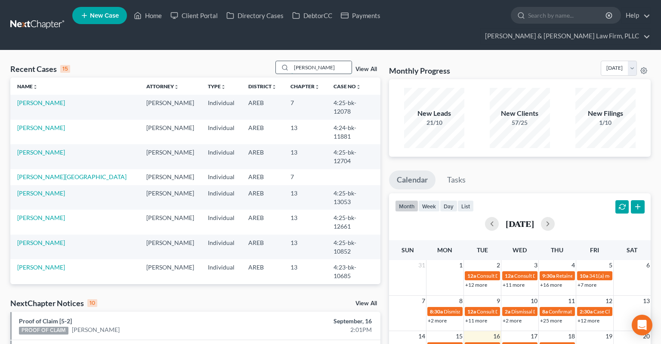
type input "[PERSON_NAME]"
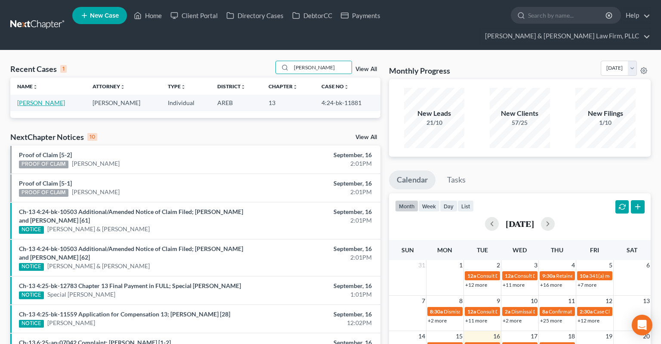
click at [46, 99] on link "[PERSON_NAME]" at bounding box center [41, 102] width 48 height 7
select select "6"
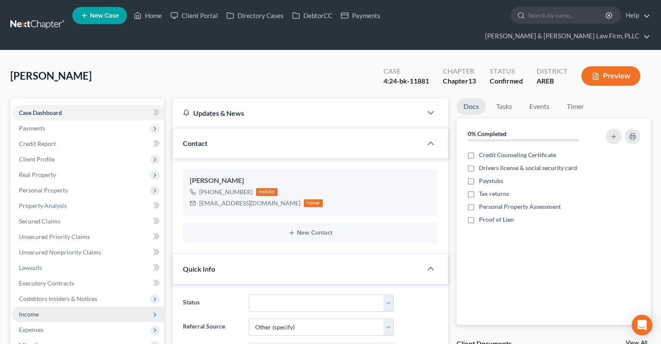
scroll to position [136, 0]
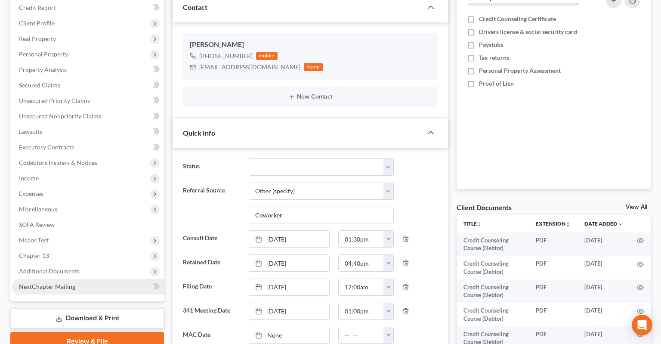
drag, startPoint x: 93, startPoint y: 256, endPoint x: 103, endPoint y: 128, distance: 128.2
click at [95, 263] on span "Additional Documents" at bounding box center [88, 270] width 152 height 15
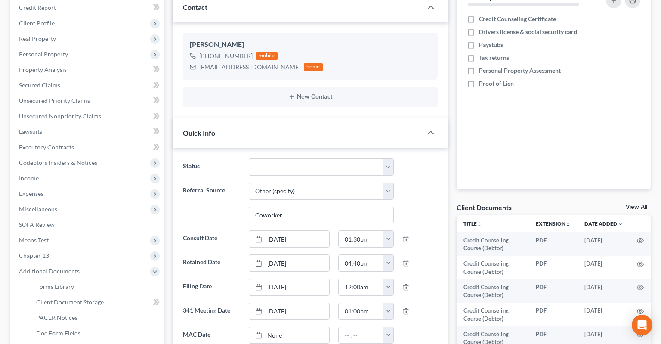
scroll to position [272, 0]
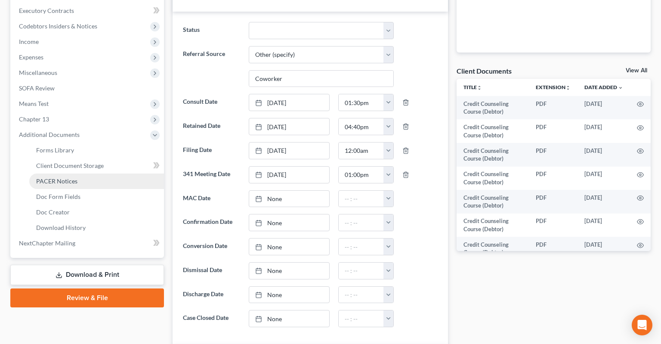
click at [94, 173] on link "PACER Notices" at bounding box center [96, 180] width 135 height 15
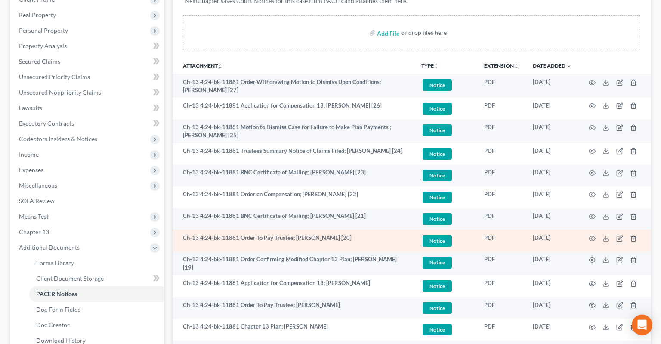
scroll to position [115, 0]
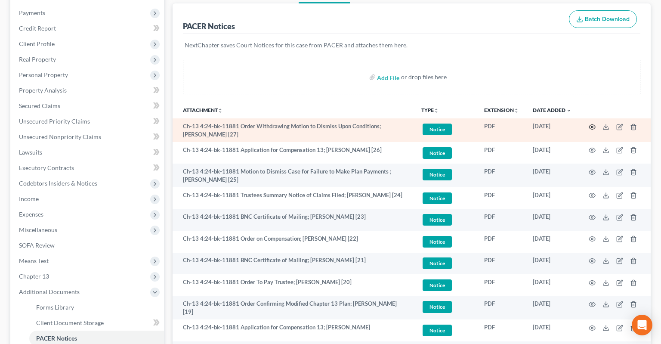
click at [591, 126] on circle "button" at bounding box center [592, 127] width 2 height 2
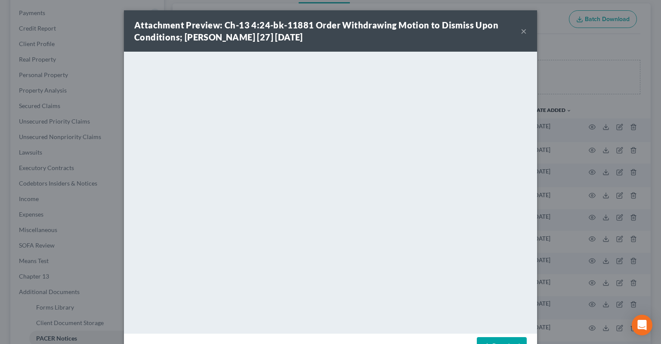
click at [522, 34] on button "×" at bounding box center [524, 31] width 6 height 10
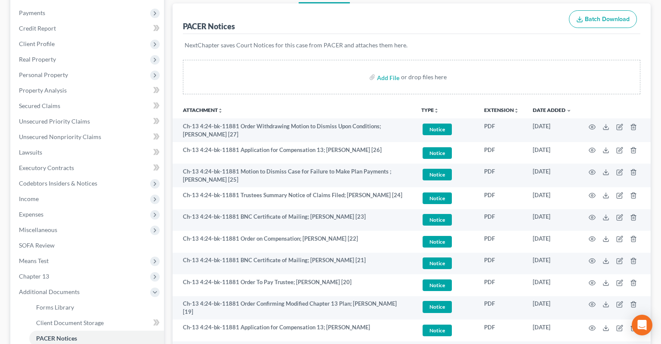
scroll to position [0, 0]
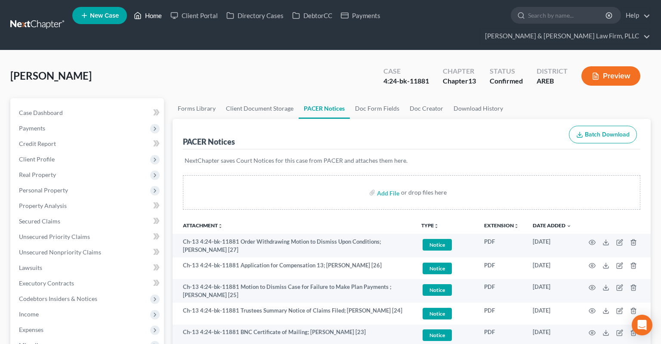
click at [154, 19] on link "Home" at bounding box center [148, 15] width 37 height 15
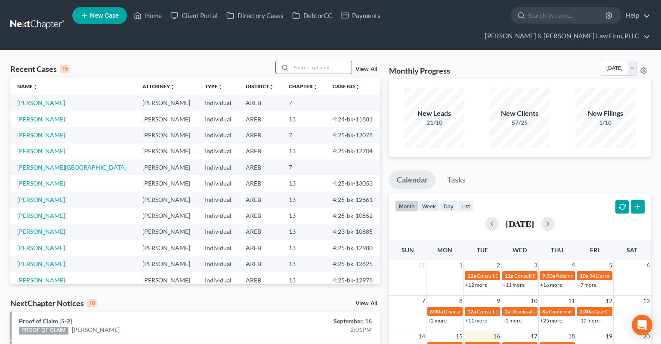
click at [303, 61] on input "search" at bounding box center [321, 67] width 60 height 12
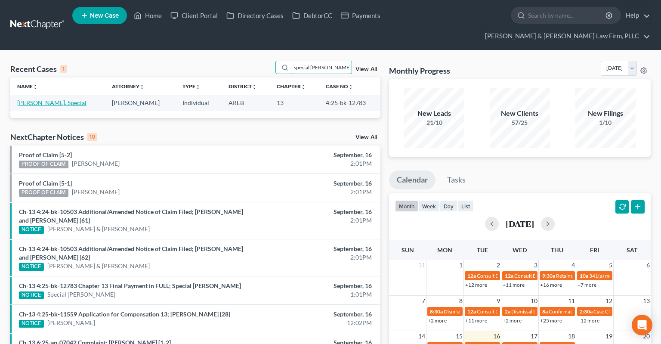
type input "special [PERSON_NAME]"
click at [40, 99] on link "[PERSON_NAME], Special" at bounding box center [51, 102] width 69 height 7
select select "0"
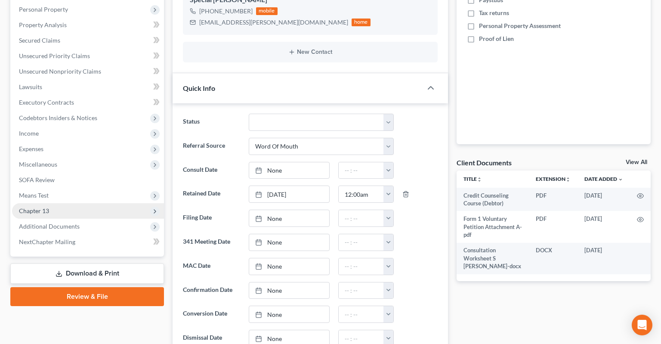
scroll to position [182, 0]
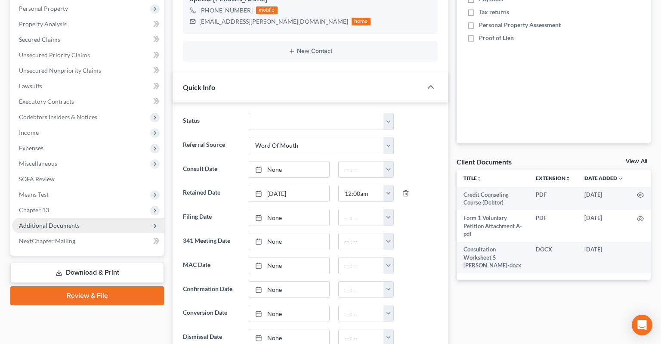
click at [118, 218] on span "Additional Documents" at bounding box center [88, 225] width 152 height 15
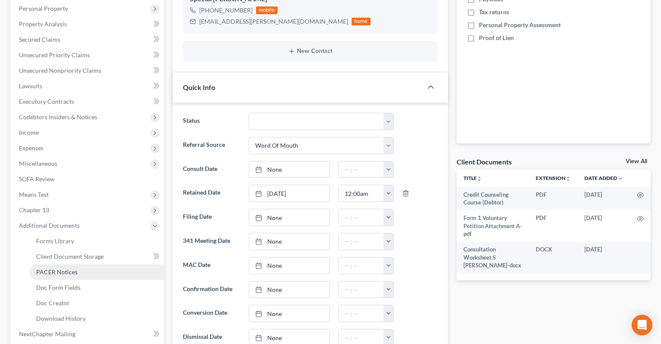
scroll to position [272, 0]
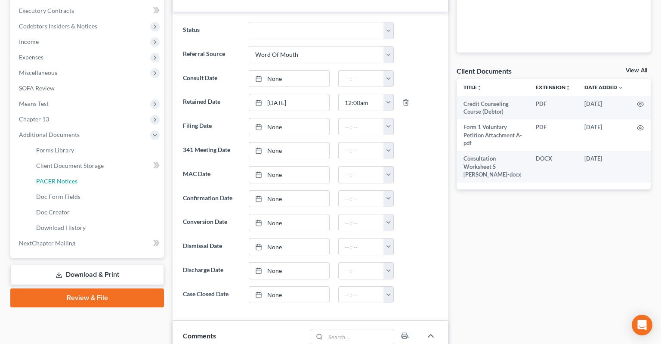
click at [83, 173] on link "PACER Notices" at bounding box center [96, 180] width 135 height 15
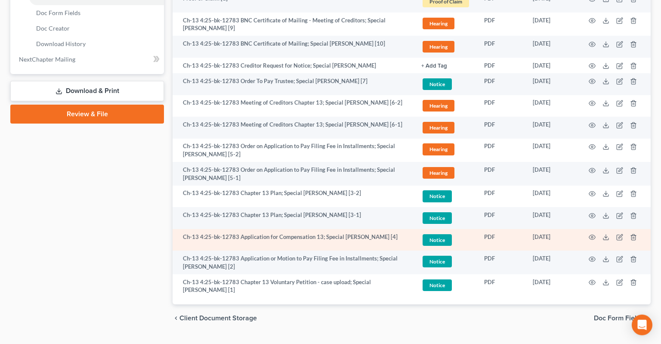
scroll to position [456, 0]
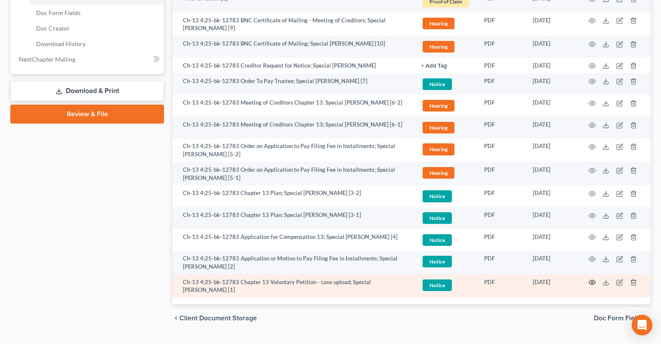
click at [592, 280] on icon "button" at bounding box center [592, 282] width 6 height 5
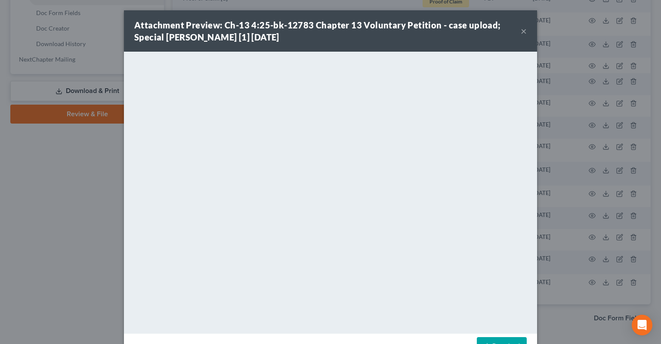
click at [493, 343] on link "Download" at bounding box center [502, 346] width 50 height 18
click at [522, 32] on button "×" at bounding box center [524, 31] width 6 height 10
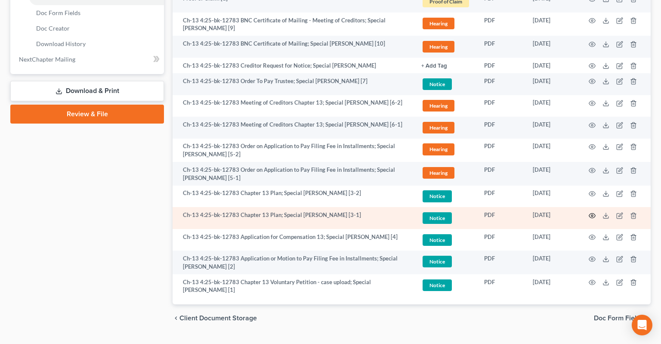
click at [590, 212] on icon "button" at bounding box center [592, 215] width 7 height 7
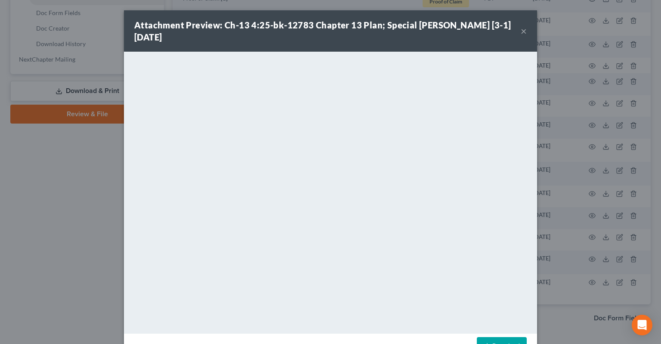
drag, startPoint x: 490, startPoint y: 330, endPoint x: 486, endPoint y: 320, distance: 10.5
click at [491, 337] on link "Download" at bounding box center [502, 346] width 50 height 18
click at [521, 27] on button "×" at bounding box center [524, 31] width 6 height 10
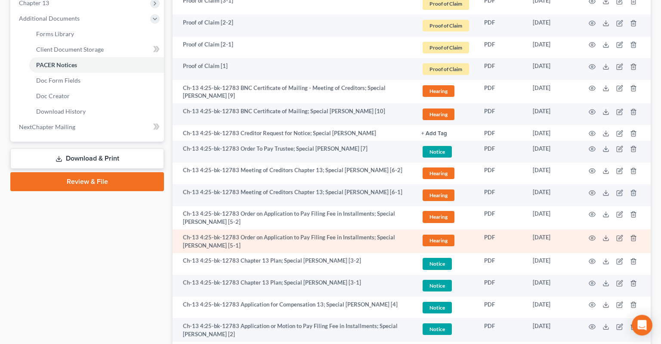
scroll to position [454, 0]
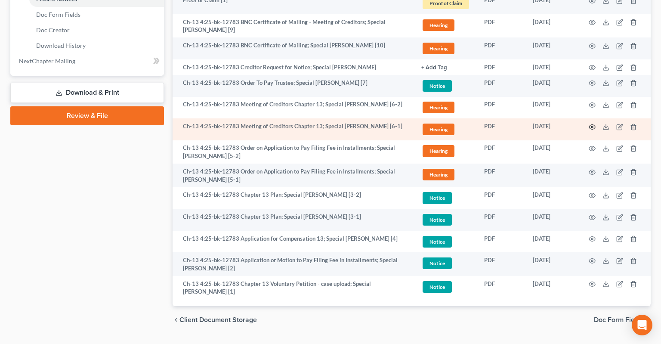
click at [592, 126] on circle "button" at bounding box center [592, 127] width 2 height 2
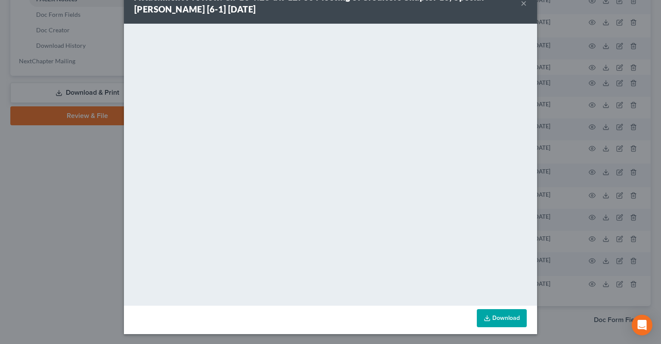
scroll to position [0, 0]
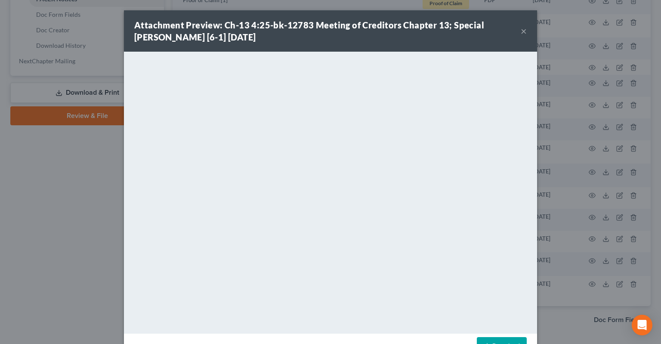
click at [522, 32] on button "×" at bounding box center [524, 31] width 6 height 10
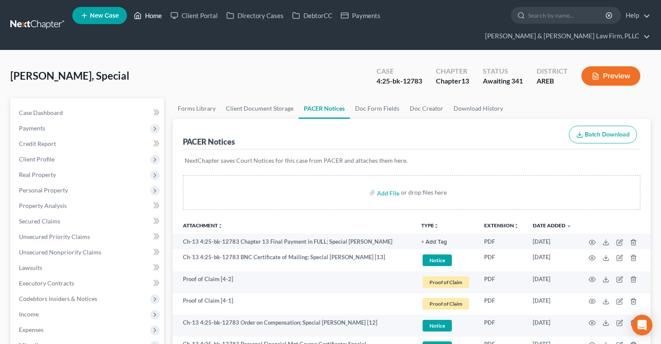
click at [148, 17] on link "Home" at bounding box center [148, 15] width 37 height 15
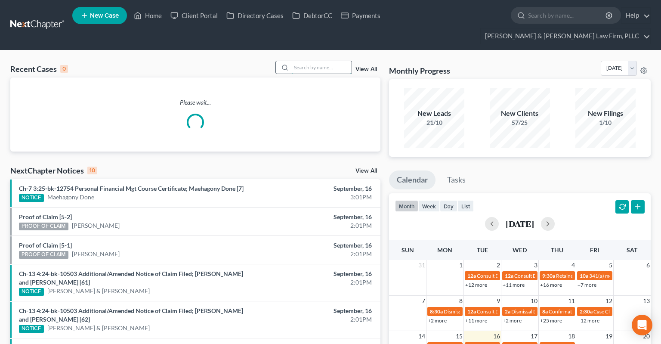
click at [327, 61] on input "search" at bounding box center [321, 67] width 60 height 12
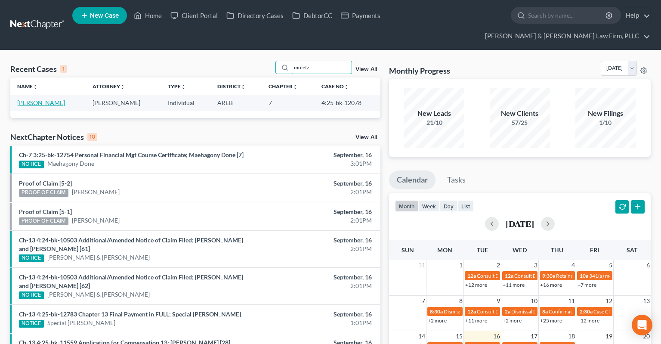
type input "moletz"
click at [49, 99] on link "[PERSON_NAME]" at bounding box center [41, 102] width 48 height 7
select select "6"
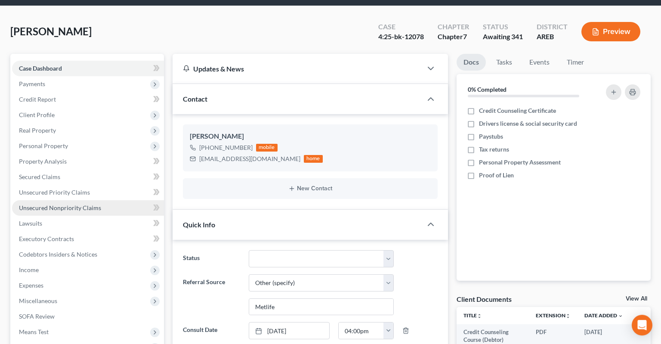
scroll to position [45, 0]
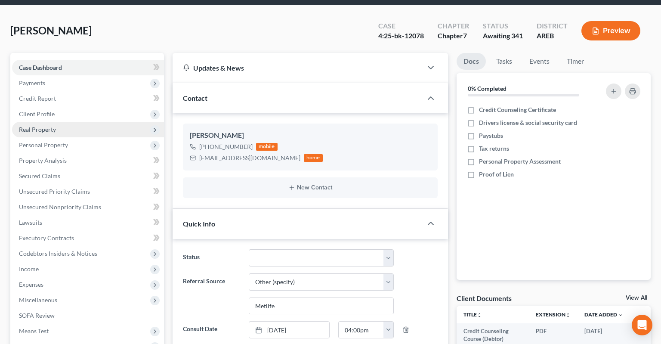
click at [64, 122] on span "Real Property" at bounding box center [88, 129] width 152 height 15
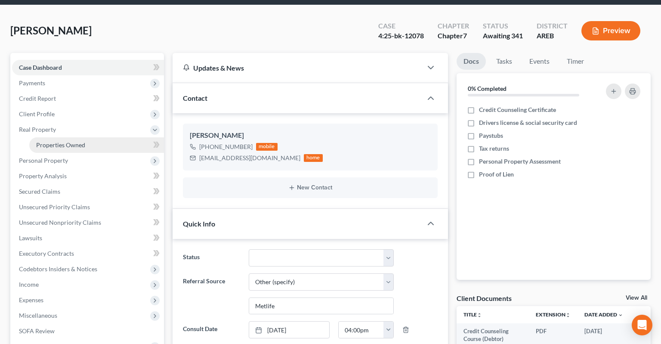
click at [74, 137] on link "Properties Owned" at bounding box center [96, 144] width 135 height 15
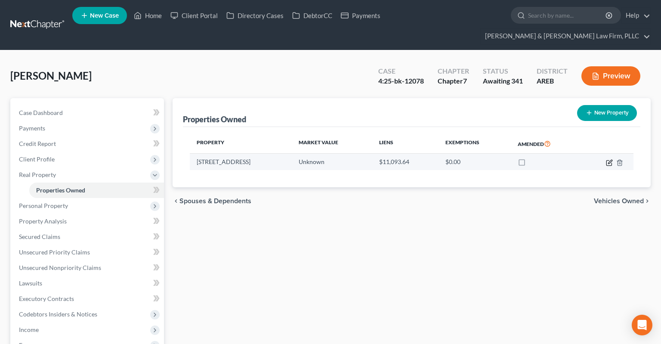
click at [610, 159] on icon "button" at bounding box center [609, 162] width 7 height 7
select select "14"
select select "15"
select select "3"
select select "0"
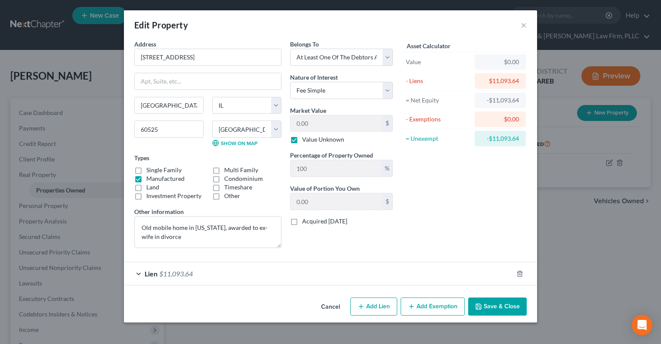
click at [334, 303] on button "Cancel" at bounding box center [330, 306] width 33 height 17
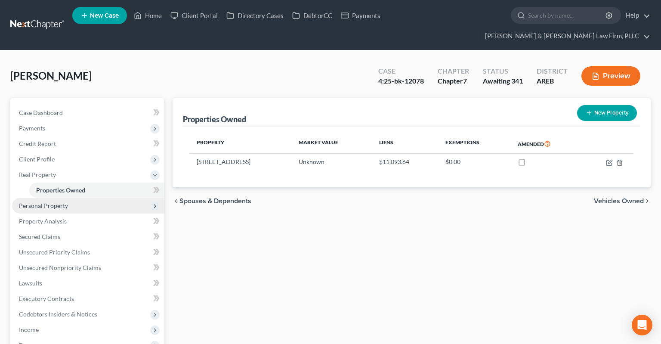
click at [68, 198] on span "Personal Property" at bounding box center [88, 205] width 152 height 15
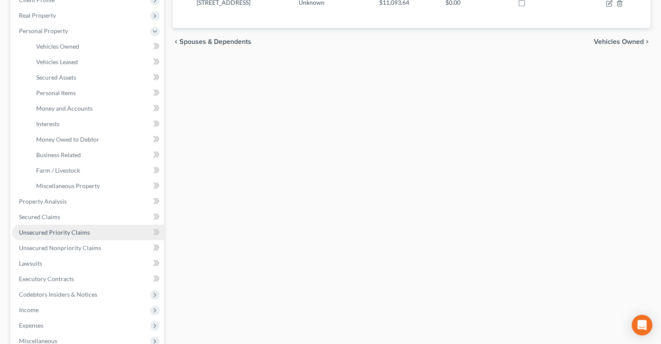
scroll to position [182, 0]
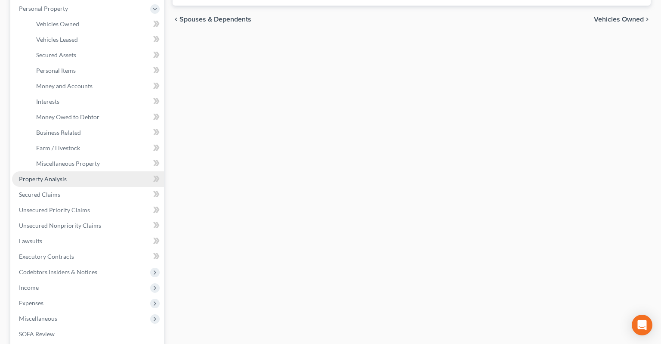
click at [71, 171] on link "Property Analysis" at bounding box center [88, 178] width 152 height 15
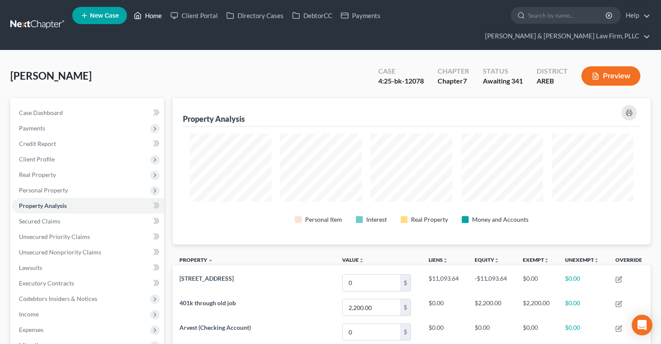
click at [139, 23] on link "Home" at bounding box center [148, 15] width 37 height 15
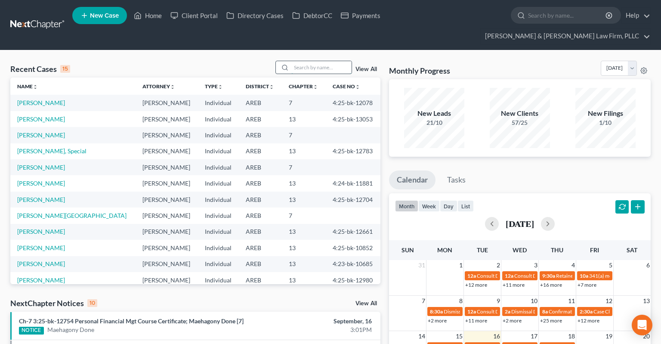
drag, startPoint x: 299, startPoint y: 52, endPoint x: 304, endPoint y: 52, distance: 5.2
click at [300, 61] on input "search" at bounding box center [321, 67] width 60 height 12
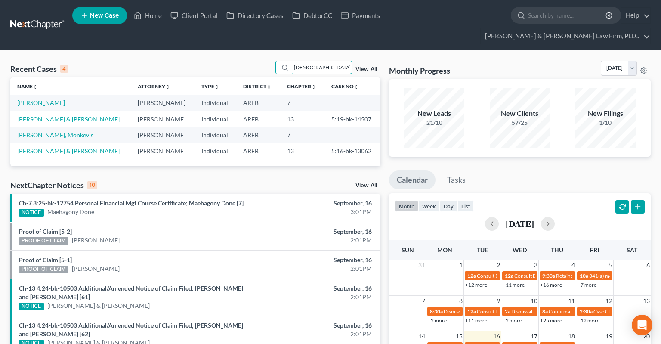
type input "[DEMOGRAPHIC_DATA]"
click at [40, 99] on link "[PERSON_NAME]" at bounding box center [41, 102] width 48 height 7
select select "6"
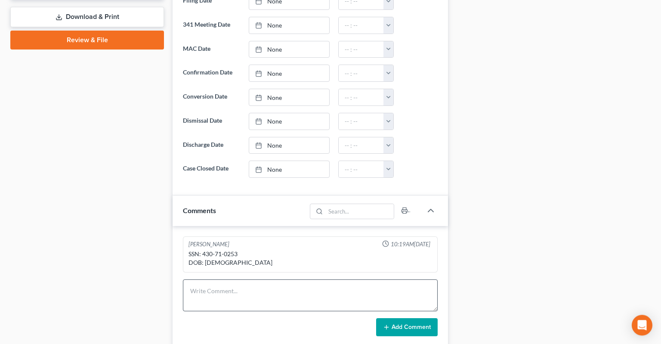
scroll to position [545, 0]
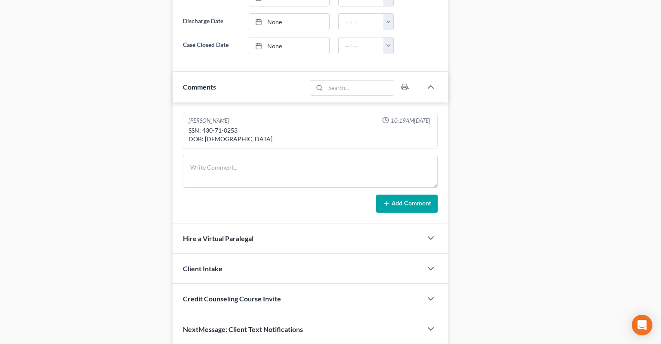
click at [207, 126] on div "SSN: 430-71-0253 DOB: [DEMOGRAPHIC_DATA]" at bounding box center [310, 134] width 244 height 17
click at [232, 126] on div "SSN: 430-71-0253 DOB: [DEMOGRAPHIC_DATA]" at bounding box center [310, 134] width 244 height 17
copy div "430-71-0253"
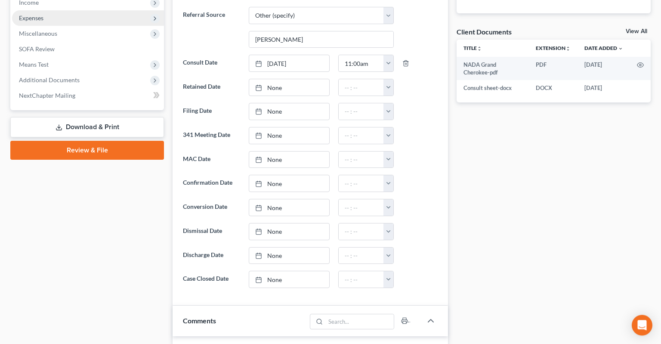
scroll to position [182, 0]
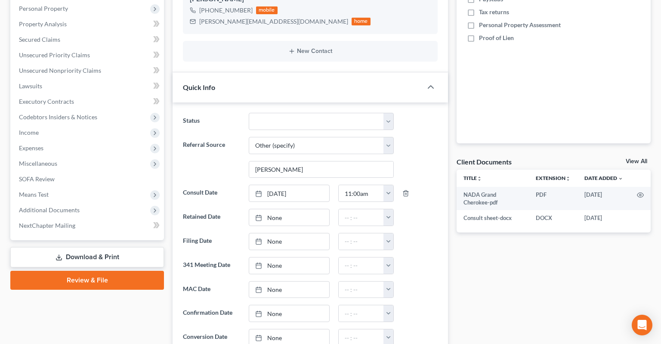
click at [83, 247] on link "Download & Print" at bounding box center [87, 257] width 154 height 20
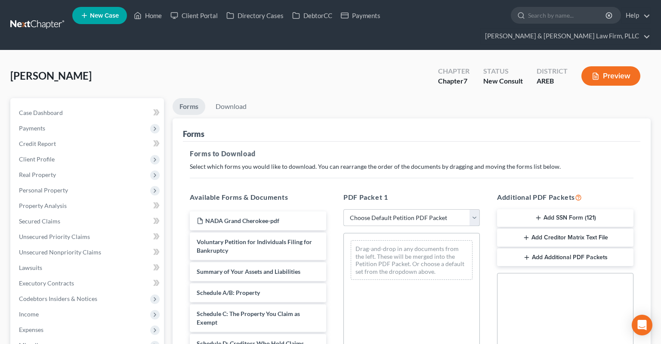
click at [343, 209] on select "Choose Default Petition PDF Packet Complete Bankruptcy Petition (all forms and …" at bounding box center [411, 217] width 136 height 17
select select "0"
click option "Complete Bankruptcy Petition (all forms and schedules)" at bounding box center [0, 0] width 0 height 0
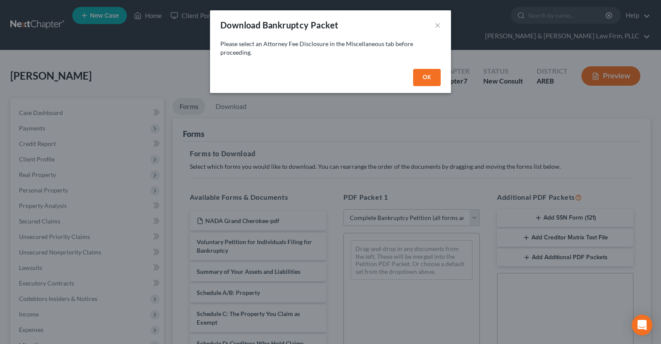
drag, startPoint x: 429, startPoint y: 77, endPoint x: 311, endPoint y: 78, distance: 118.3
click at [429, 77] on button "OK" at bounding box center [427, 77] width 28 height 17
select select
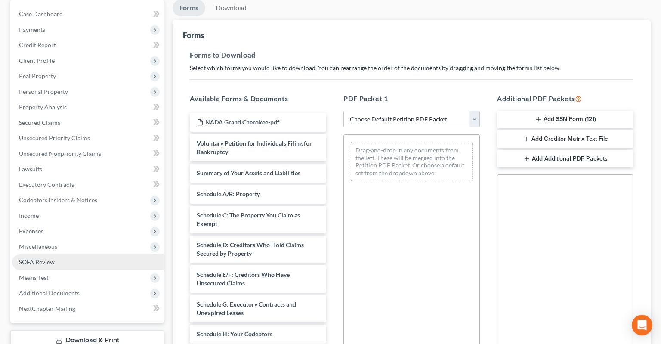
scroll to position [136, 0]
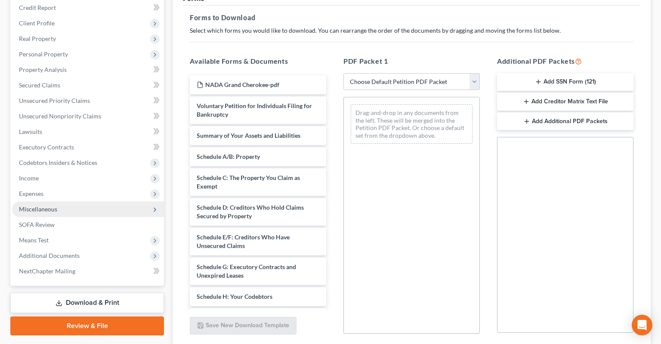
click at [109, 201] on span "Miscellaneous" at bounding box center [88, 208] width 152 height 15
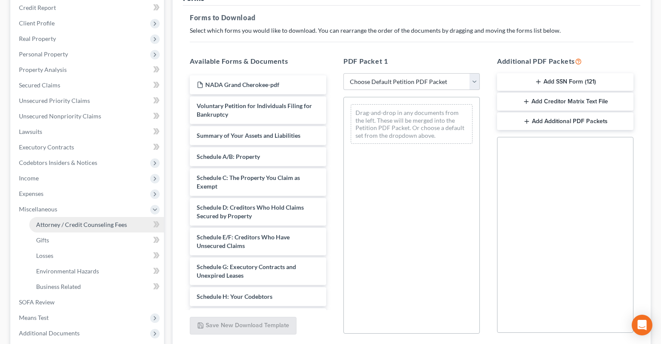
click at [110, 221] on span "Attorney / Credit Counseling Fees" at bounding box center [81, 224] width 91 height 7
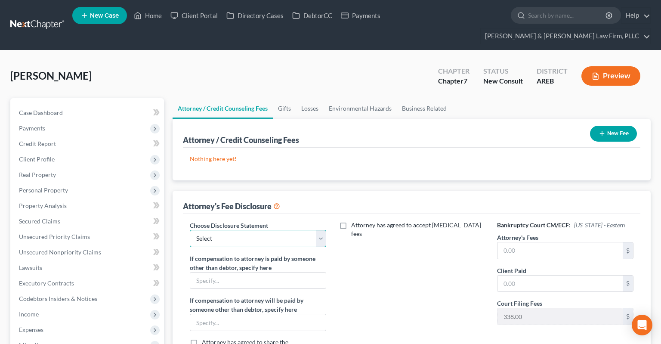
click at [190, 230] on select "Select Attorney Fee Disclosure - Western Attorney Fee Disclosure - Eastern" at bounding box center [258, 238] width 136 height 17
select select "1"
click option "Attorney Fee Disclosure - Eastern" at bounding box center [0, 0] width 0 height 0
click at [506, 242] on input "text" at bounding box center [559, 250] width 125 height 16
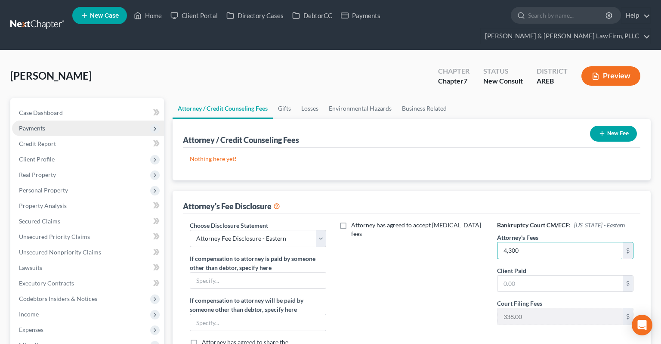
type input "4,300"
click at [93, 120] on span "Payments" at bounding box center [88, 127] width 152 height 15
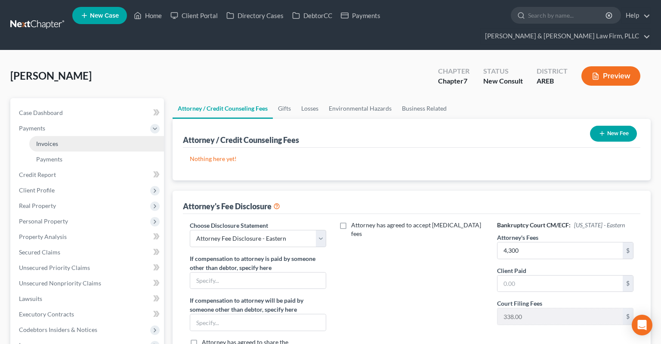
drag, startPoint x: 99, startPoint y: 128, endPoint x: 163, endPoint y: 149, distance: 66.7
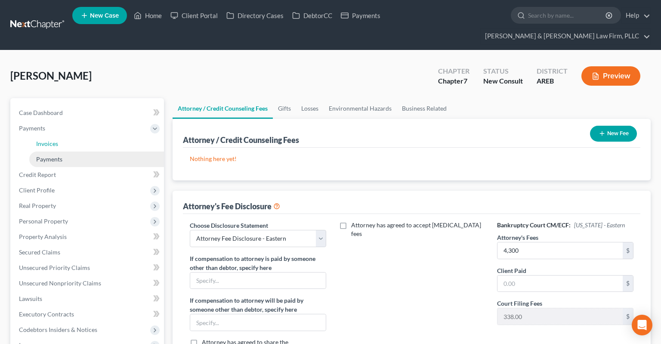
click at [99, 136] on link "Invoices" at bounding box center [96, 143] width 135 height 15
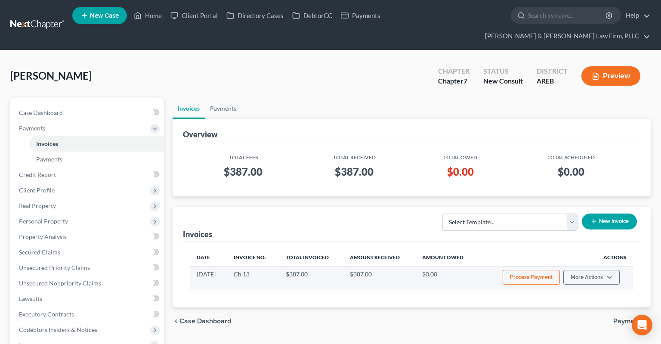
drag, startPoint x: 198, startPoint y: 256, endPoint x: 230, endPoint y: 262, distance: 33.0
click at [227, 266] on td "[DATE]" at bounding box center [208, 278] width 37 height 24
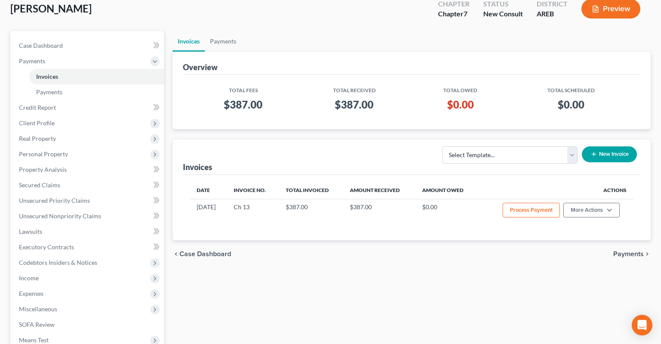
scroll to position [174, 0]
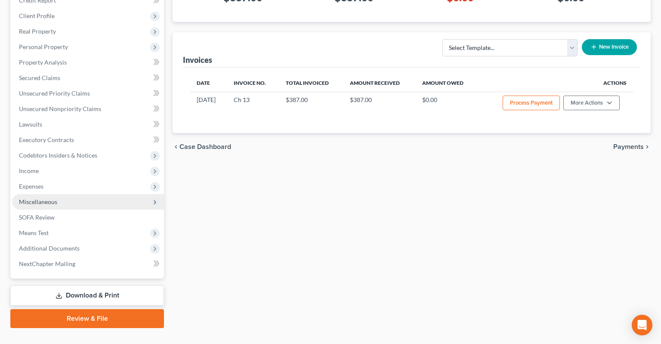
click at [74, 194] on span "Miscellaneous" at bounding box center [88, 201] width 152 height 15
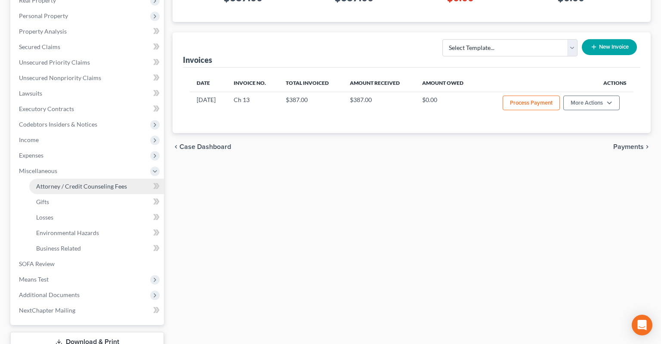
scroll to position [143, 0]
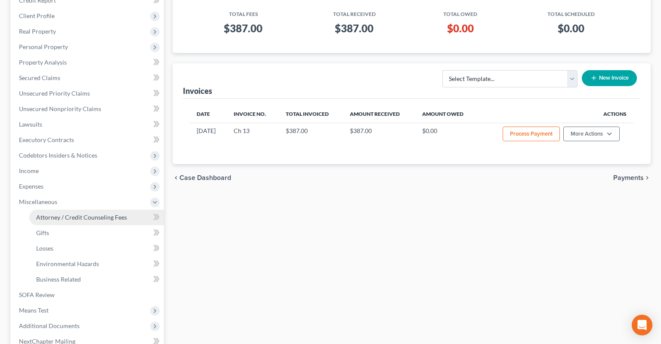
click at [76, 213] on span "Attorney / Credit Counseling Fees" at bounding box center [81, 216] width 91 height 7
select select "1"
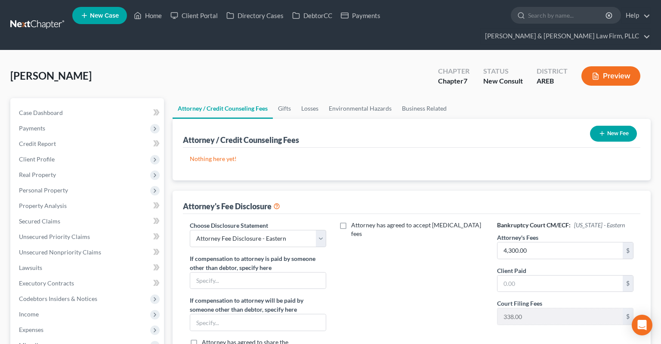
click at [608, 126] on button "New Fee" at bounding box center [613, 134] width 47 height 16
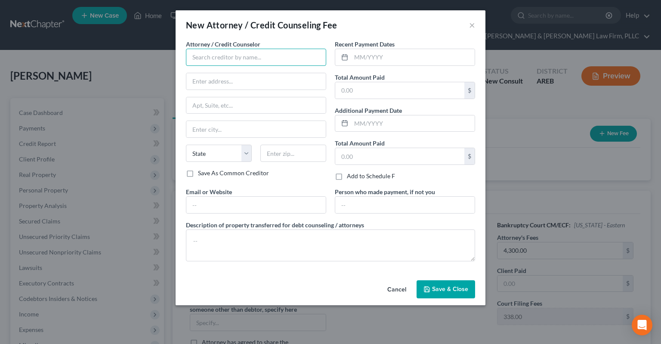
click at [269, 59] on input "text" at bounding box center [256, 57] width 140 height 17
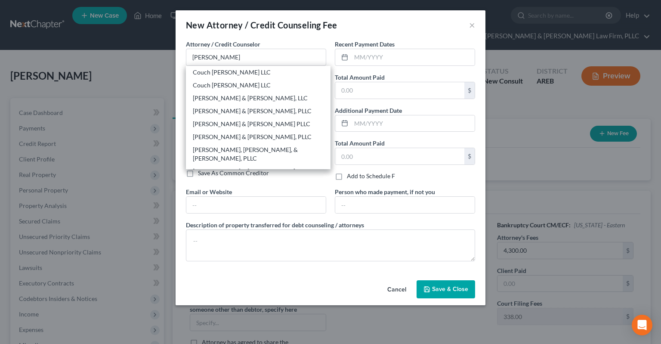
click at [225, 167] on div "[PERSON_NAME] & [PERSON_NAME] Law Firm, PLLC" at bounding box center [258, 175] width 131 height 17
type input "[PERSON_NAME] & [PERSON_NAME] Law Firm, PLLC"
type input "900 S [PERSON_NAME]"
type input "Suite 300"
type input "Little Rock"
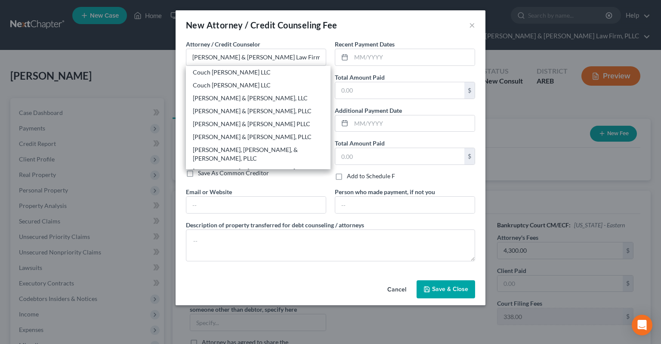
select select "2"
type input "72211"
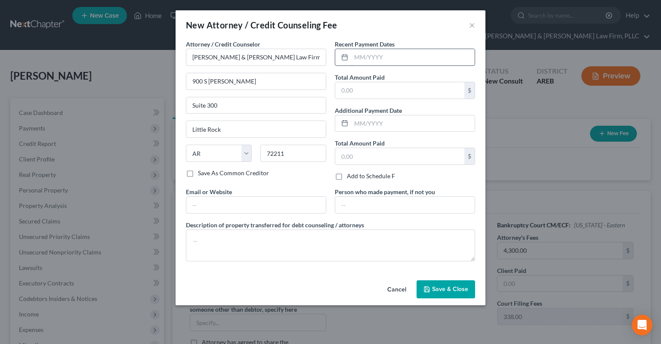
click at [385, 54] on input "text" at bounding box center [412, 57] width 123 height 16
type input "0"
type input "[DATE]"
click at [372, 87] on input "text" at bounding box center [399, 90] width 129 height 16
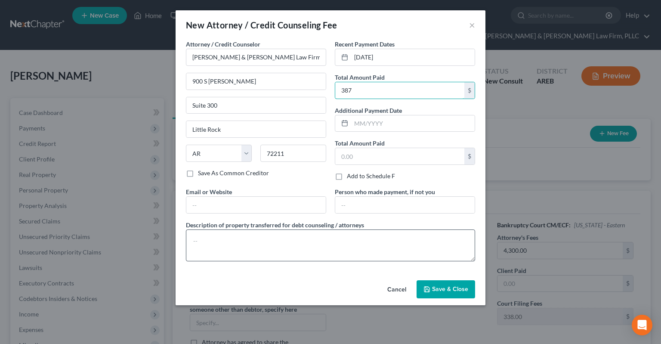
type input "387"
click at [254, 247] on textarea at bounding box center [330, 245] width 289 height 32
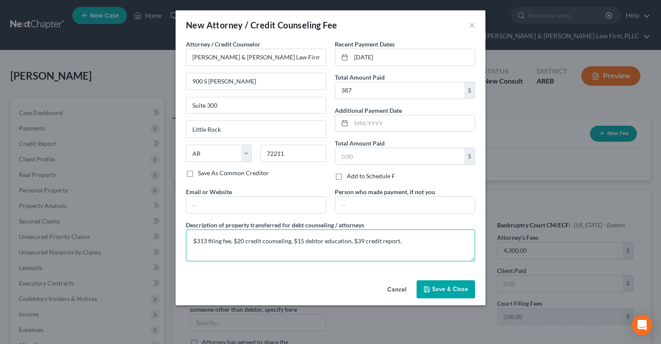
type textarea "$313 filing fee, $20 credit counseling, $15 debtor education, $39 credit report."
click at [438, 284] on button "Save & Close" at bounding box center [446, 289] width 59 height 18
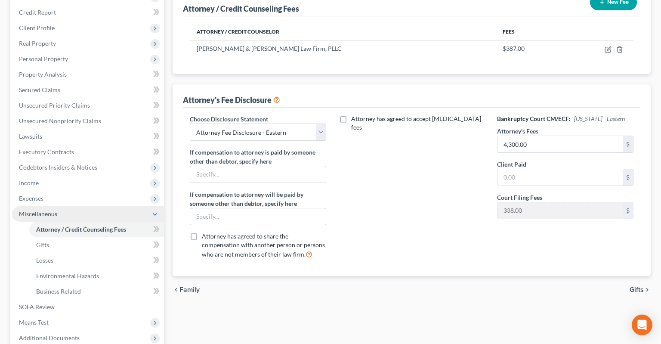
scroll to position [136, 0]
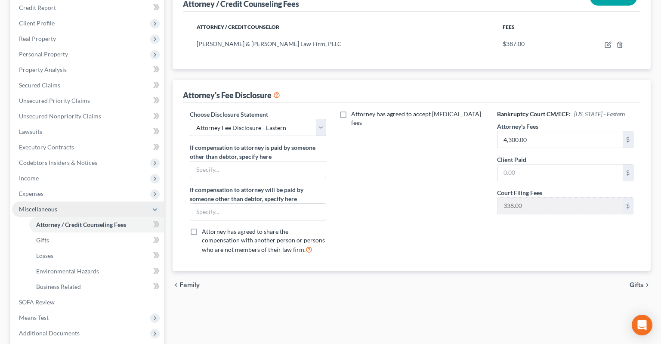
drag, startPoint x: 61, startPoint y: 175, endPoint x: 67, endPoint y: 186, distance: 12.7
click at [61, 186] on span "Expenses" at bounding box center [88, 193] width 152 height 15
click at [66, 201] on link "Home" at bounding box center [96, 208] width 135 height 15
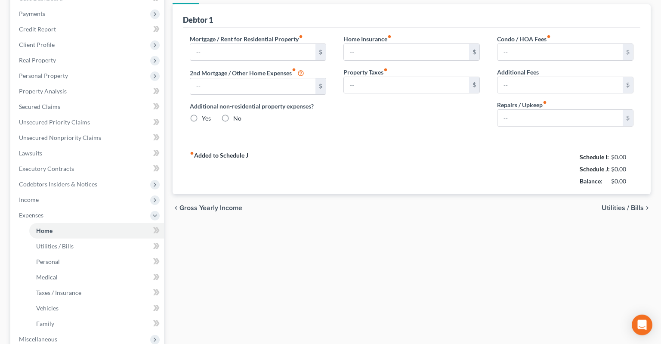
type input "1,900.00"
type input "0.00"
radio input "true"
type input "0.00"
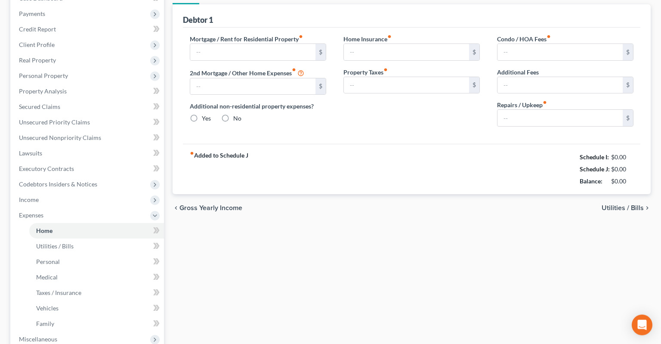
type input "0.00"
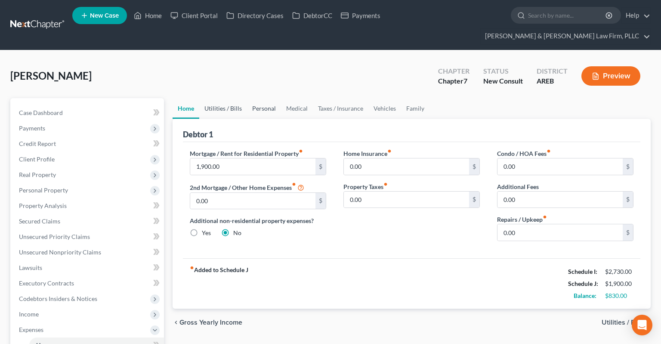
click at [214, 98] on link "Utilities / Bills" at bounding box center [223, 108] width 48 height 21
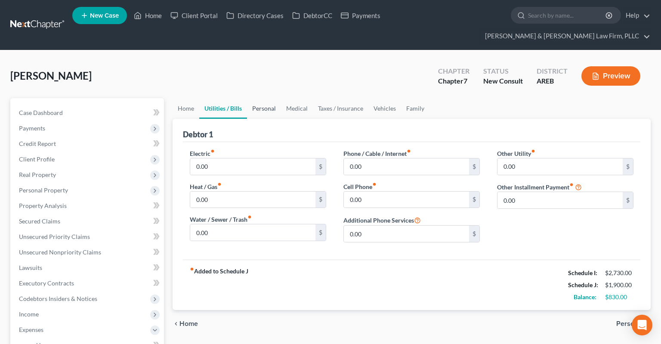
click at [261, 98] on link "Personal" at bounding box center [264, 108] width 34 height 21
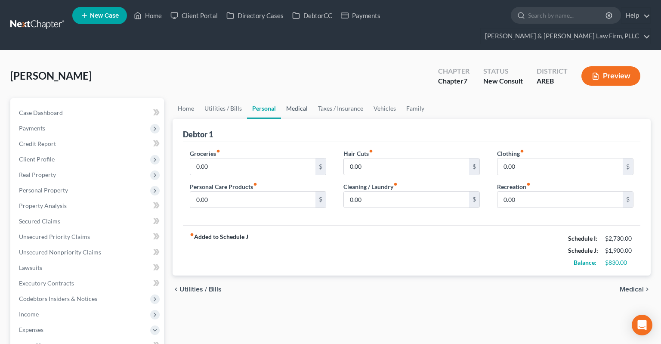
click at [299, 98] on link "Medical" at bounding box center [297, 108] width 32 height 21
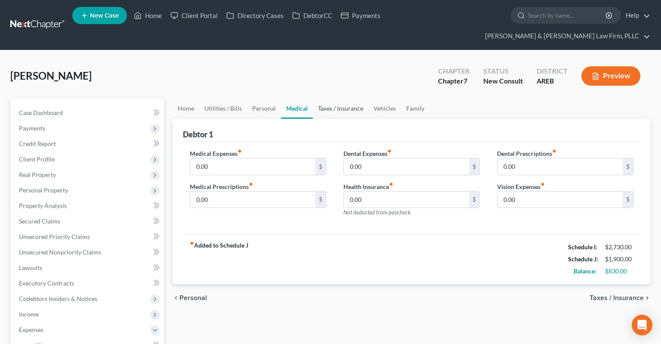
click at [337, 98] on link "Taxes / Insurance" at bounding box center [341, 108] width 56 height 21
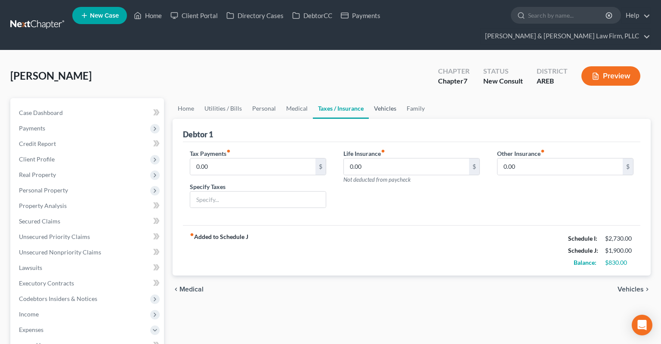
click at [380, 98] on link "Vehicles" at bounding box center [385, 108] width 33 height 21
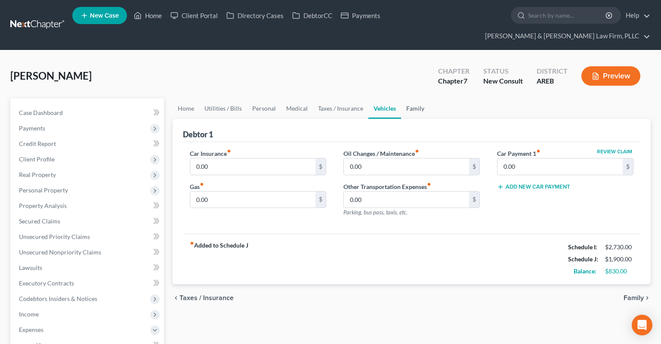
click at [415, 98] on link "Family" at bounding box center [415, 108] width 28 height 21
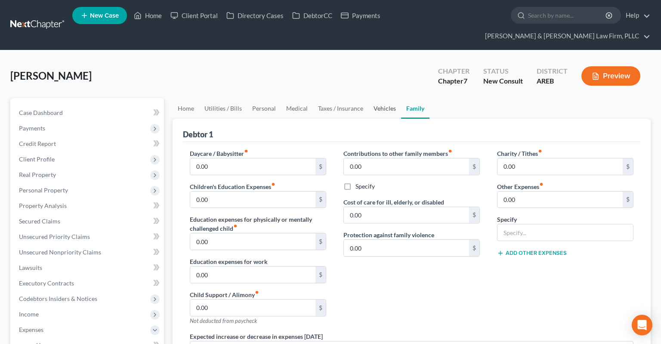
click at [391, 98] on link "Vehicles" at bounding box center [384, 108] width 33 height 21
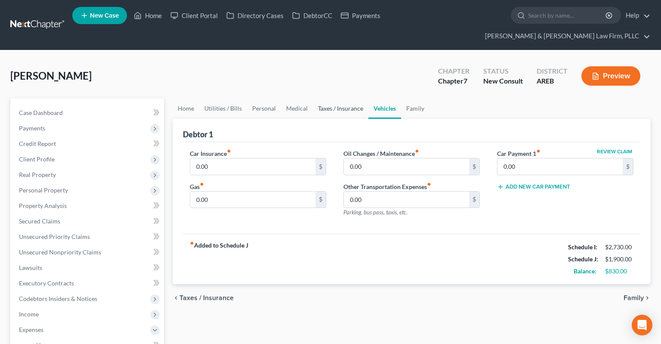
click at [350, 98] on link "Taxes / Insurance" at bounding box center [341, 108] width 56 height 21
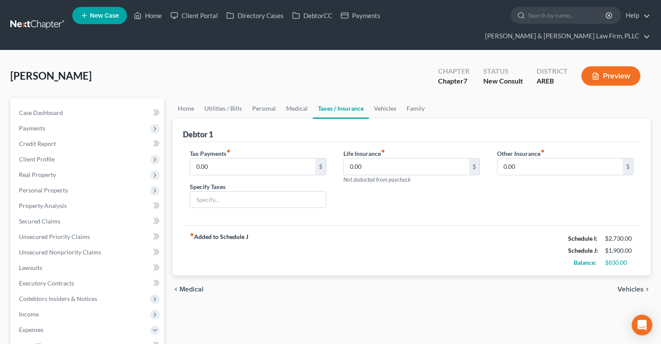
click at [314, 98] on link "Taxes / Insurance" at bounding box center [341, 108] width 56 height 21
click at [300, 98] on link "Medical" at bounding box center [297, 108] width 32 height 21
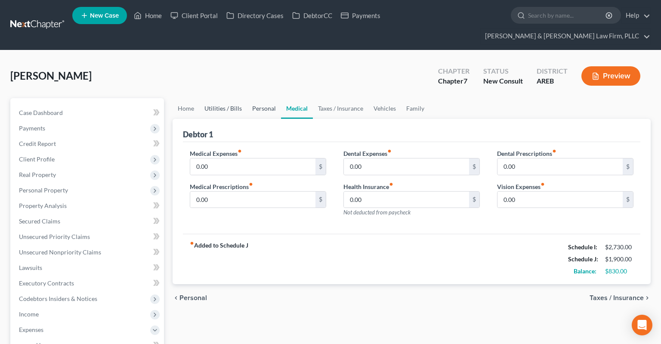
click at [253, 98] on link "Personal" at bounding box center [264, 108] width 34 height 21
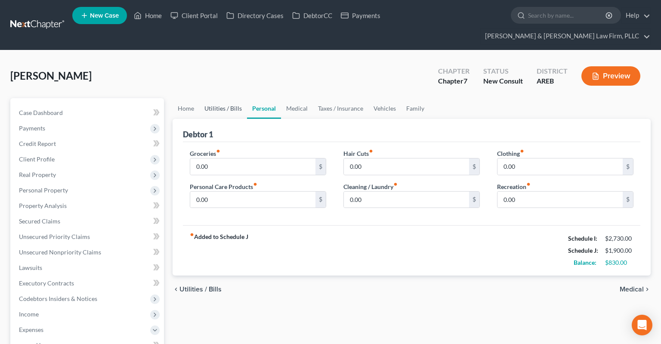
click at [227, 98] on link "Utilities / Bills" at bounding box center [223, 108] width 48 height 21
click at [192, 98] on link "Home" at bounding box center [186, 108] width 27 height 21
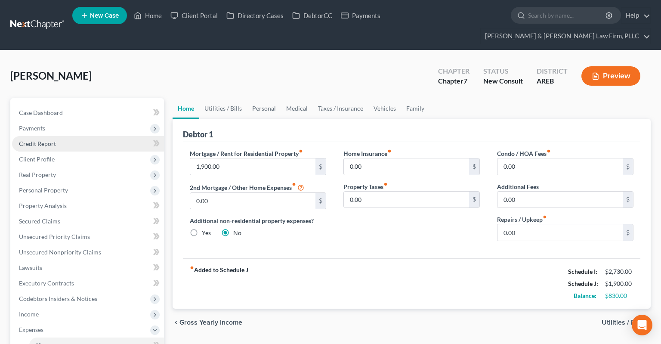
click at [64, 136] on link "Credit Report" at bounding box center [88, 143] width 152 height 15
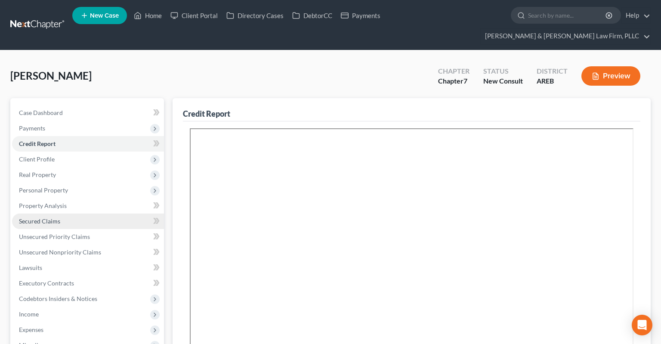
click at [74, 213] on link "Secured Claims" at bounding box center [88, 220] width 152 height 15
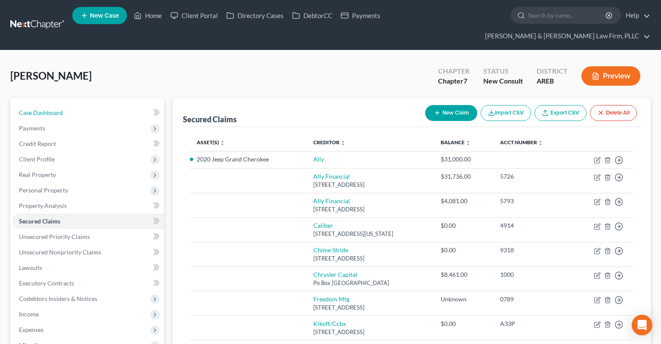
drag, startPoint x: 74, startPoint y: 97, endPoint x: 94, endPoint y: 18, distance: 81.1
click at [74, 105] on link "Case Dashboard" at bounding box center [88, 112] width 152 height 15
select select "6"
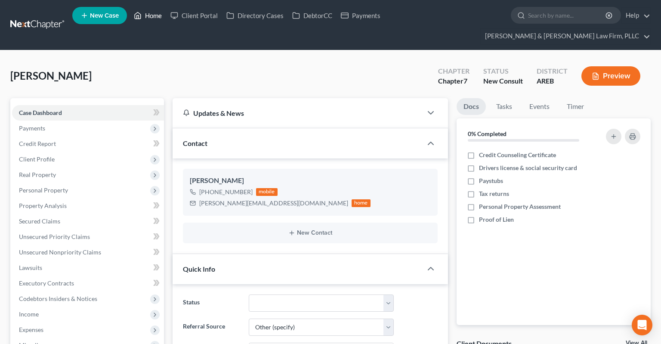
drag, startPoint x: 151, startPoint y: 22, endPoint x: 181, endPoint y: 111, distance: 94.6
click at [151, 21] on link "Home" at bounding box center [148, 15] width 37 height 15
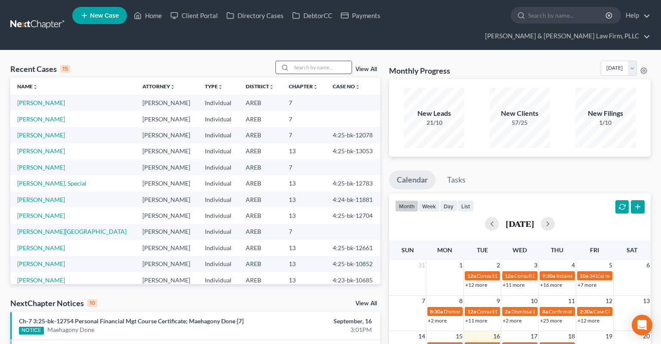
click at [324, 61] on input "search" at bounding box center [321, 67] width 60 height 12
click at [46, 99] on link "[PERSON_NAME]" at bounding box center [41, 102] width 48 height 7
select select "2"
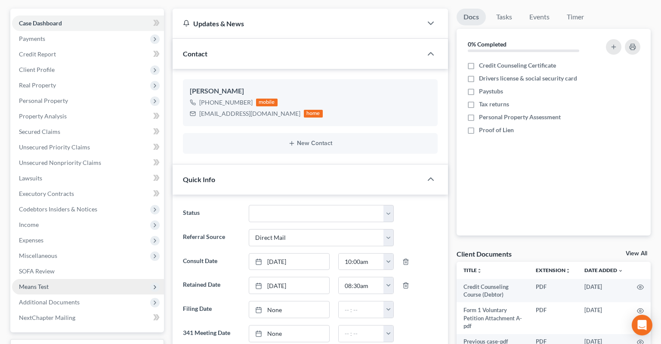
scroll to position [136, 0]
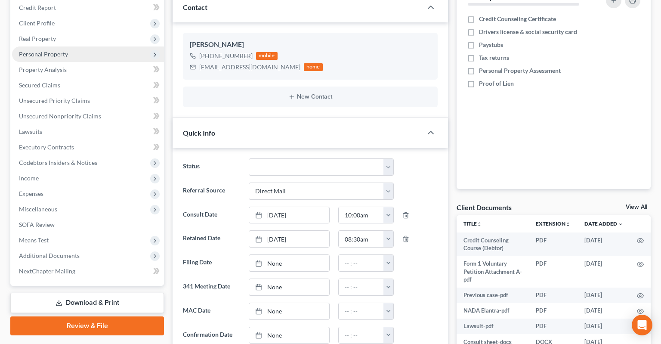
click at [65, 50] on span "Personal Property" at bounding box center [43, 53] width 49 height 7
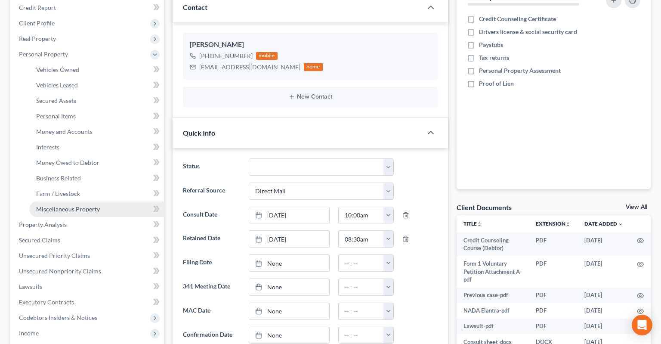
drag, startPoint x: 65, startPoint y: 197, endPoint x: 179, endPoint y: 176, distance: 116.8
click at [65, 201] on link "Miscellaneous Property" at bounding box center [96, 208] width 135 height 15
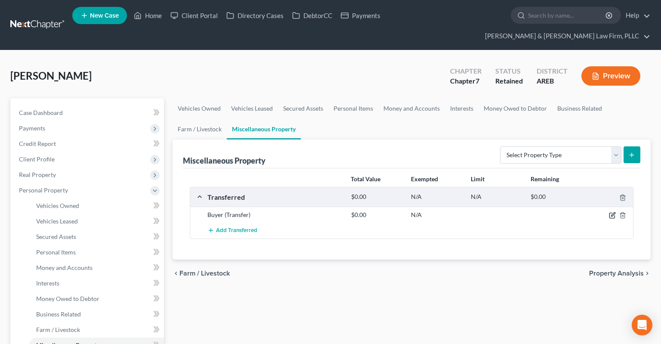
click at [613, 212] on icon "button" at bounding box center [612, 215] width 7 height 7
select select "Ordinary ([DATE])"
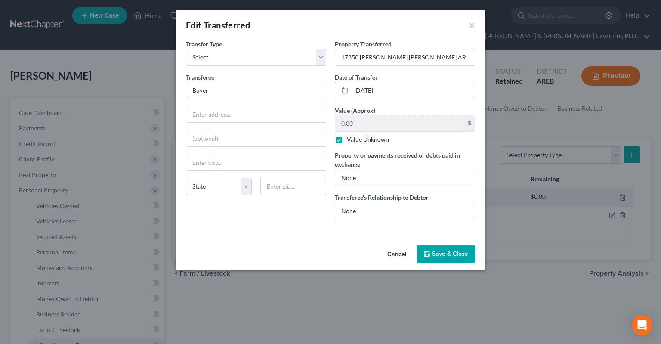
drag, startPoint x: 395, startPoint y: 250, endPoint x: 328, endPoint y: 69, distance: 193.2
click at [395, 251] on button "Cancel" at bounding box center [396, 254] width 33 height 17
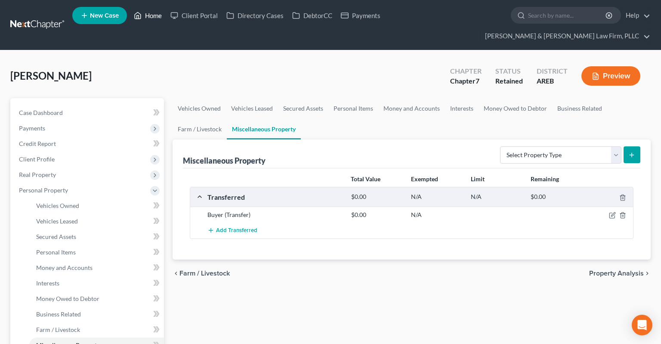
click at [153, 11] on link "Home" at bounding box center [148, 15] width 37 height 15
